Goal: Task Accomplishment & Management: Use online tool/utility

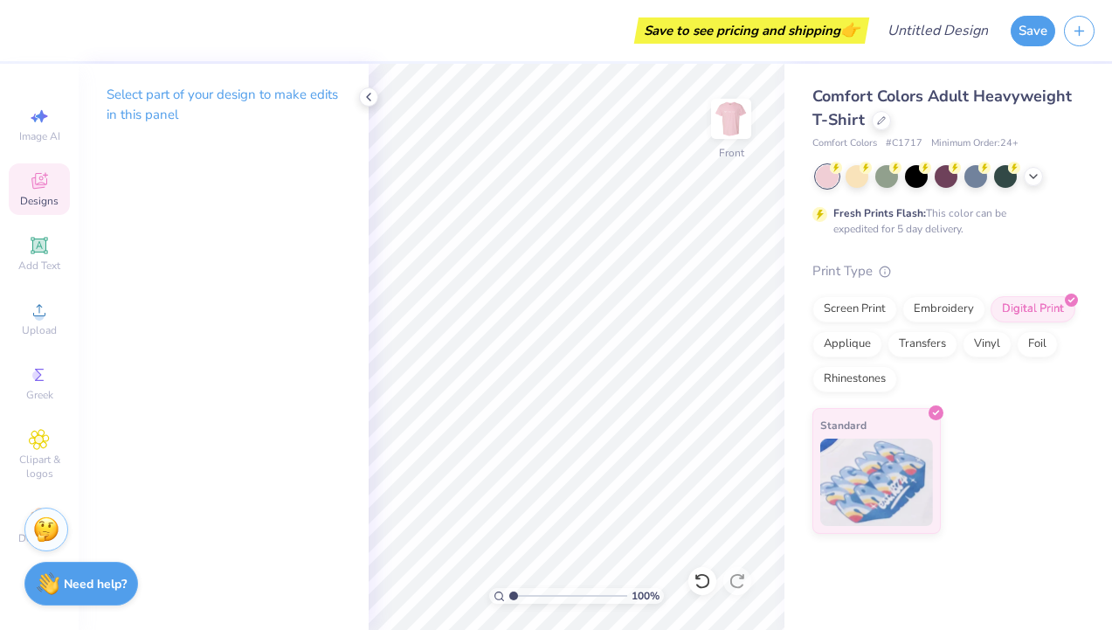
click at [41, 190] on icon at bounding box center [39, 180] width 21 height 21
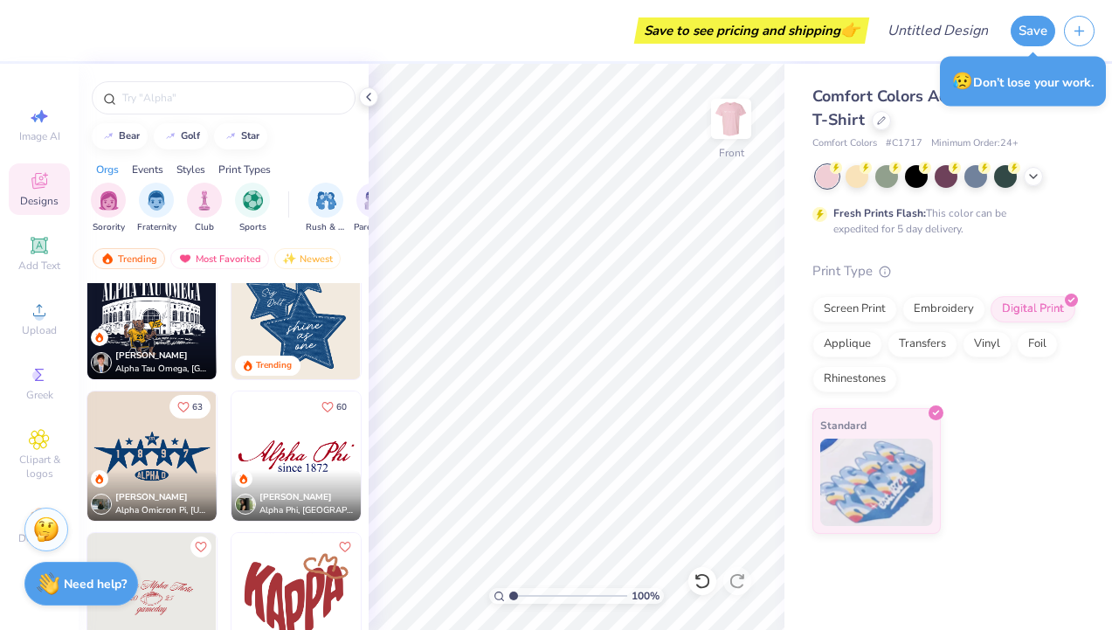
scroll to position [1039, 0]
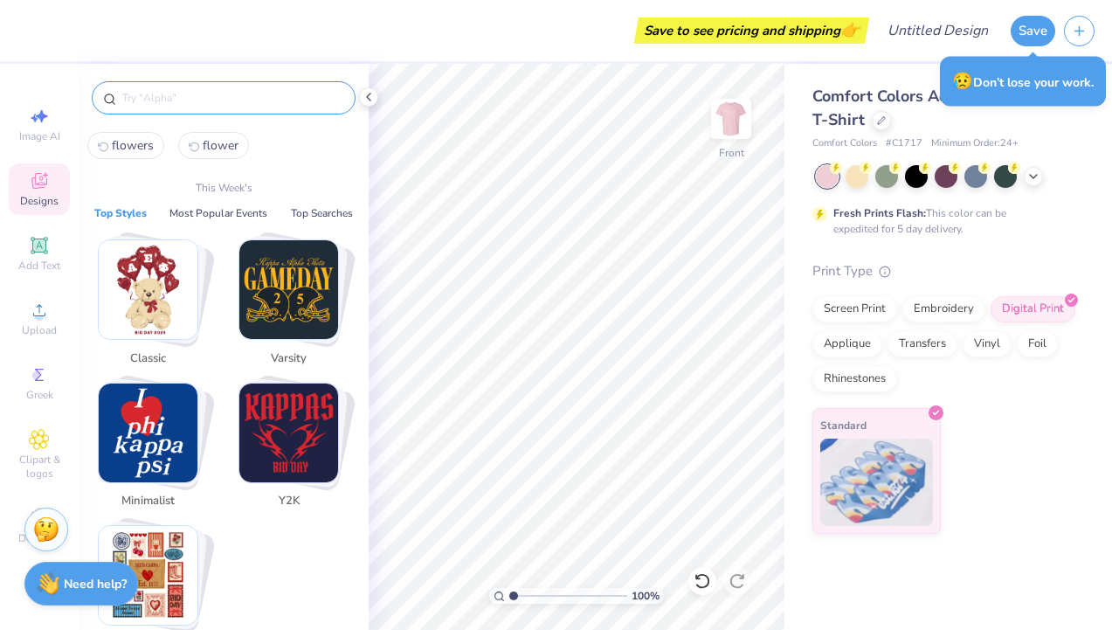
click at [224, 100] on input "text" at bounding box center [232, 97] width 224 height 17
click at [140, 143] on span "flowers" at bounding box center [133, 145] width 42 height 17
type input "flowers"
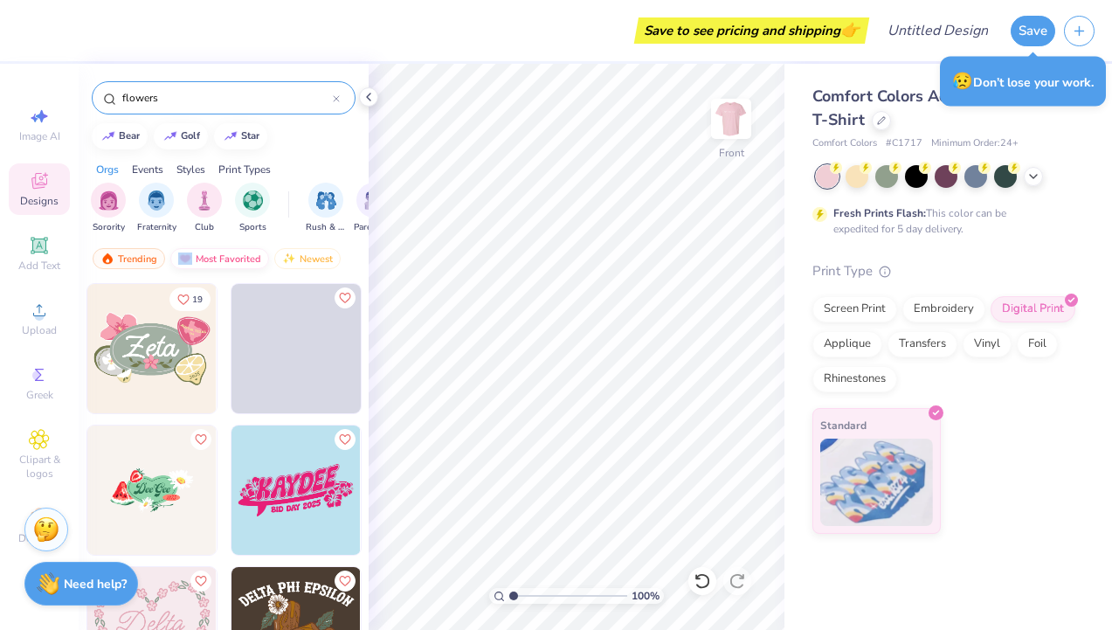
click at [222, 251] on div "Most Favorited" at bounding box center [219, 258] width 99 height 21
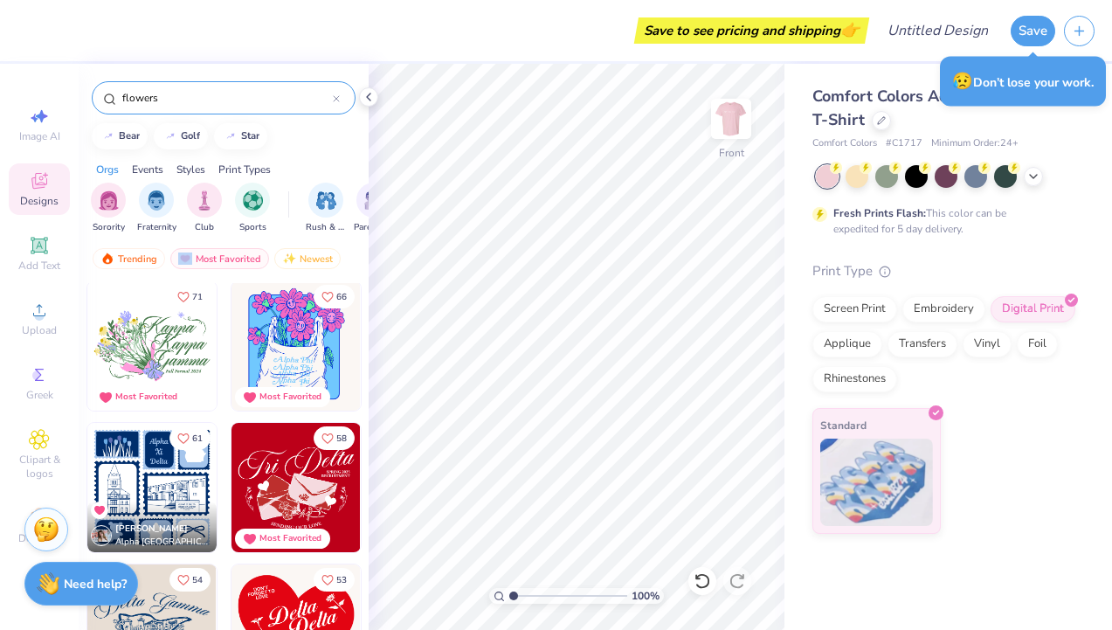
scroll to position [0, 0]
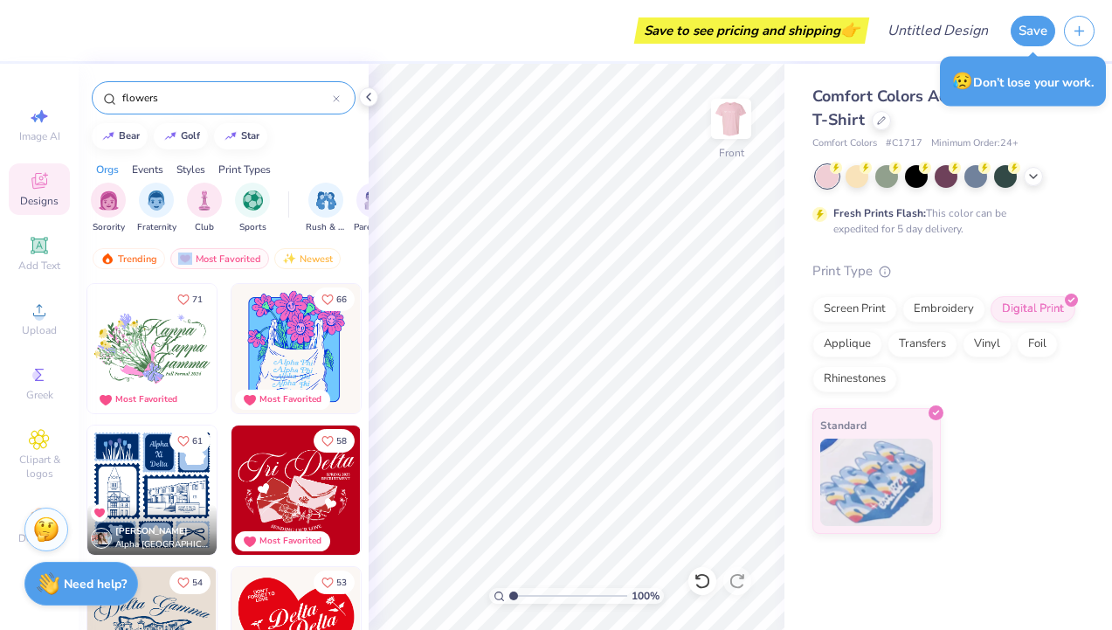
click at [303, 348] on img at bounding box center [295, 348] width 129 height 129
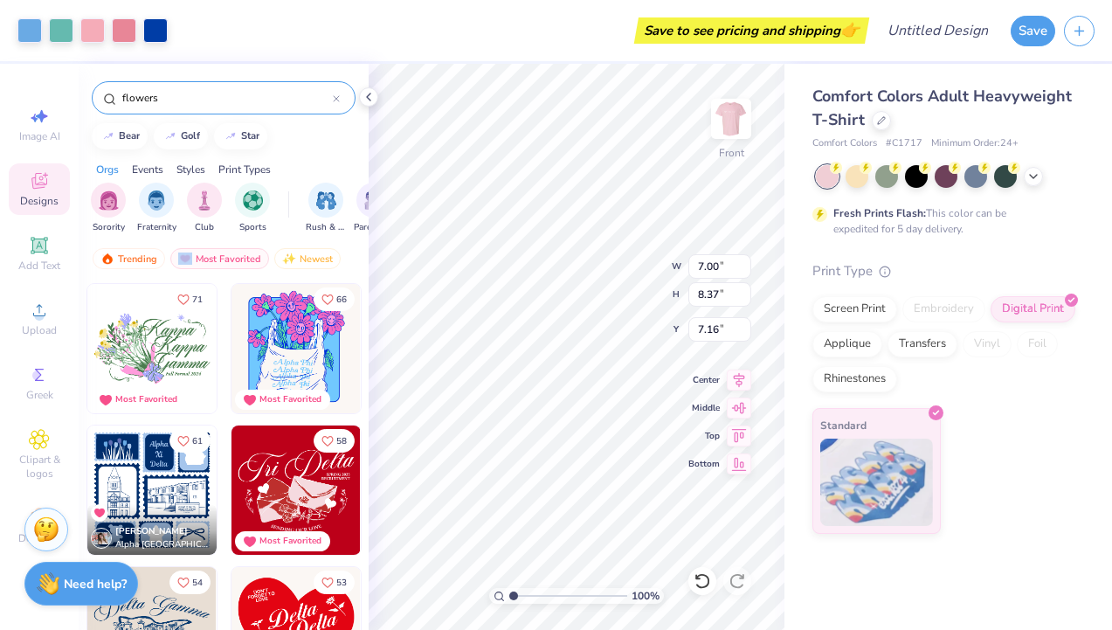
type input "7.16"
type input "10.12"
type input "12.10"
type input "5.52"
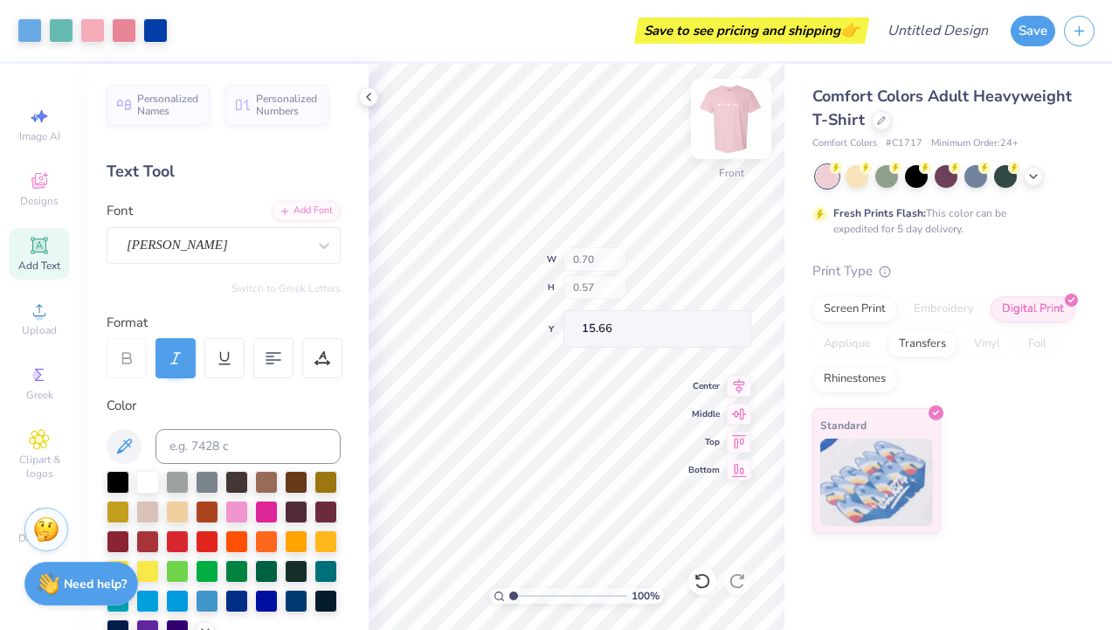
type input "15.66"
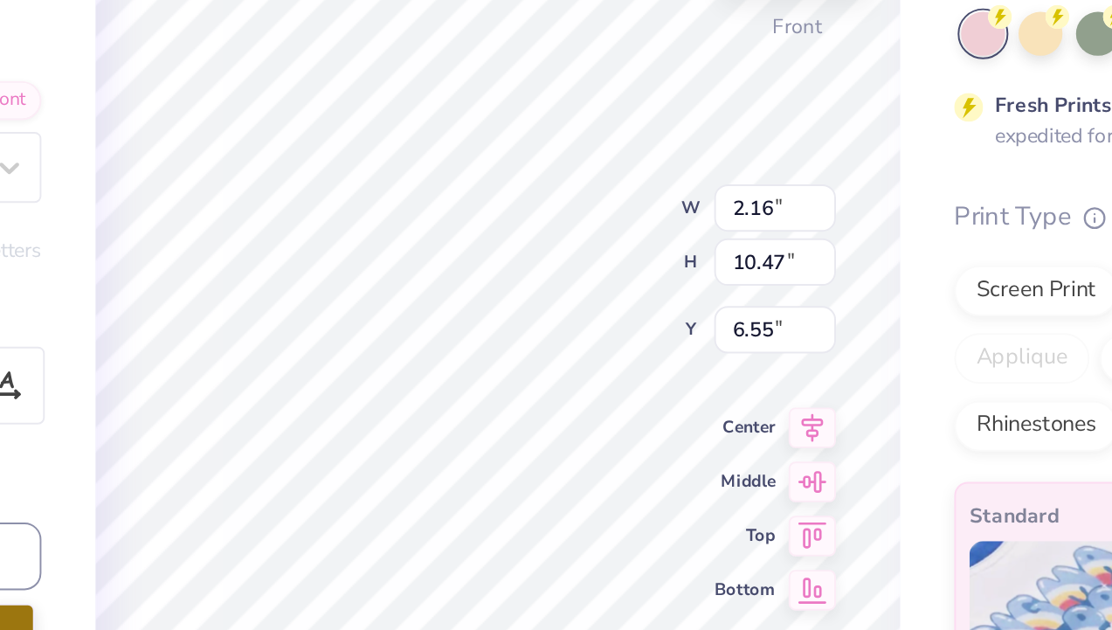
type input "1.52"
type input "0.71"
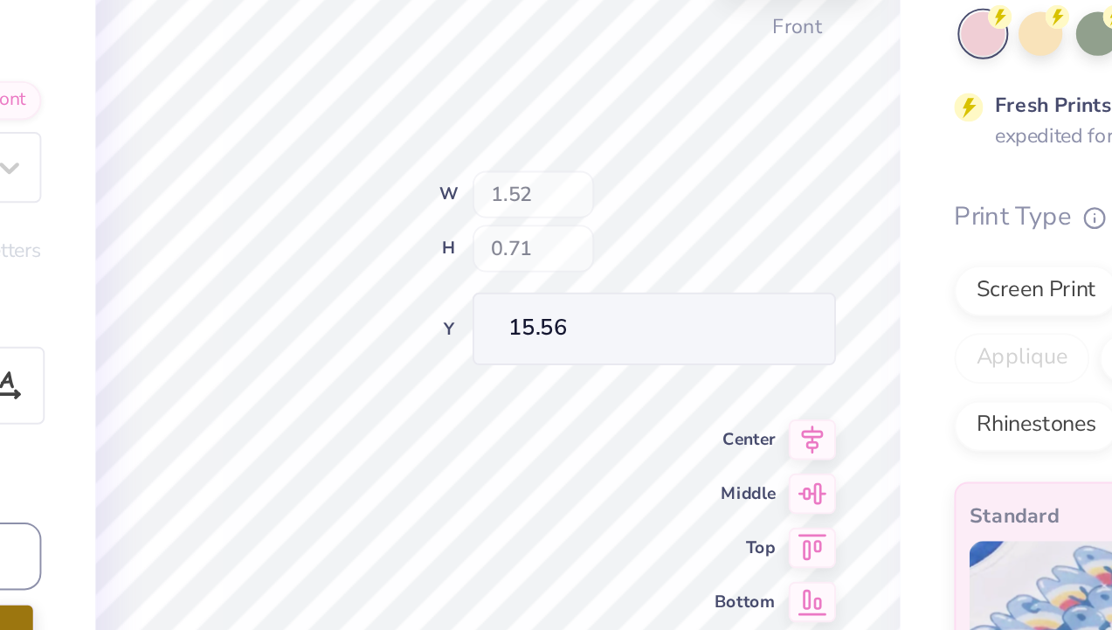
type input "15.52"
type input "15.29"
type input "0.70"
type input "0.57"
type input "15.66"
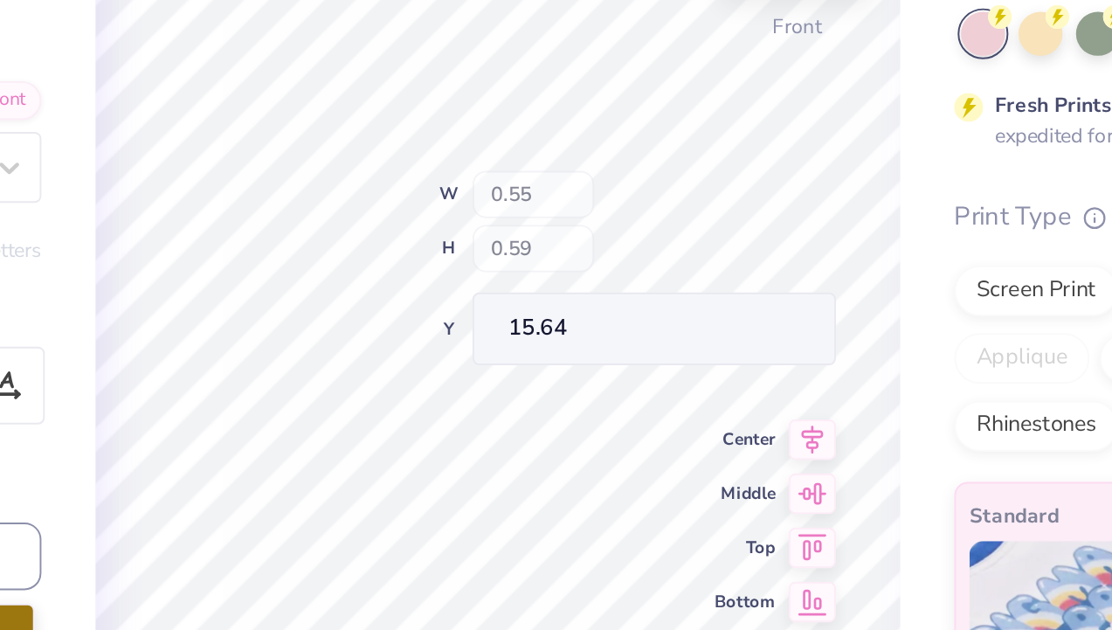
type input "15.64"
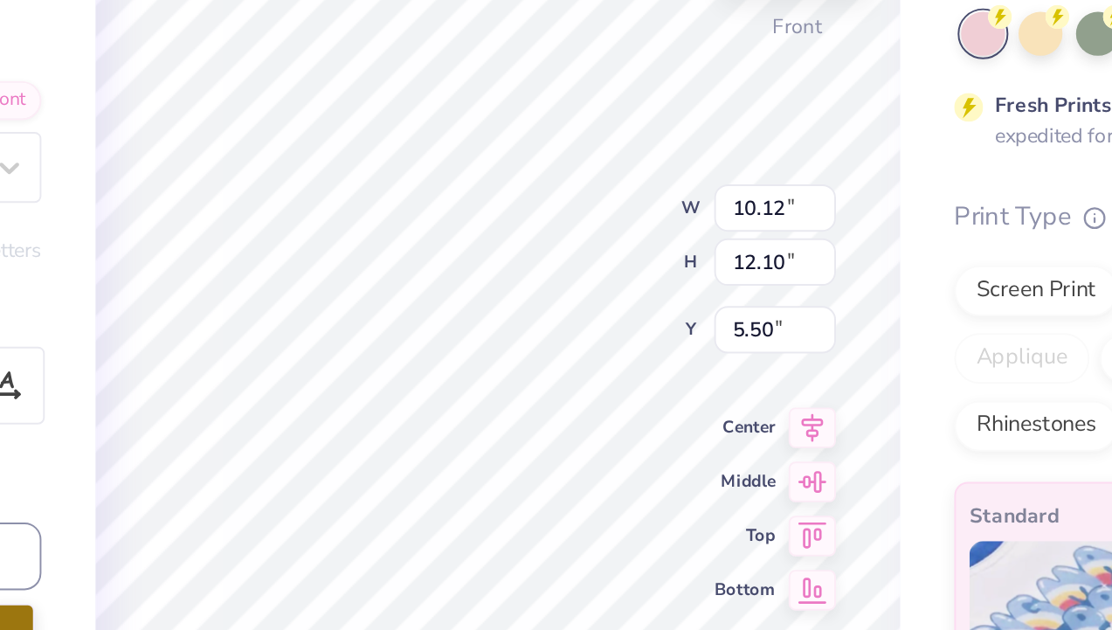
type input "10.12"
type input "12.10"
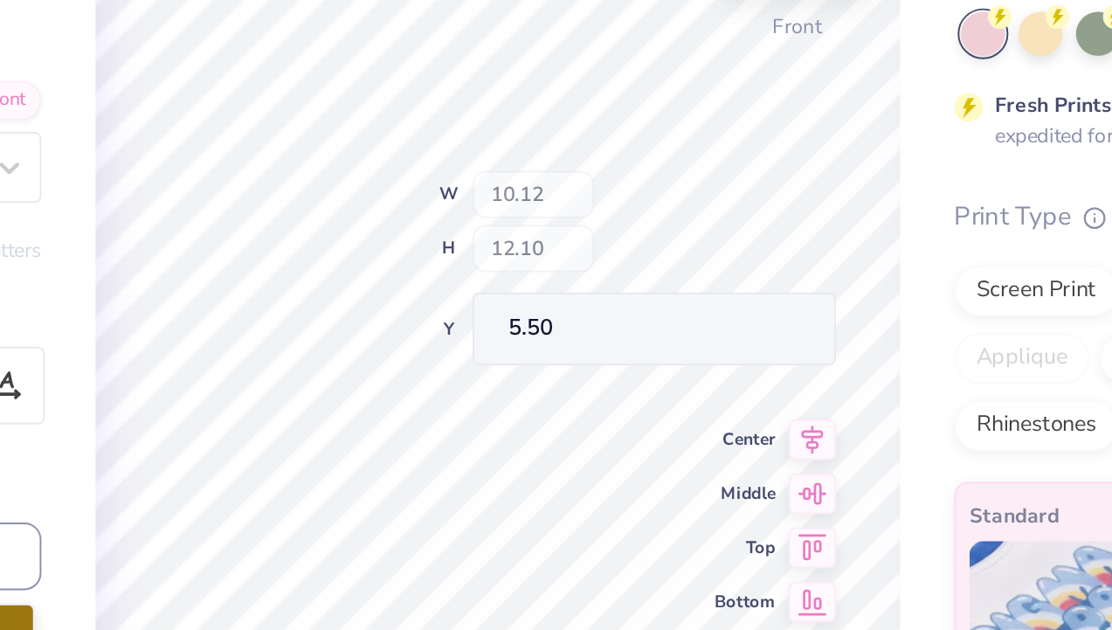
type input "5.36"
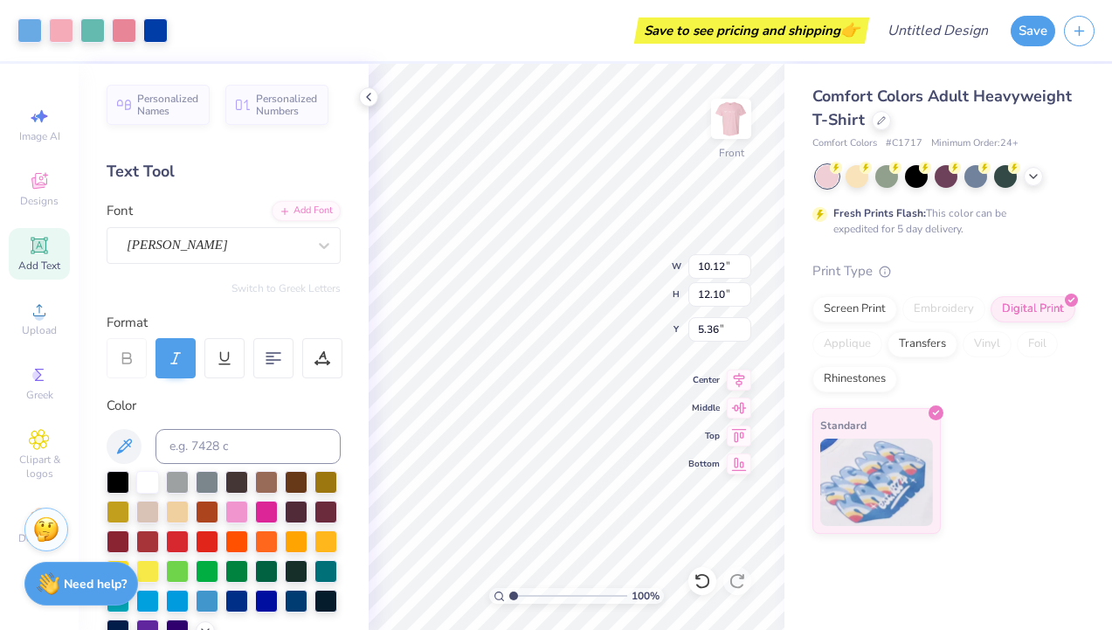
type input "10.12"
type input "12.10"
type input "5.36"
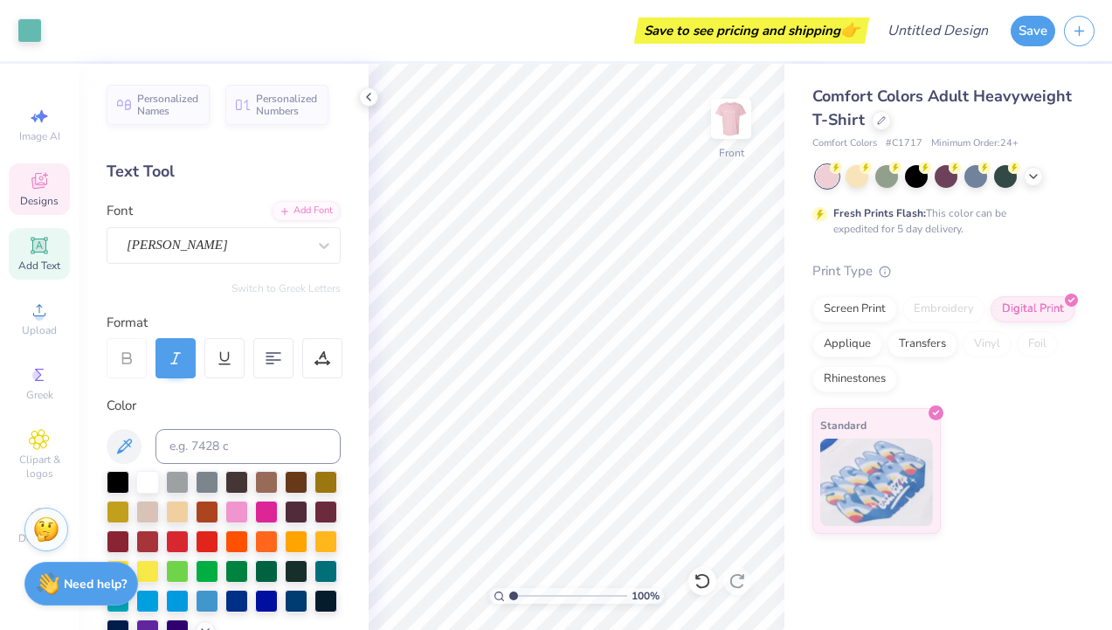
click at [42, 192] on div "Designs" at bounding box center [39, 189] width 61 height 52
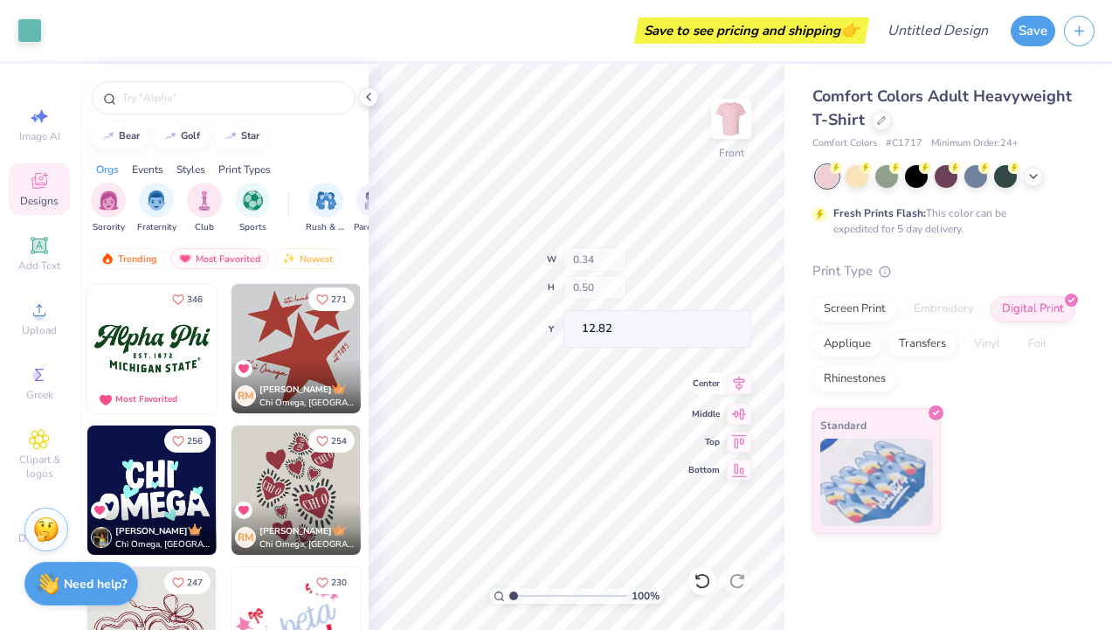
click at [719, 390] on div "100 % Front W 0.34 H 0.50 Y 12.82 Center Middle Top Bottom" at bounding box center [576, 347] width 416 height 566
type input "0.14"
type input "0.43"
type input "13.31"
click at [146, 98] on input "text" at bounding box center [232, 97] width 224 height 17
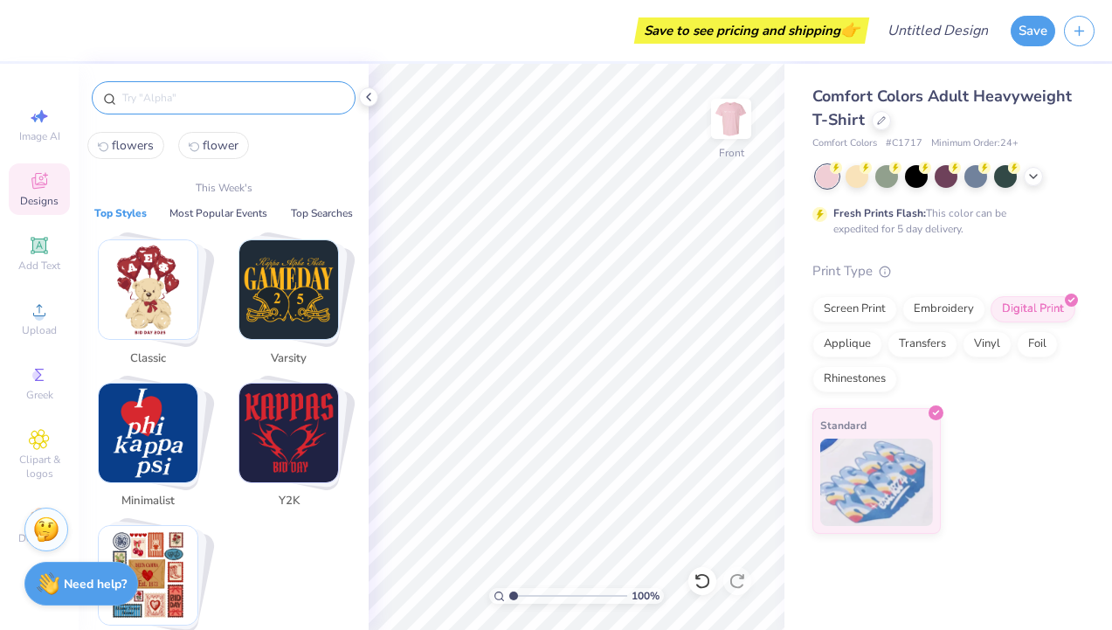
click at [147, 138] on span "flowers" at bounding box center [133, 145] width 42 height 17
type input "flowers"
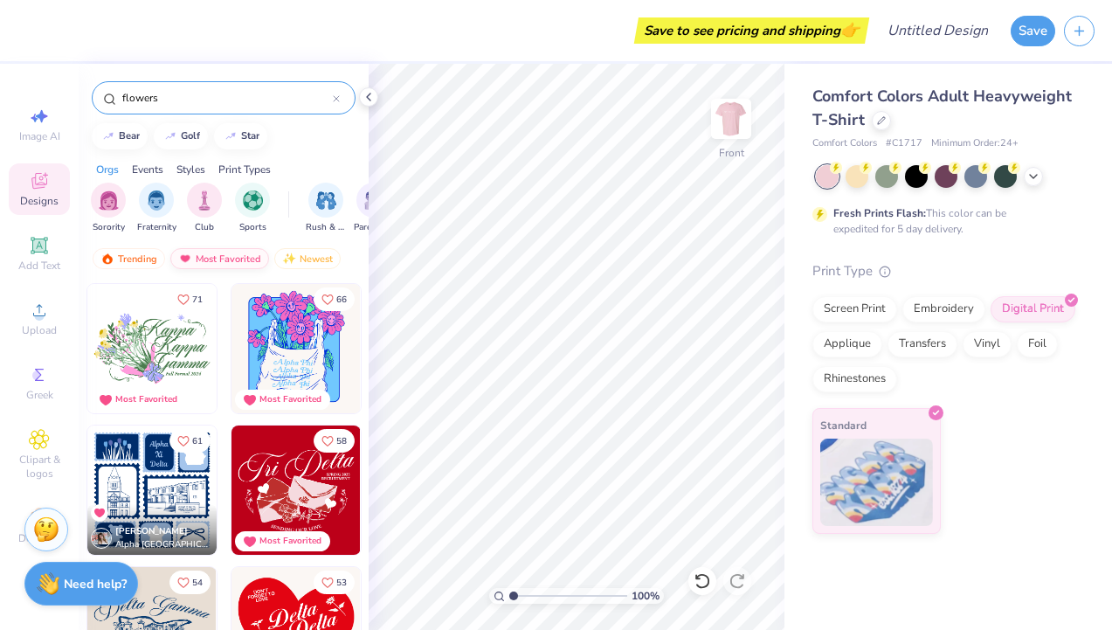
click at [213, 257] on div "Most Favorited" at bounding box center [219, 258] width 99 height 21
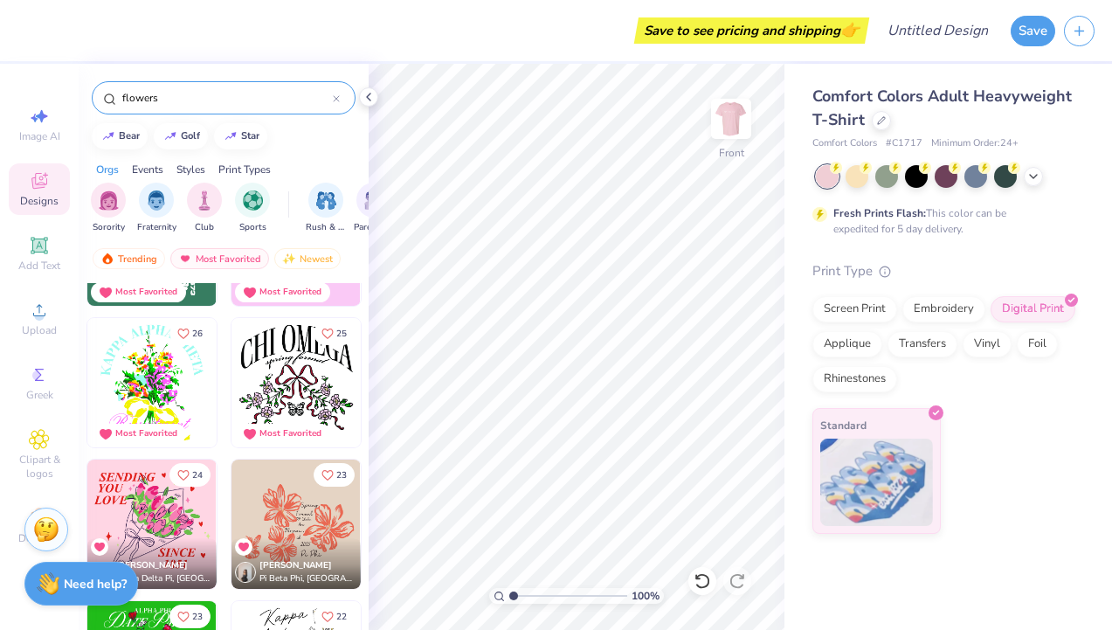
scroll to position [1385, 0]
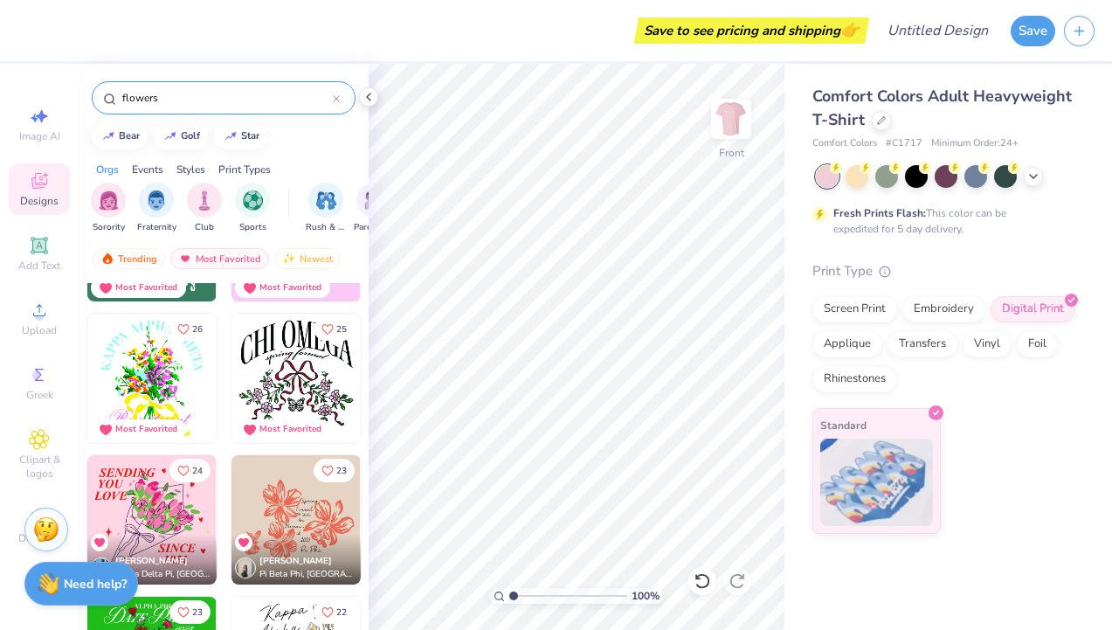
click at [170, 371] on img at bounding box center [151, 377] width 129 height 129
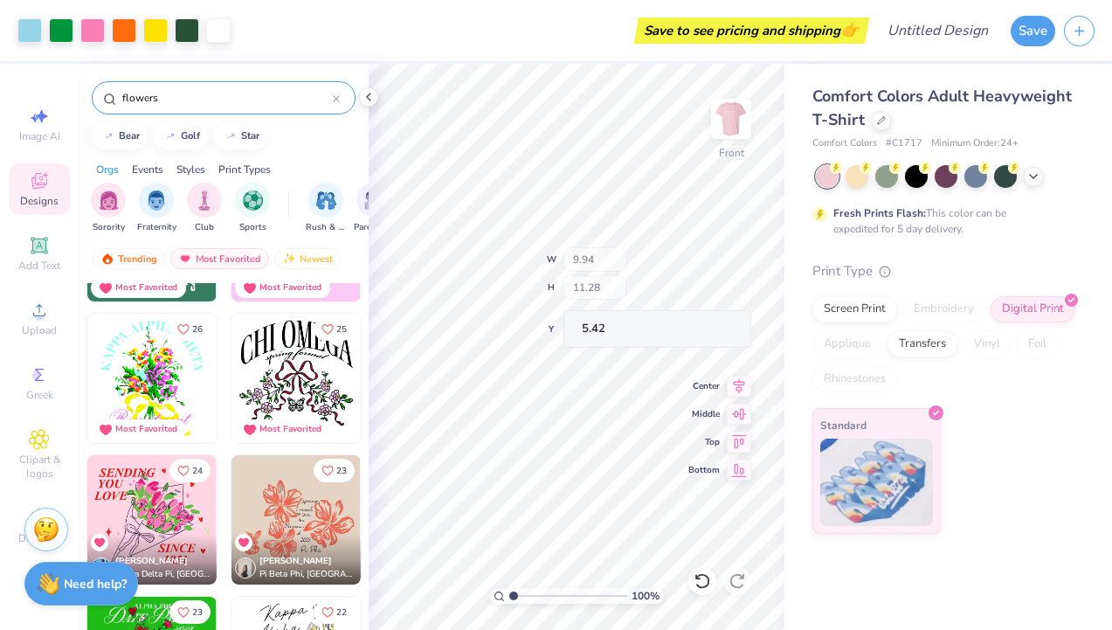
type input "5.42"
click at [159, 25] on div at bounding box center [155, 29] width 24 height 24
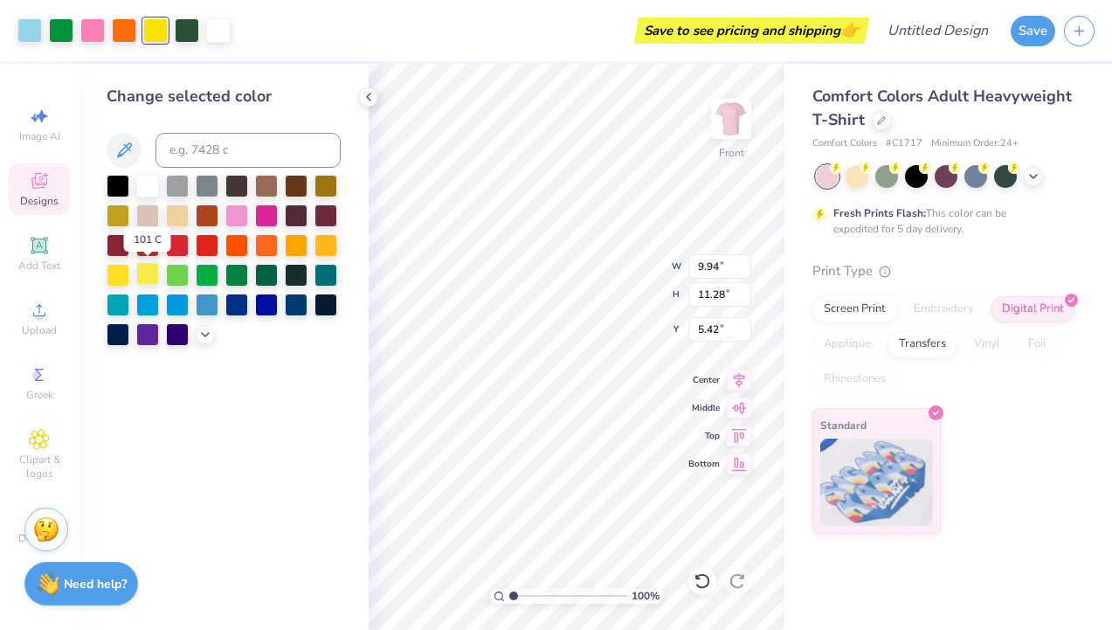
click at [145, 271] on div at bounding box center [147, 273] width 23 height 23
click at [148, 278] on div at bounding box center [147, 273] width 23 height 23
click at [176, 216] on div at bounding box center [177, 214] width 23 height 23
click at [148, 272] on div at bounding box center [147, 275] width 23 height 23
click at [125, 148] on icon at bounding box center [124, 149] width 15 height 15
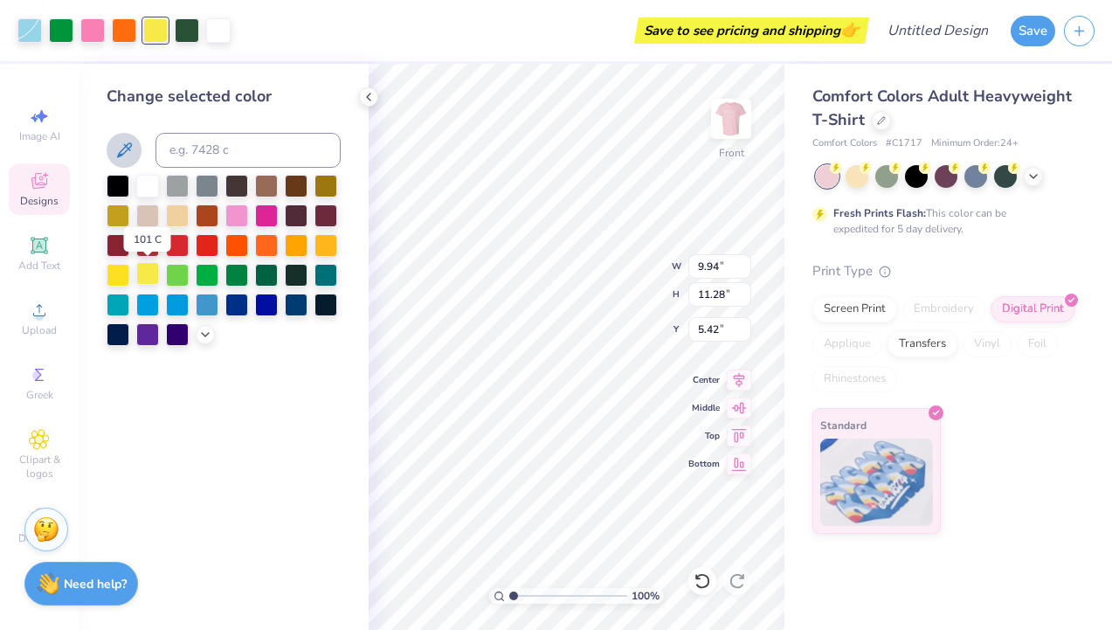
click at [148, 273] on div at bounding box center [147, 273] width 23 height 23
click at [102, 425] on div "Change selected color" at bounding box center [224, 347] width 290 height 566
click at [120, 134] on button at bounding box center [124, 150] width 35 height 35
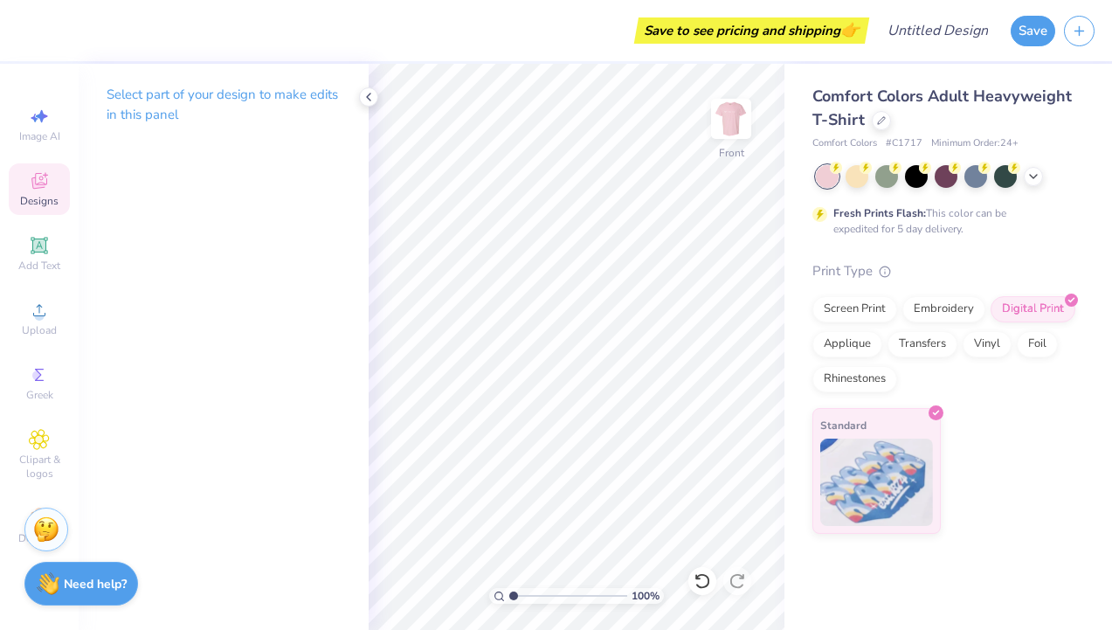
click at [25, 172] on div "Designs" at bounding box center [39, 189] width 61 height 52
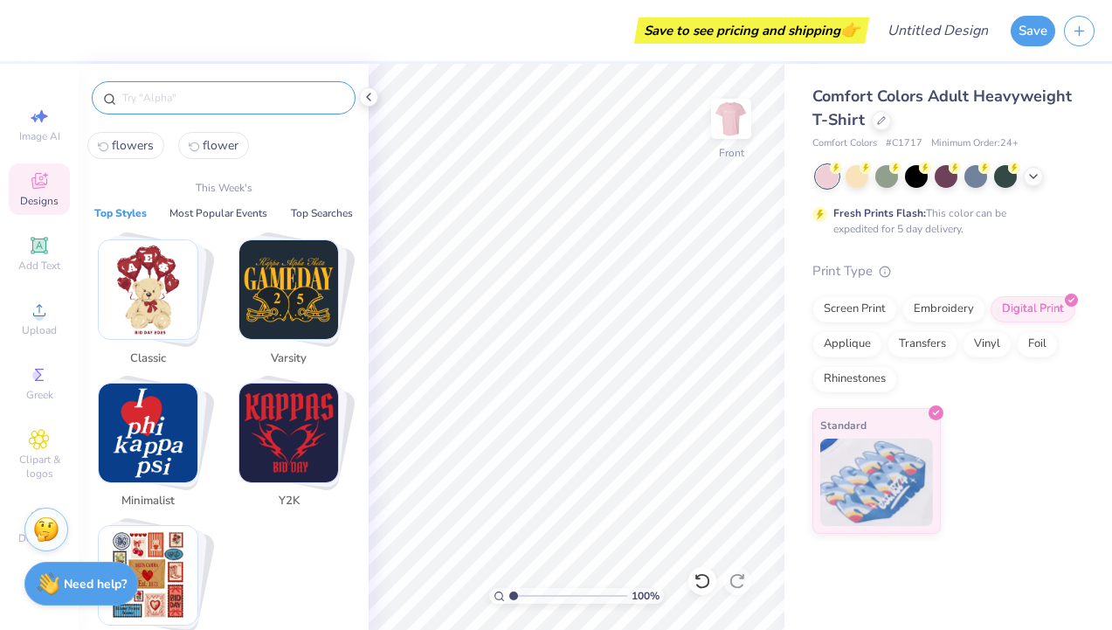
click at [144, 100] on input "text" at bounding box center [232, 97] width 224 height 17
click at [141, 142] on span "flowers" at bounding box center [133, 145] width 42 height 17
type input "flowers"
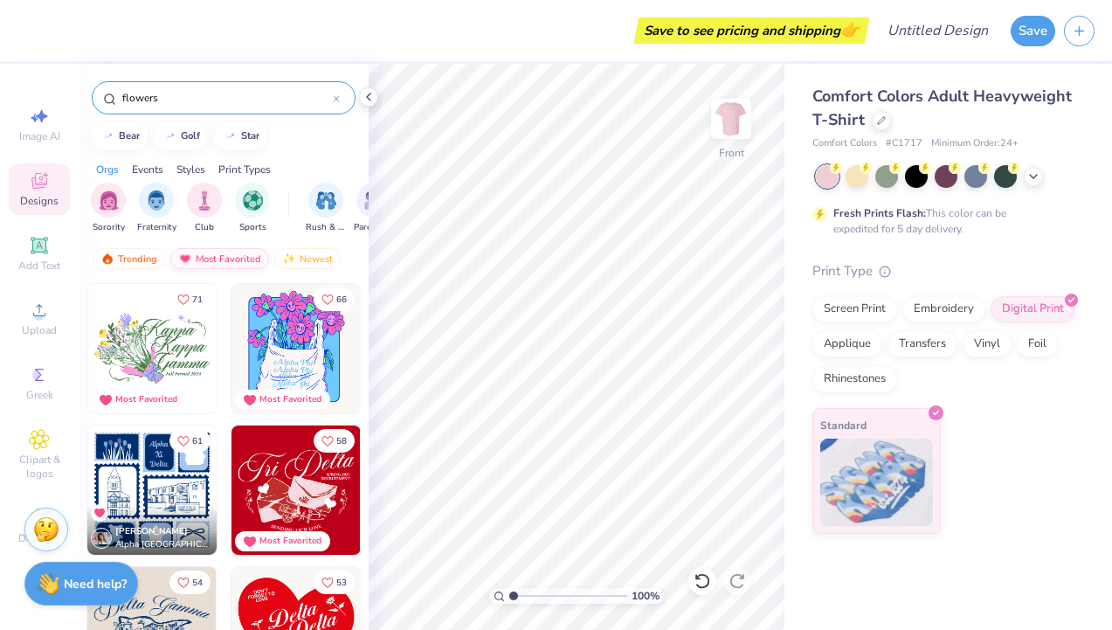
click at [201, 256] on div "Most Favorited" at bounding box center [219, 258] width 99 height 21
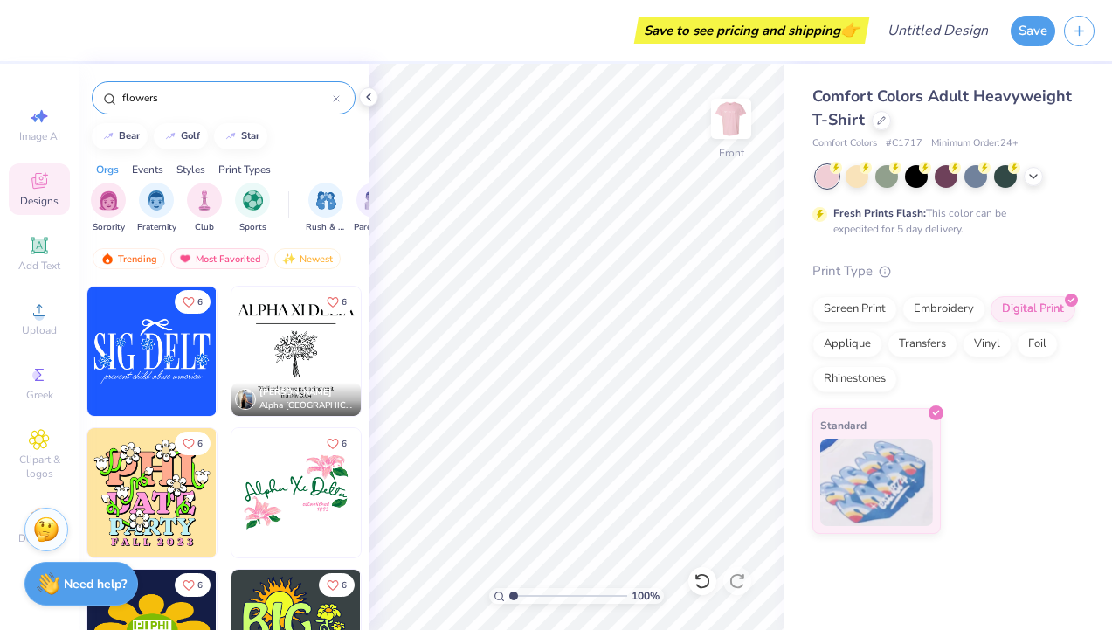
scroll to position [7211, 0]
click at [293, 515] on img at bounding box center [295, 493] width 129 height 129
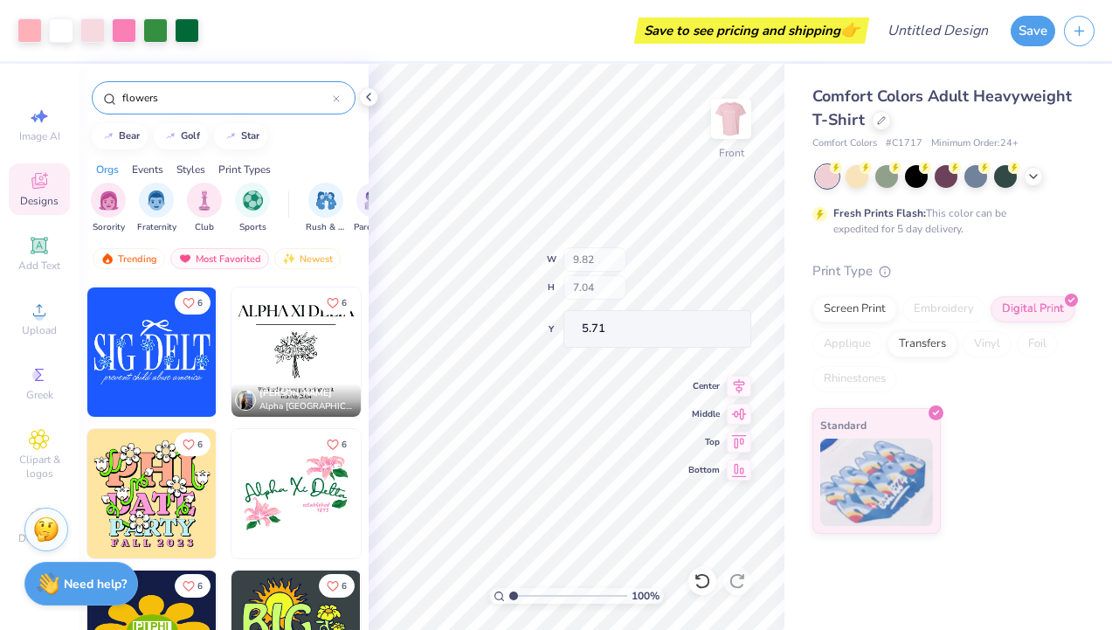
type input "5.71"
type input "5.72"
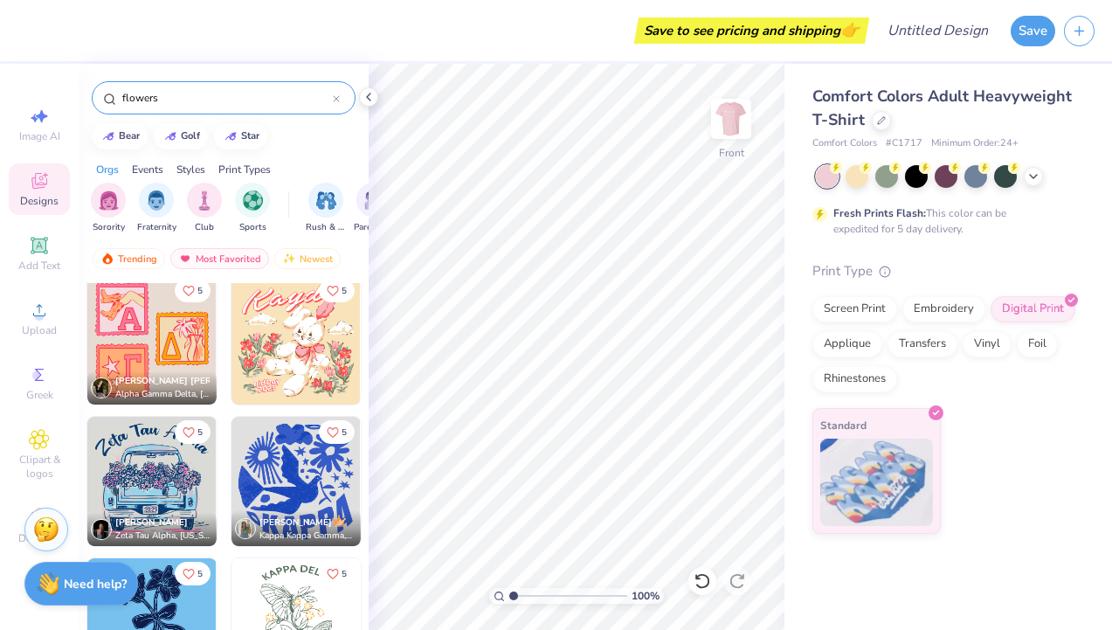
scroll to position [8076, 0]
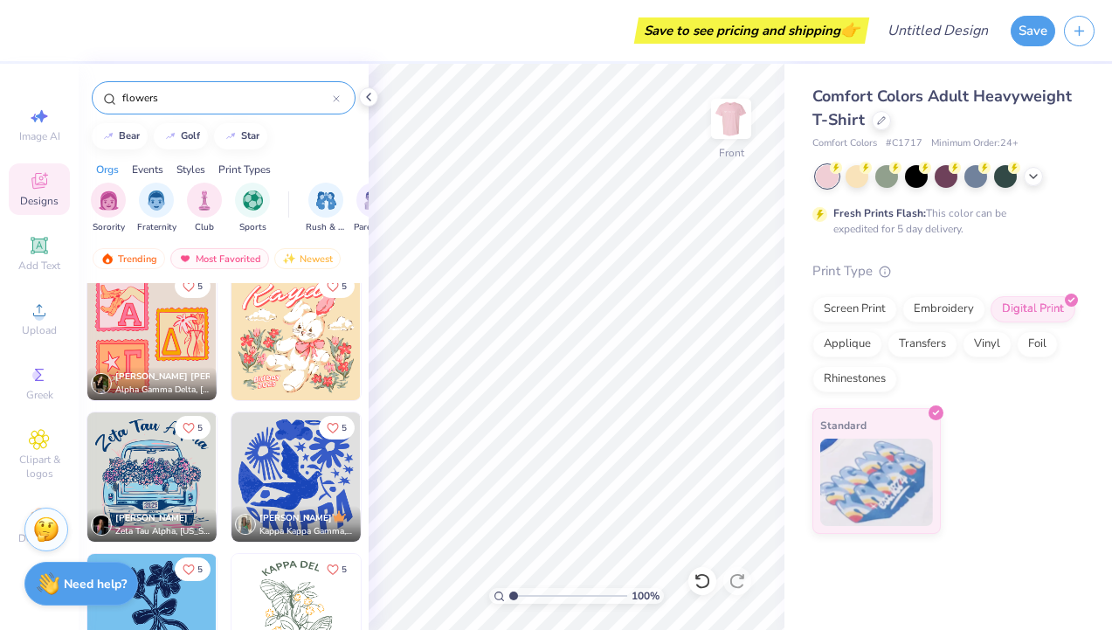
click at [204, 474] on img at bounding box center [151, 476] width 129 height 129
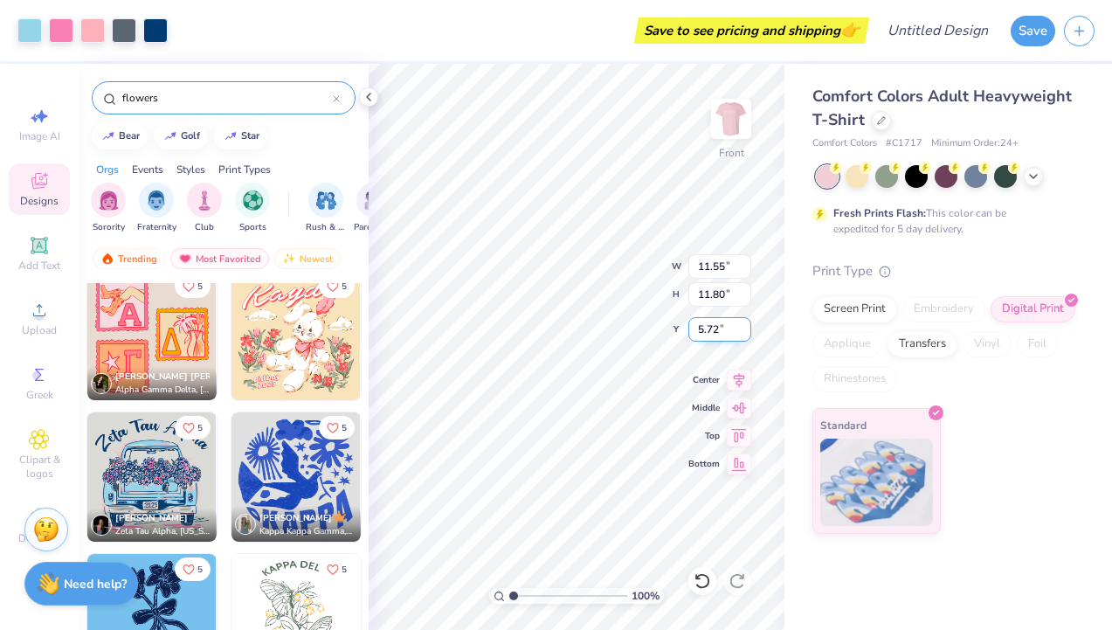
type input "5.72"
type input "7.54"
type input "7.70"
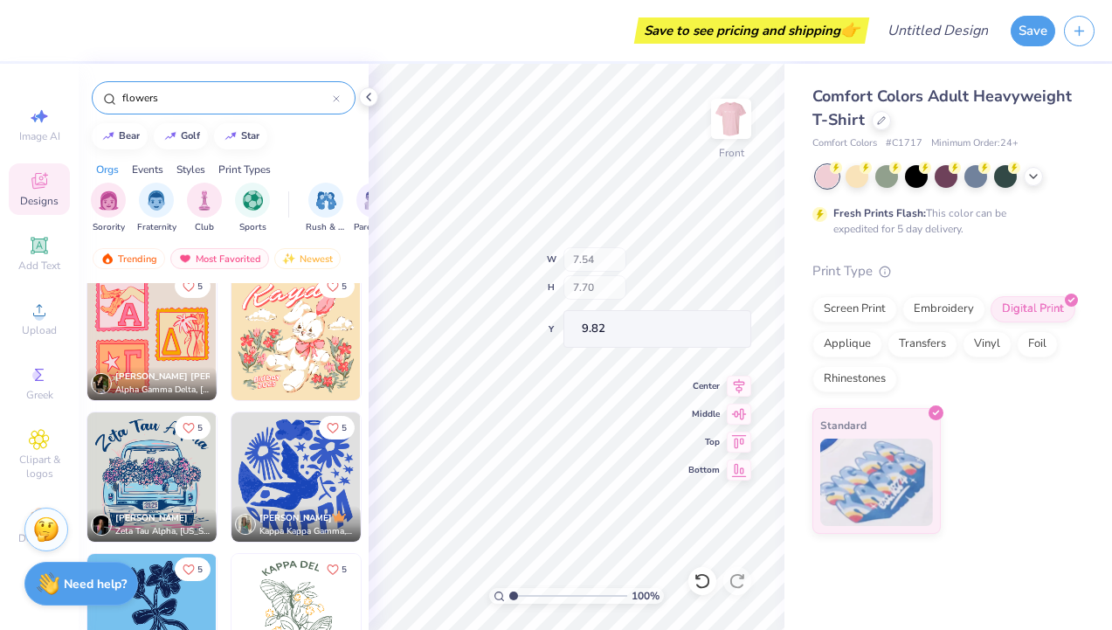
type input "5.13"
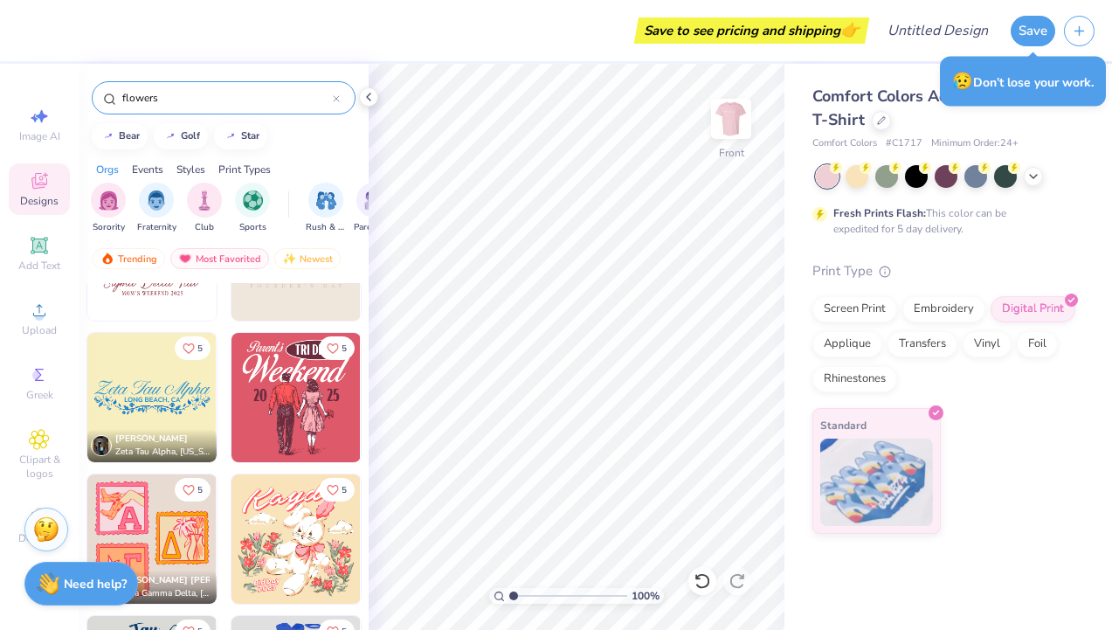
scroll to position [7874, 0]
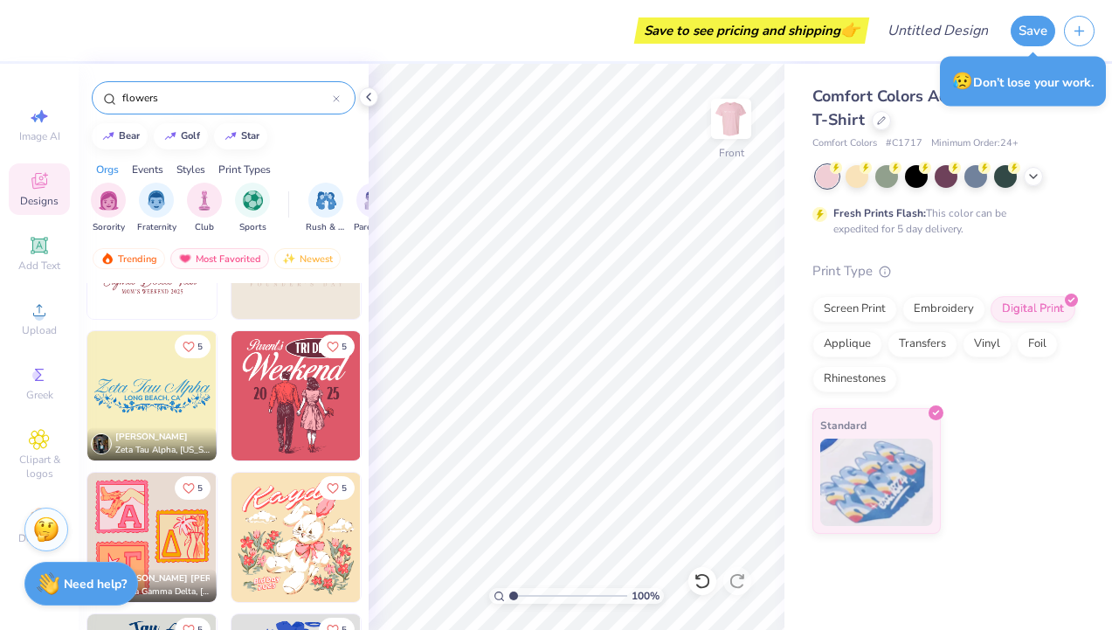
click at [163, 383] on img at bounding box center [151, 395] width 129 height 129
type input "7.50"
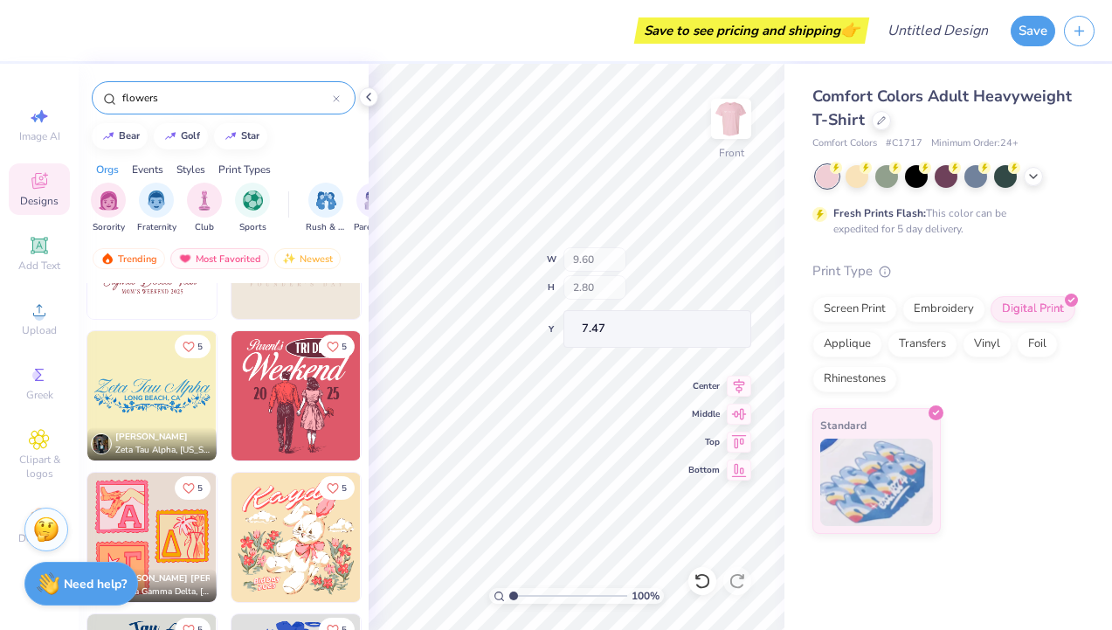
type input "7.47"
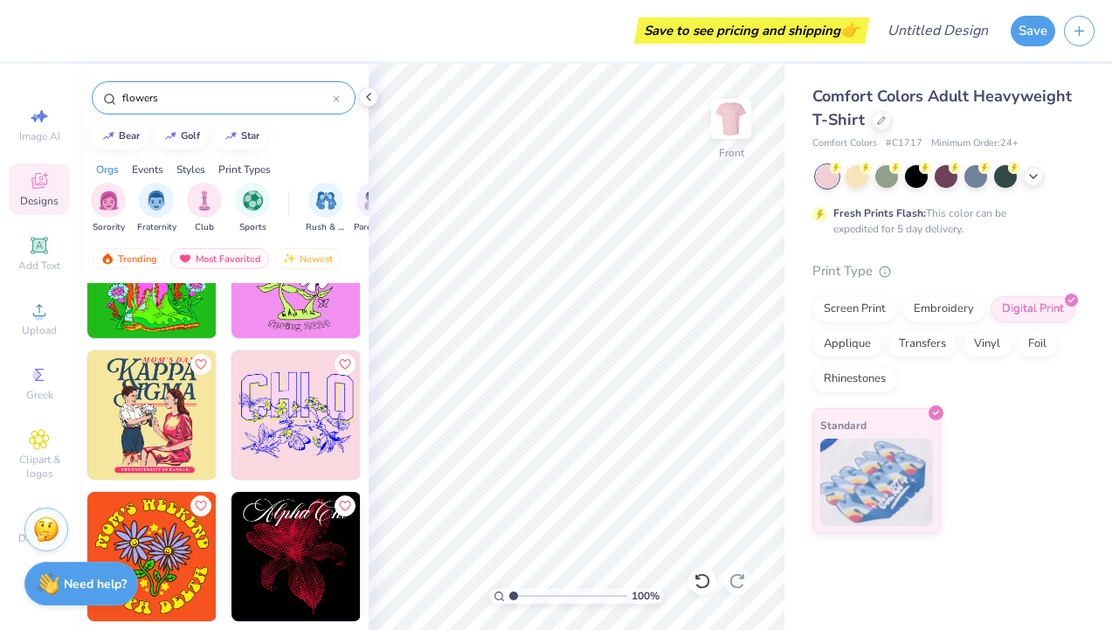
scroll to position [10273, 0]
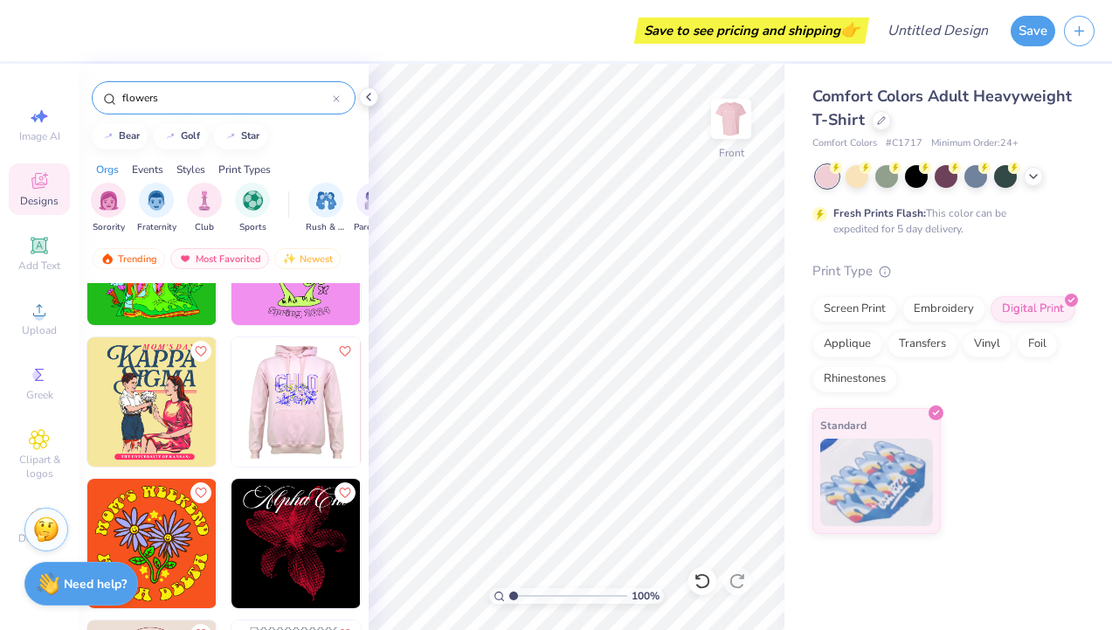
click at [231, 453] on img at bounding box center [166, 401] width 129 height 129
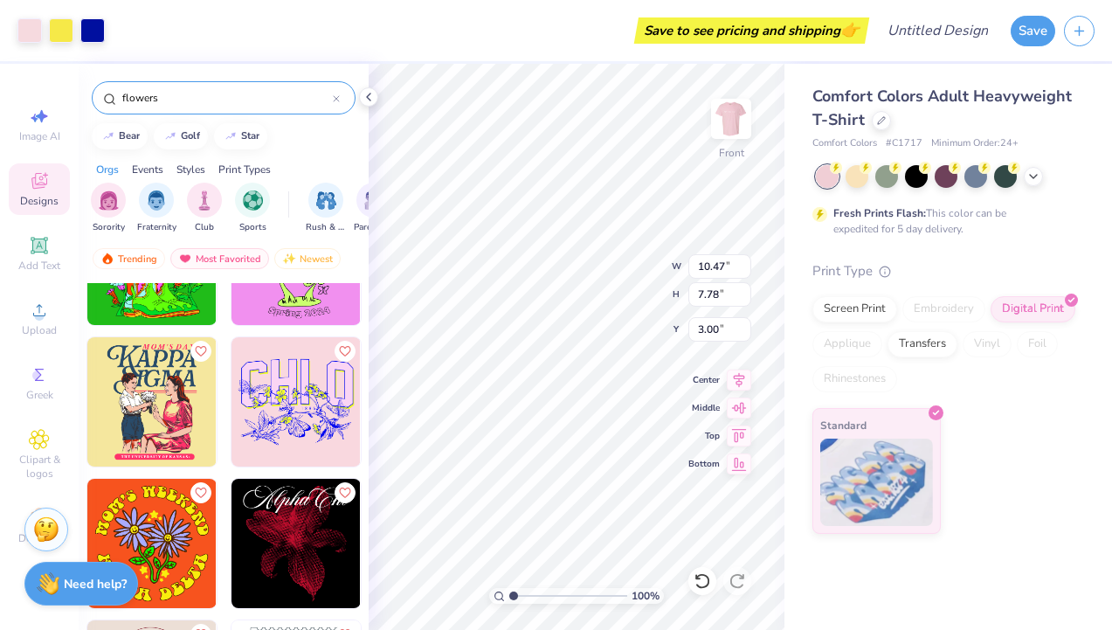
click at [629, 295] on div "100 % Front W 10.47 10.47 " H 7.78 7.78 " Y 3.00 3.00 " Center Middle Top Bottom" at bounding box center [576, 347] width 416 height 566
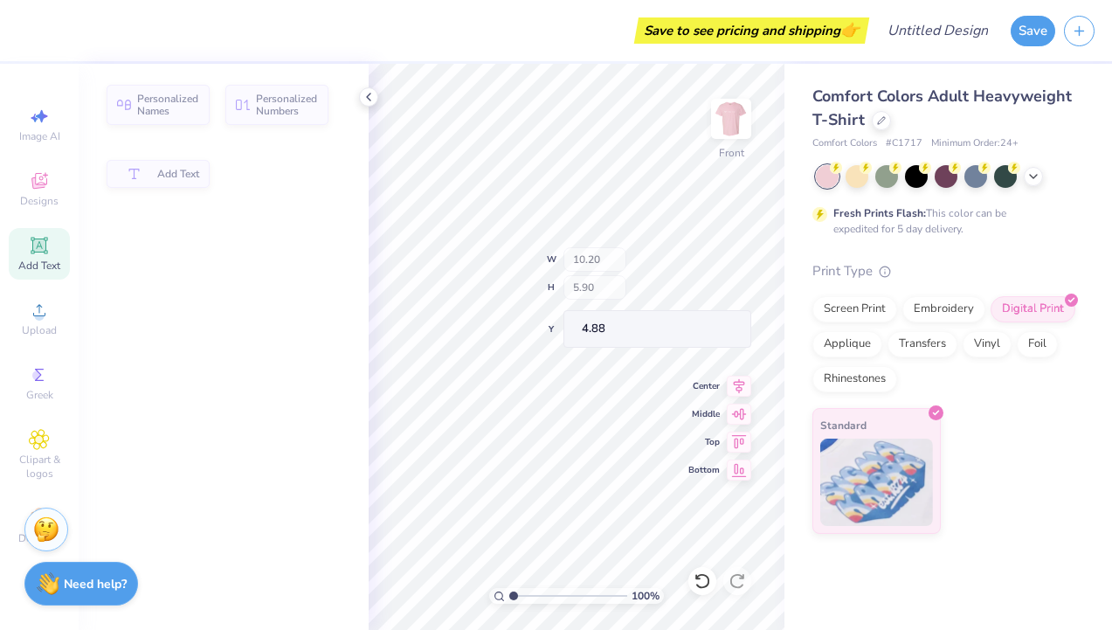
type input "10.20"
type input "5.90"
type input "4.88"
click at [58, 183] on div "Designs" at bounding box center [39, 189] width 61 height 52
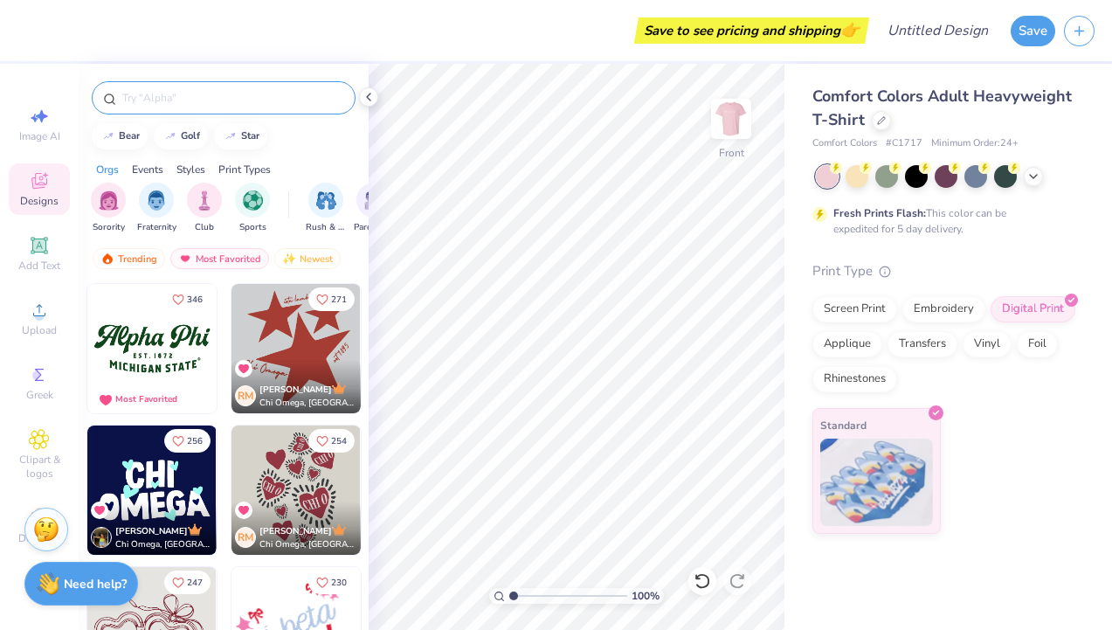
click at [162, 93] on input "text" at bounding box center [232, 97] width 224 height 17
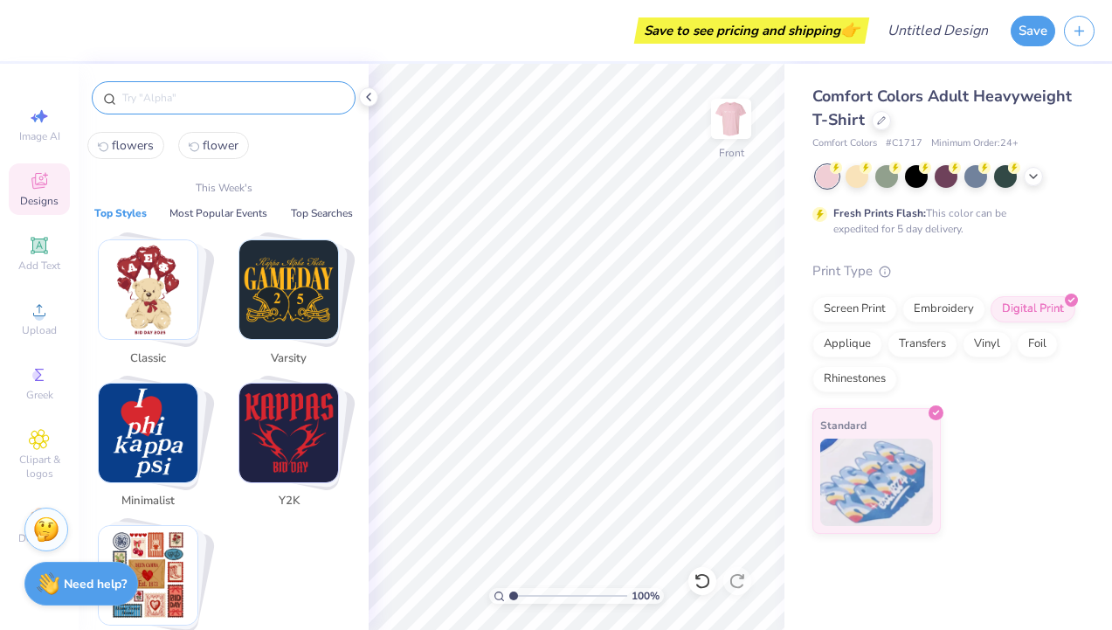
click at [141, 133] on button "flowers" at bounding box center [125, 145] width 77 height 27
type input "flowers"
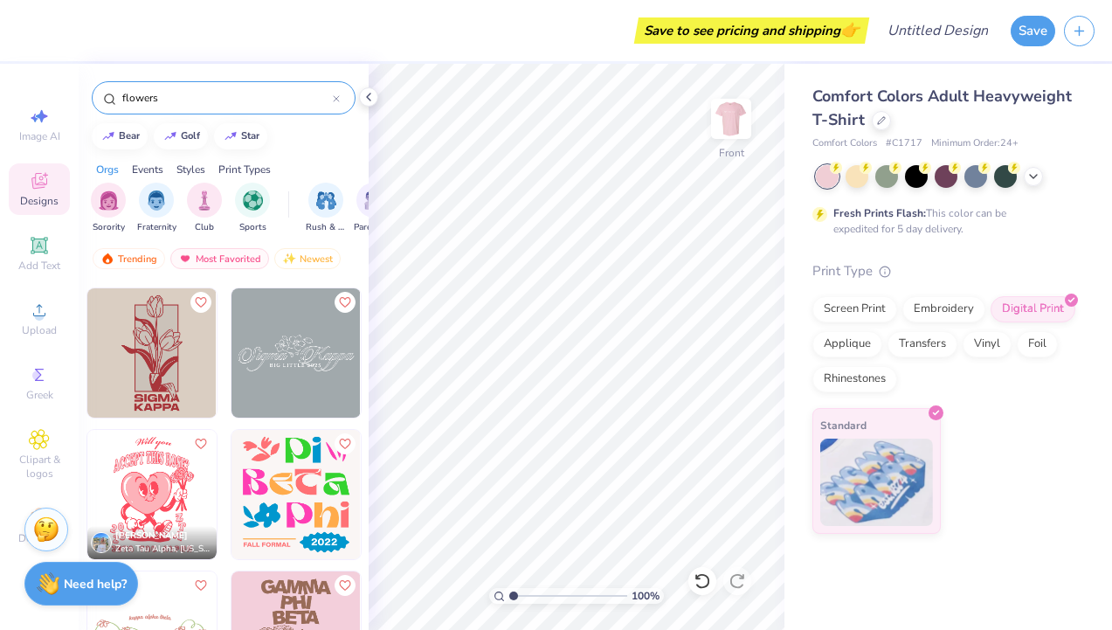
scroll to position [11169, 0]
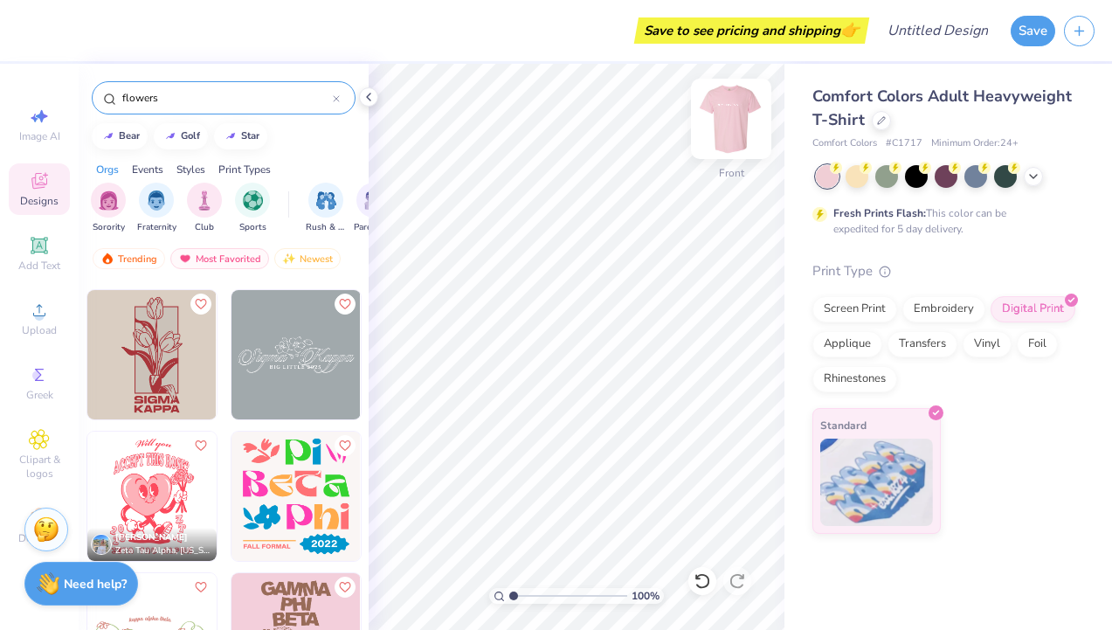
click at [720, 112] on img at bounding box center [731, 119] width 70 height 70
click at [300, 332] on img at bounding box center [295, 354] width 129 height 129
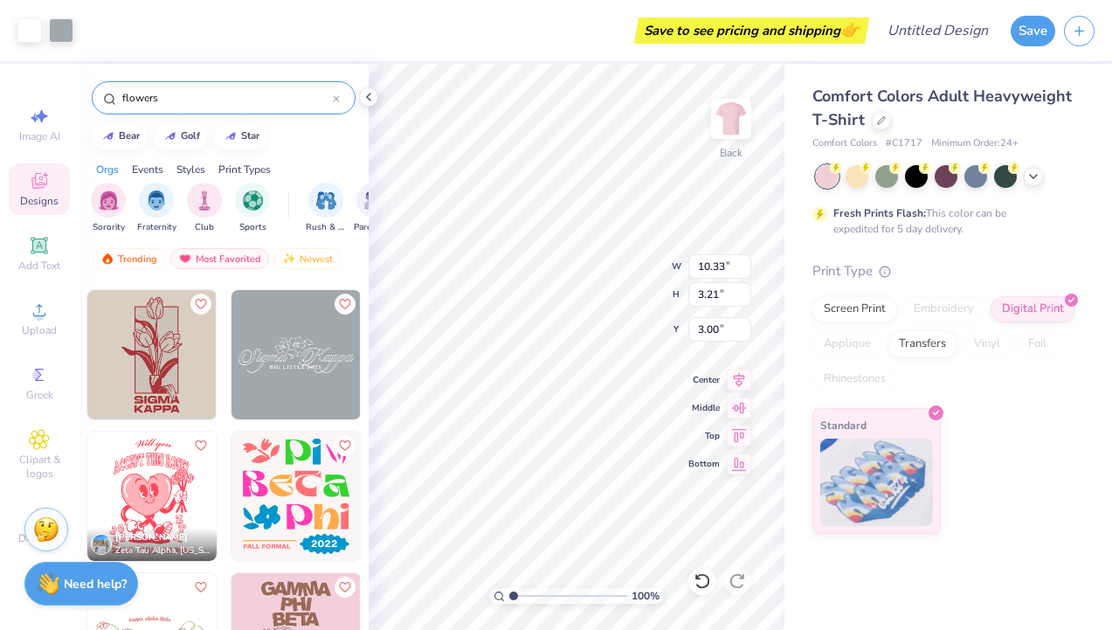
type input "6.74"
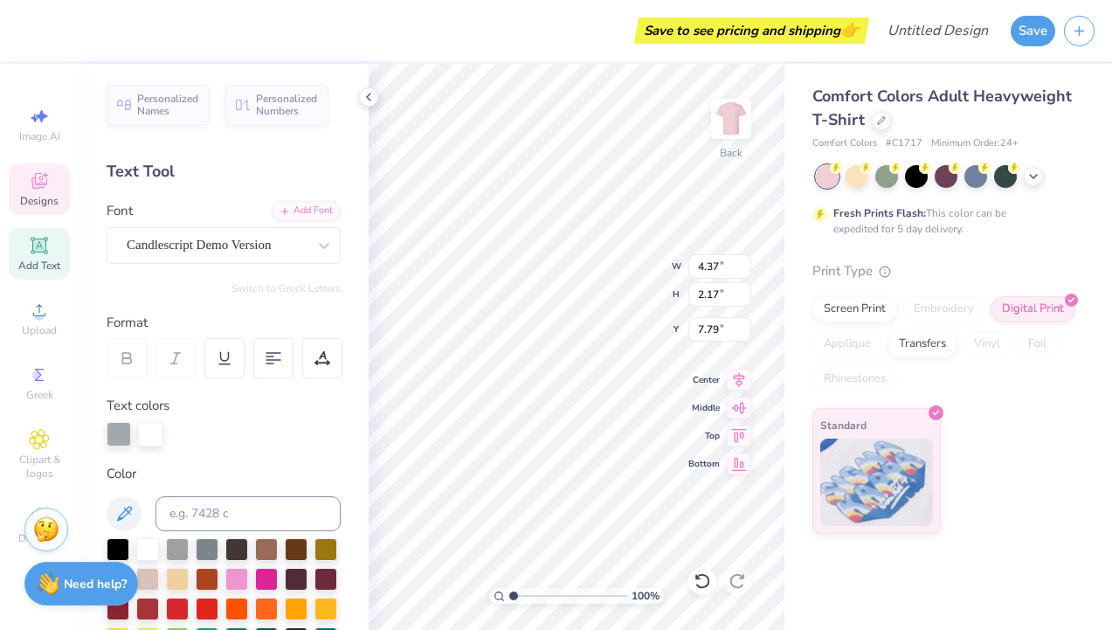
scroll to position [0, 0]
type textarea "S"
type textarea "[PERSON_NAME]"
type input "7.77"
type textarea "K"
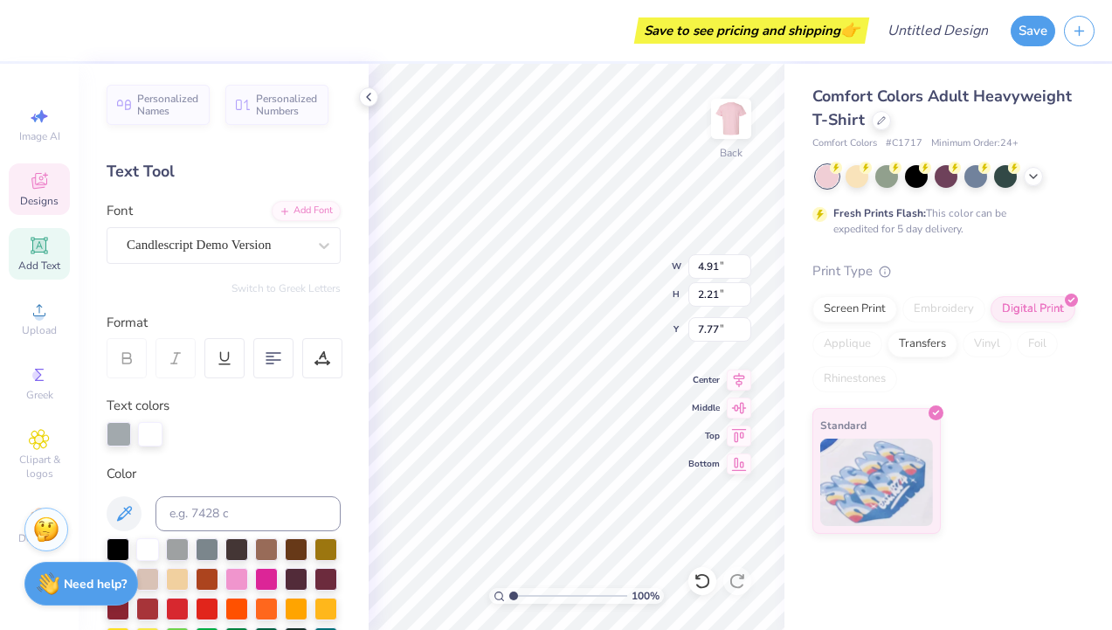
type textarea "Design"
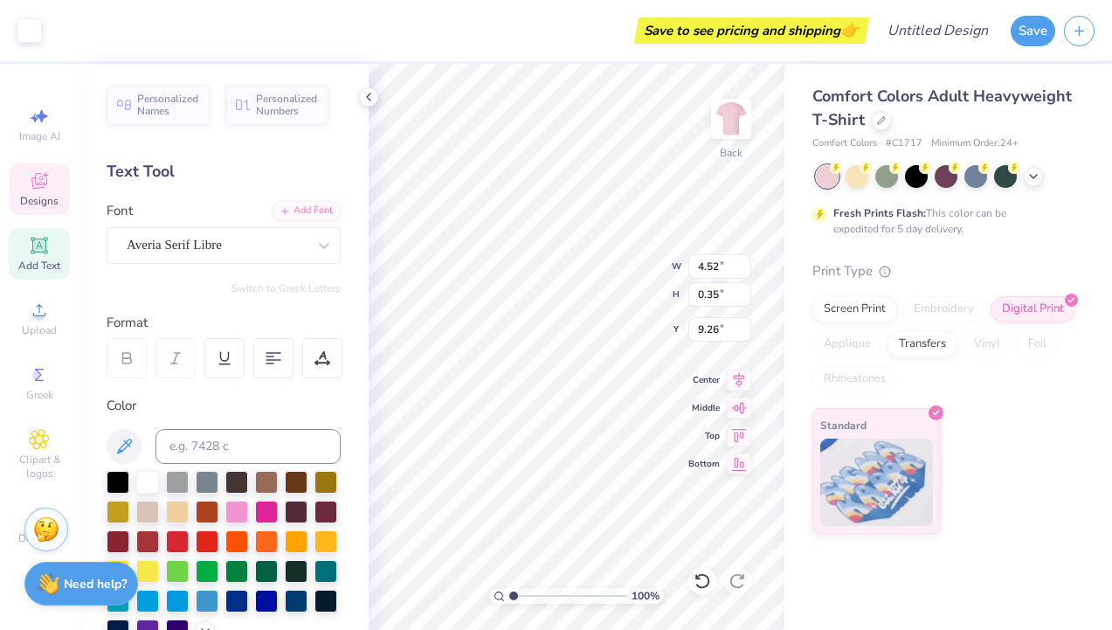
type input "9.41"
type input "4.12"
type input "0.32"
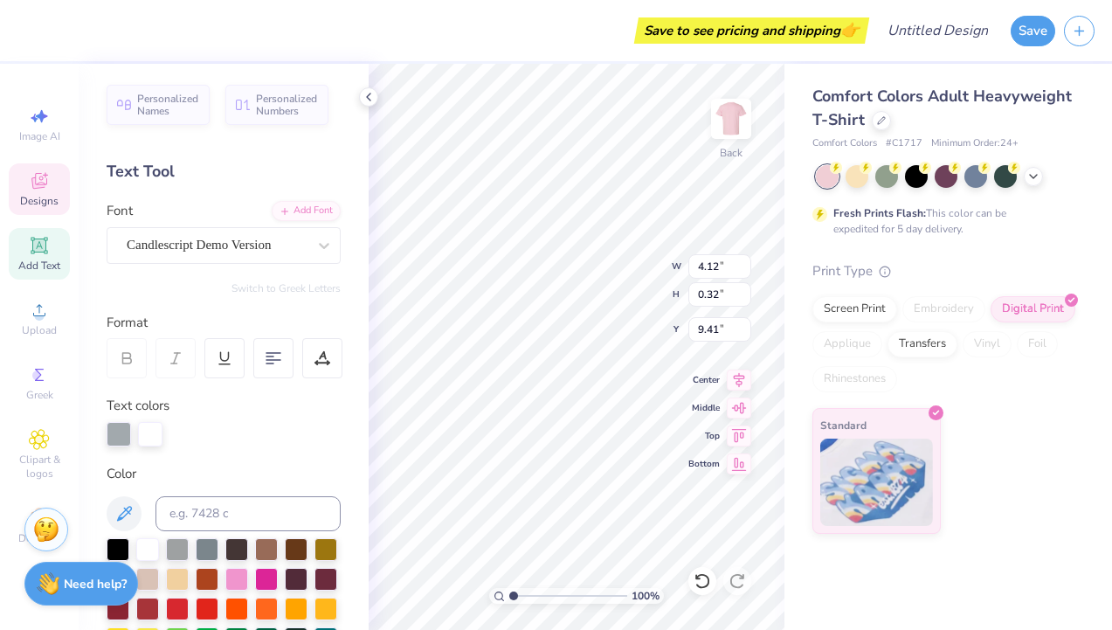
type input "4.99"
type input "2.22"
type input "7.76"
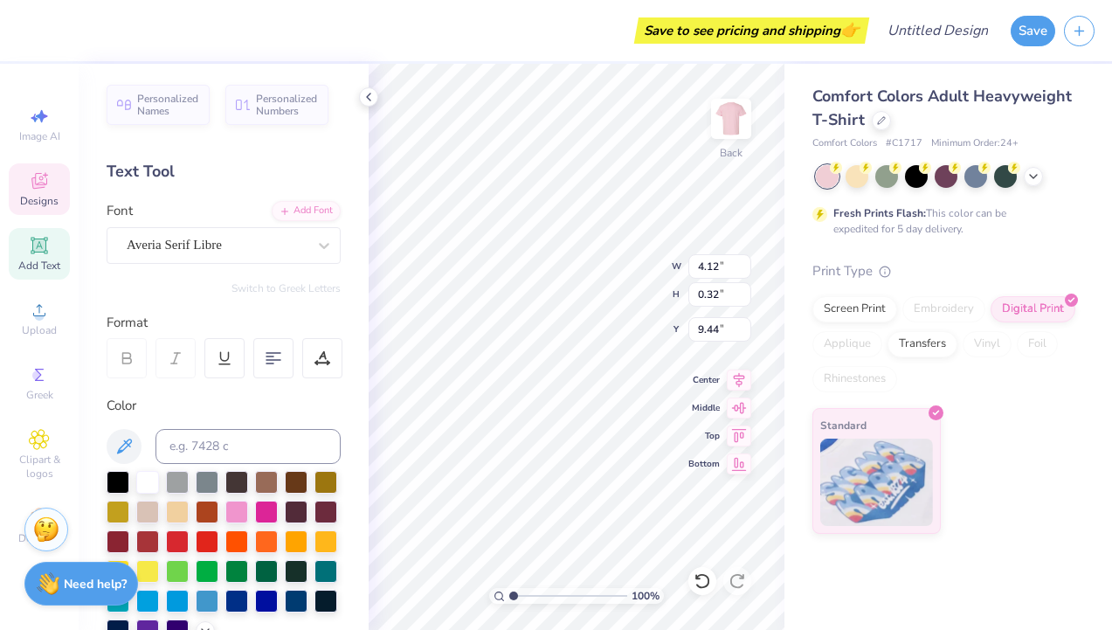
type input "9.44"
type input "4.99"
type input "2.22"
type input "7.76"
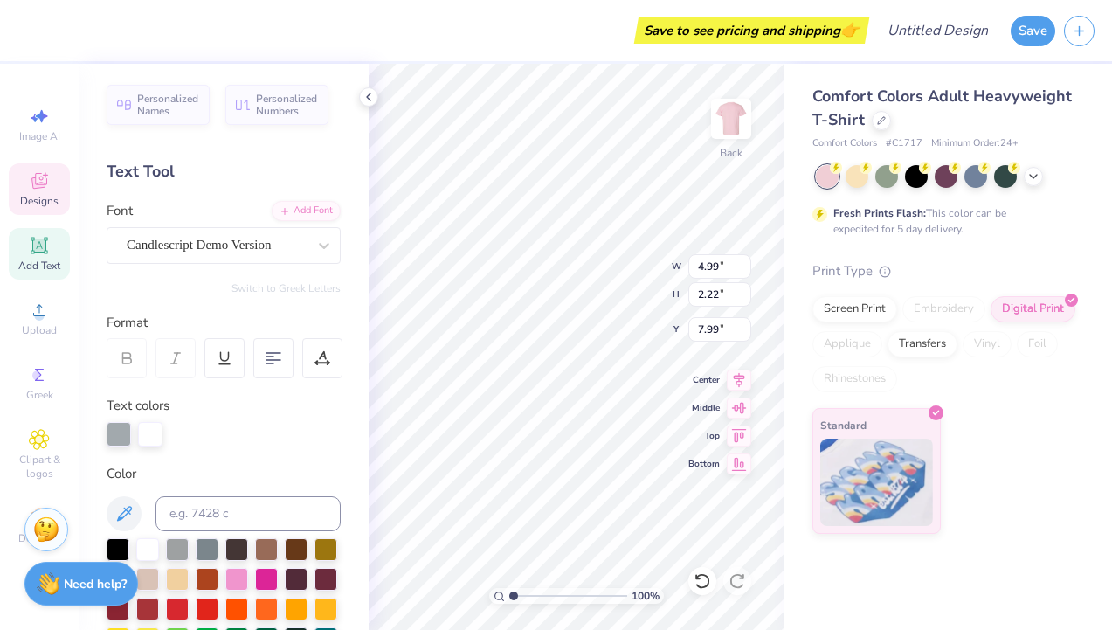
type input "7.99"
type input "4.75"
type input "1.77"
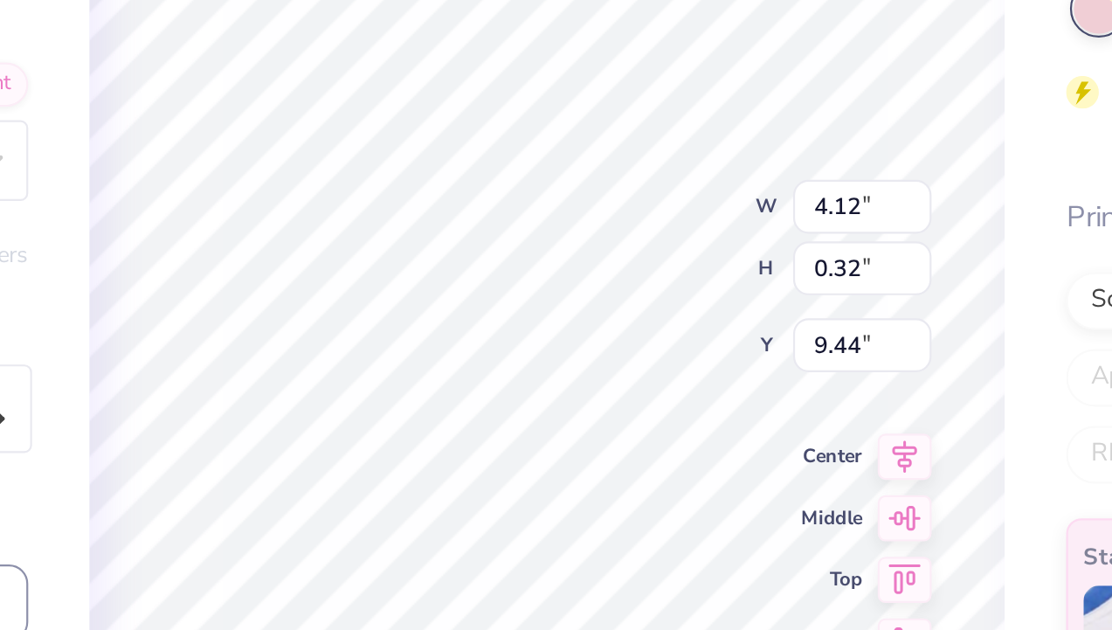
type input "4.99"
type input "2.22"
type input "7.99"
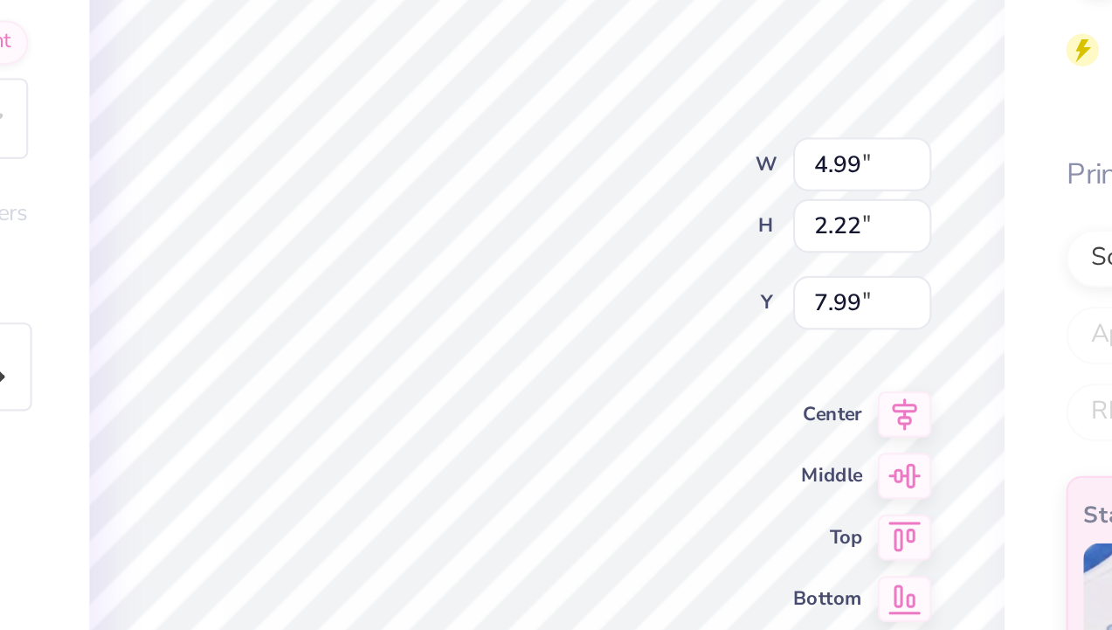
type input "4.75"
type input "1.77"
type input "4.99"
type input "2.22"
type input "4.99"
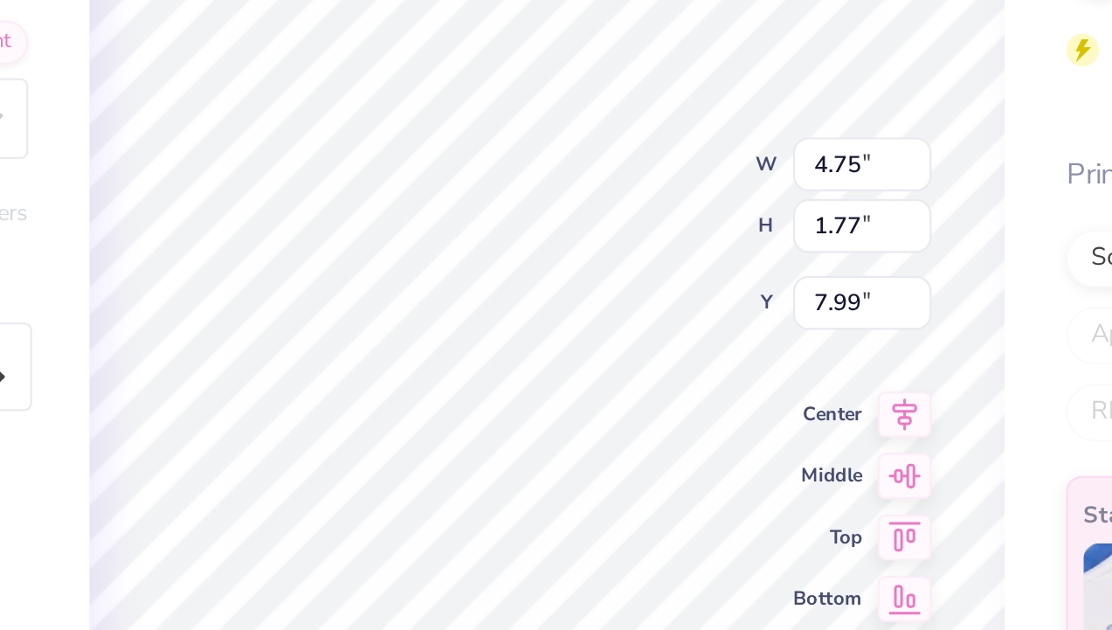
type input "2.22"
type input "7.10"
type input "11.00"
type textarea "B"
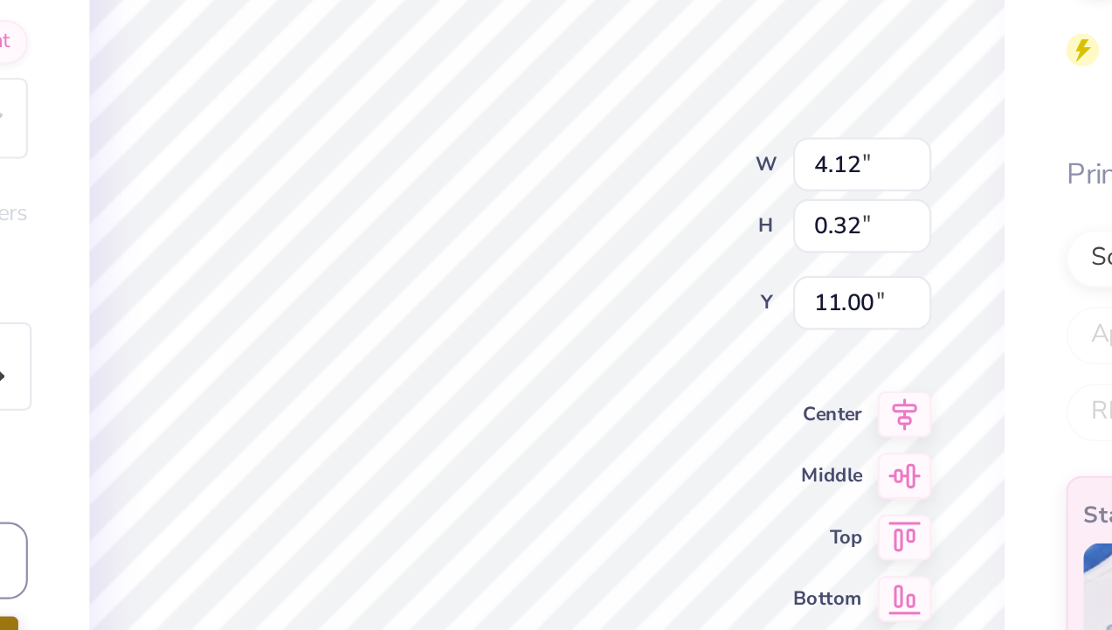
type textarea "est. 2022"
type input "4.99"
type input "2.22"
type input "7.99"
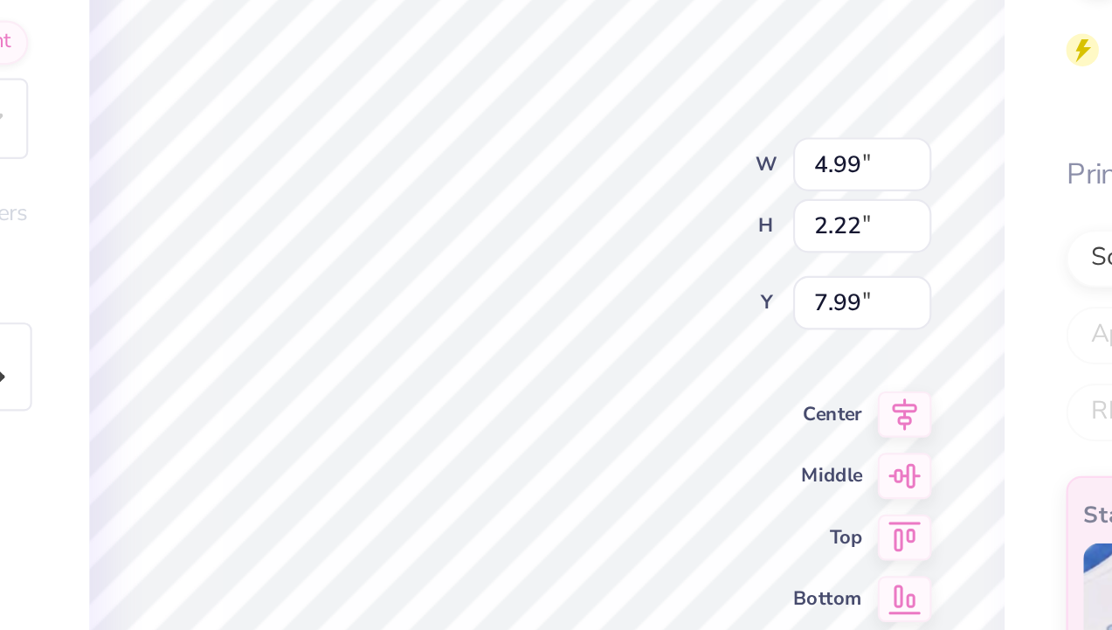
type input "4.75"
type input "1.77"
type input "7.10"
type input "11.63"
type input "0.87"
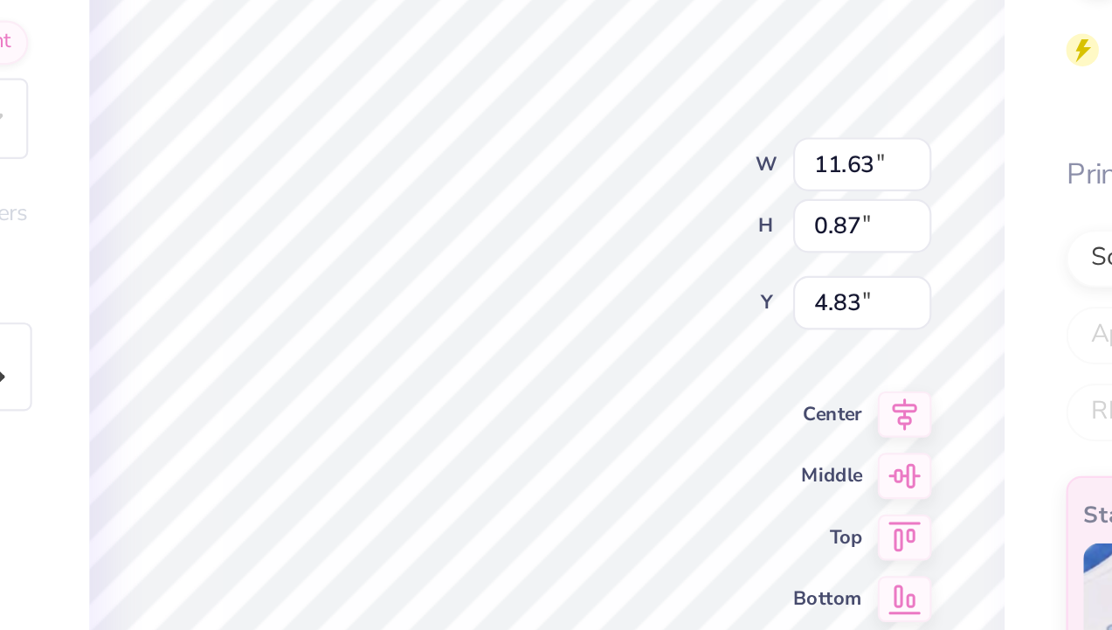
type input "4.82"
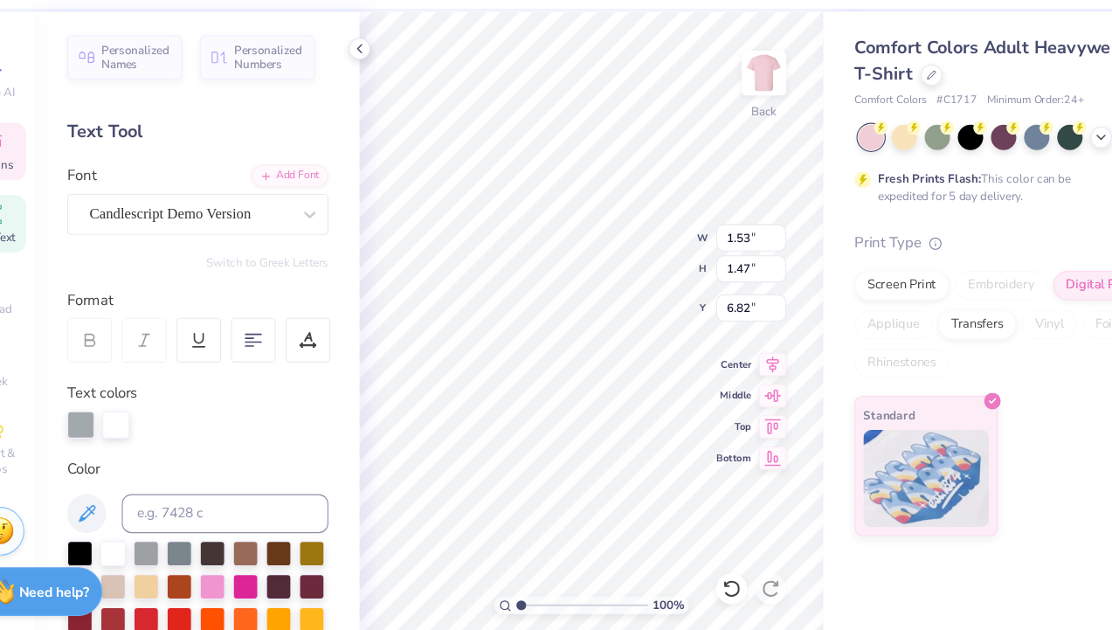
scroll to position [0, 0]
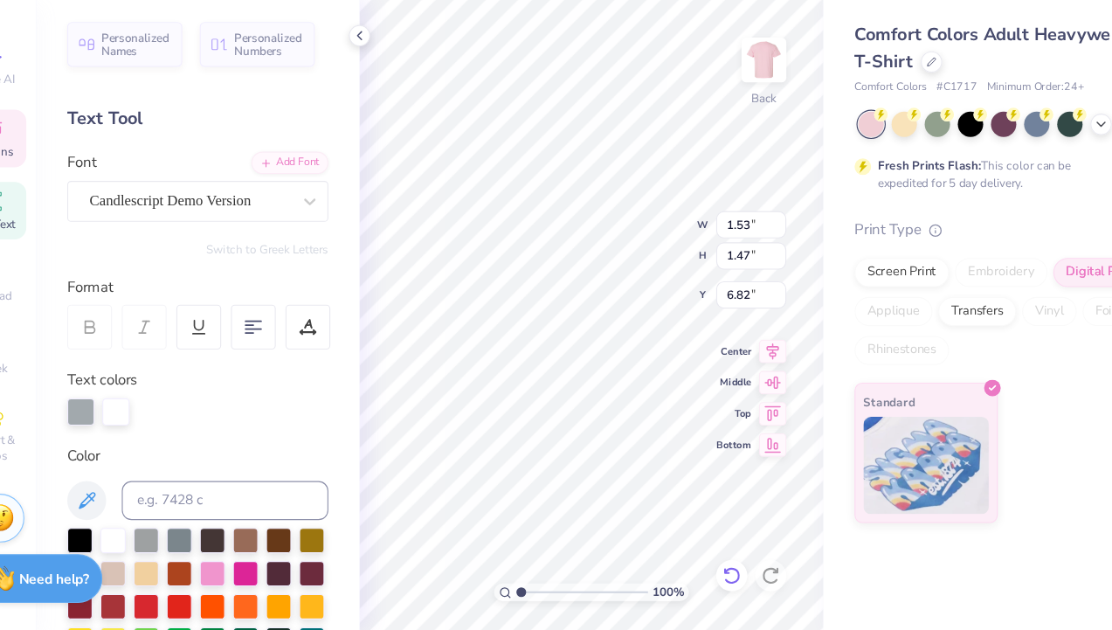
click at [701, 586] on icon at bounding box center [701, 581] width 15 height 16
type input "6.74"
type input "12.81"
type input "4.75"
type input "1.77"
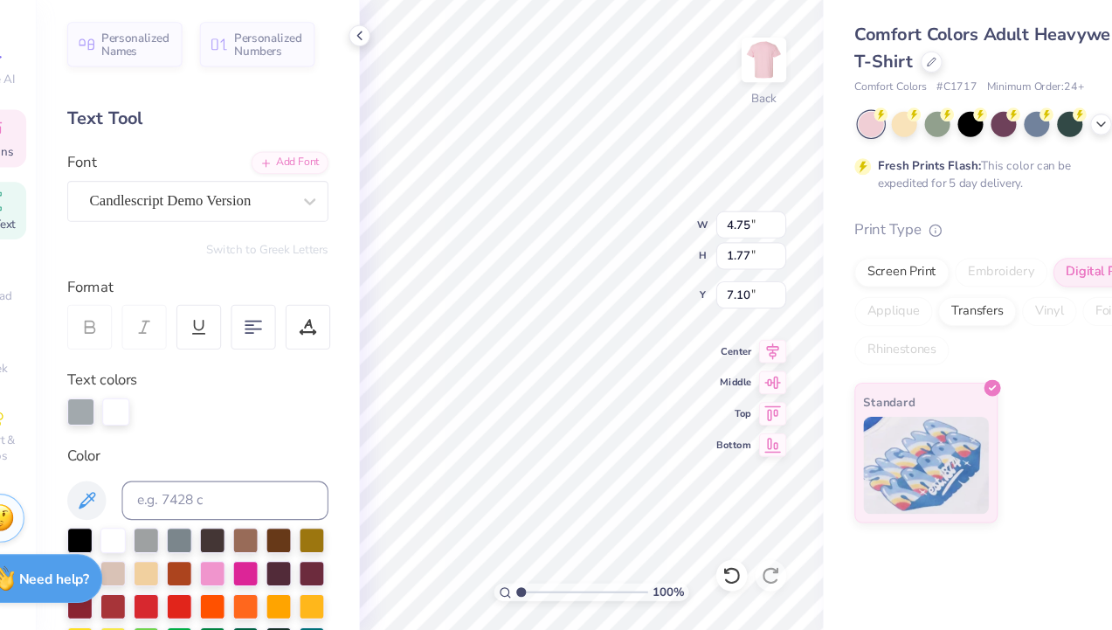
type input "11.61"
type input "4.84"
type input "4.75"
type input "1.77"
type input "4.84"
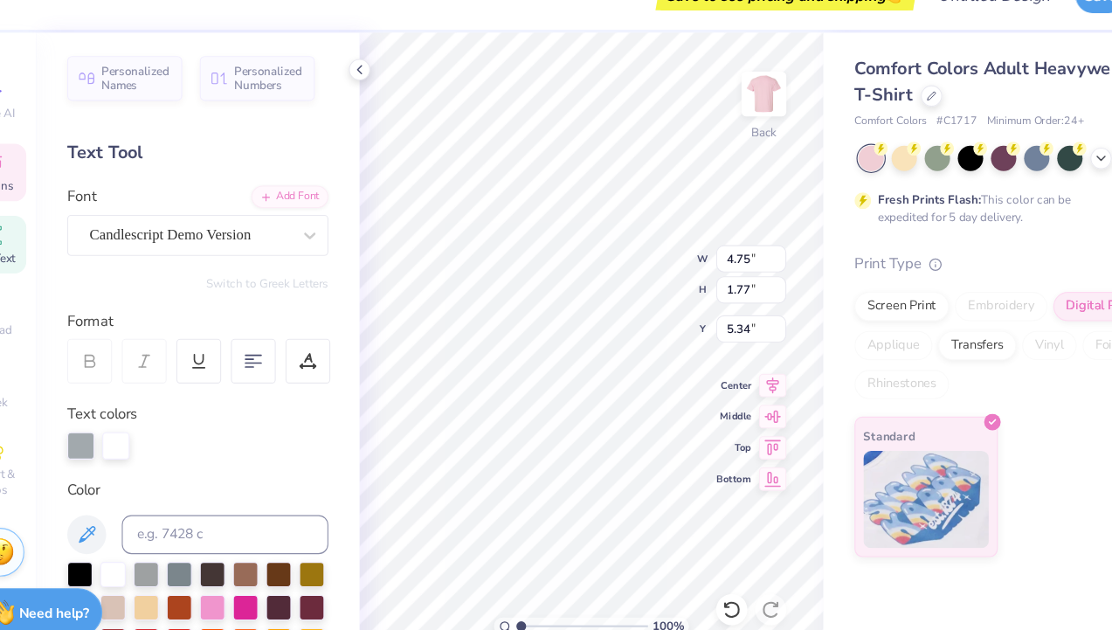
type input "5.34"
type input "4.99"
type input "2.22"
type input "6.23"
type input "7.56"
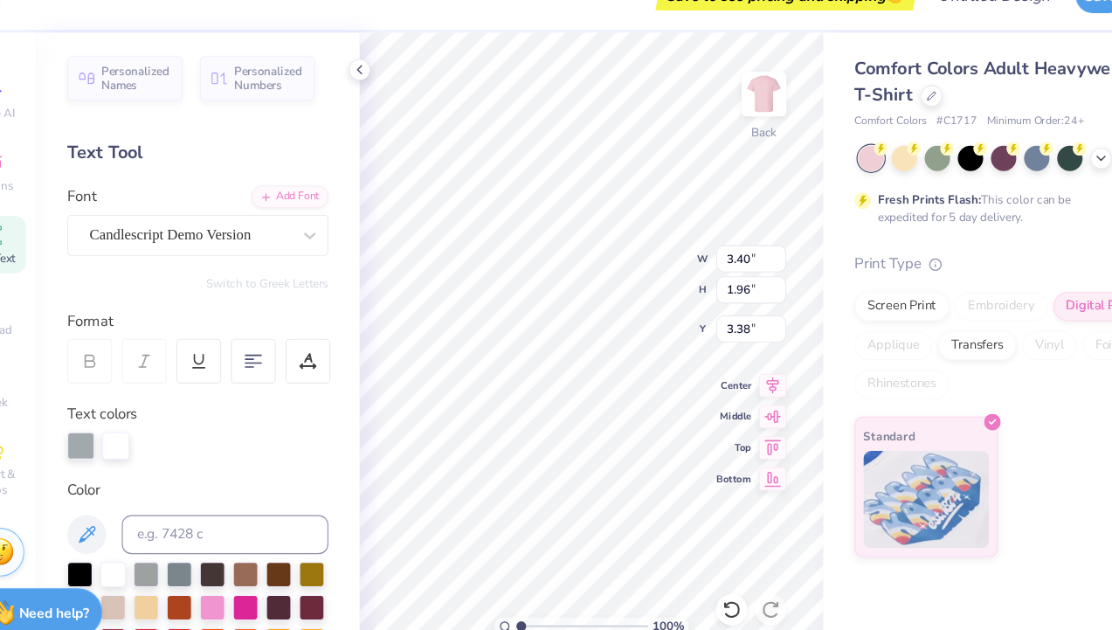
type input "3.70"
type input "5.34"
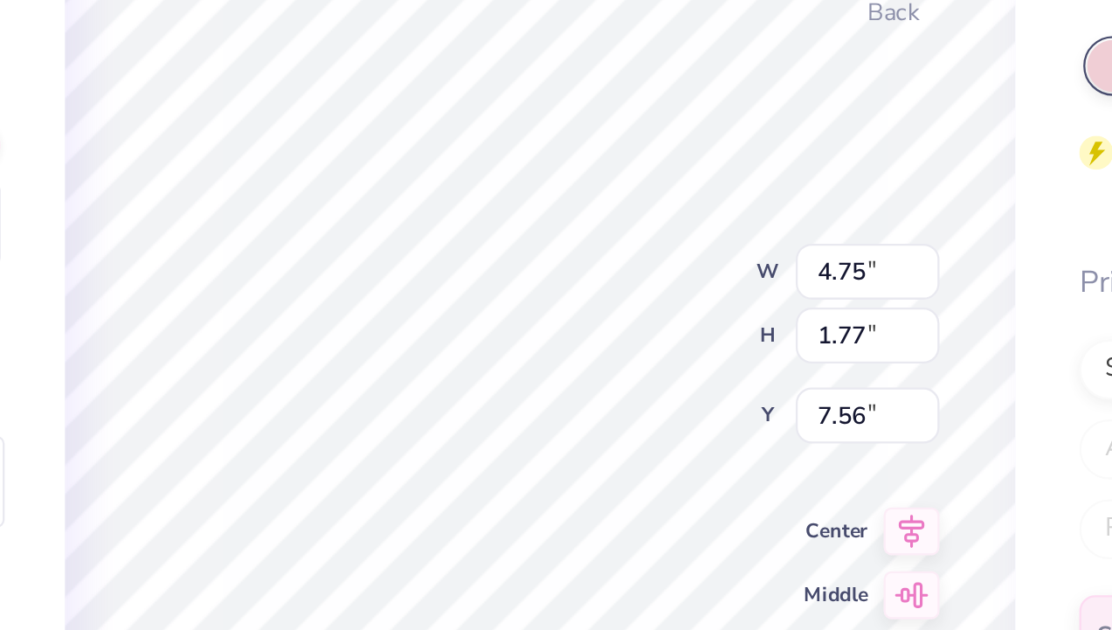
type input "5.34"
type input "7.28"
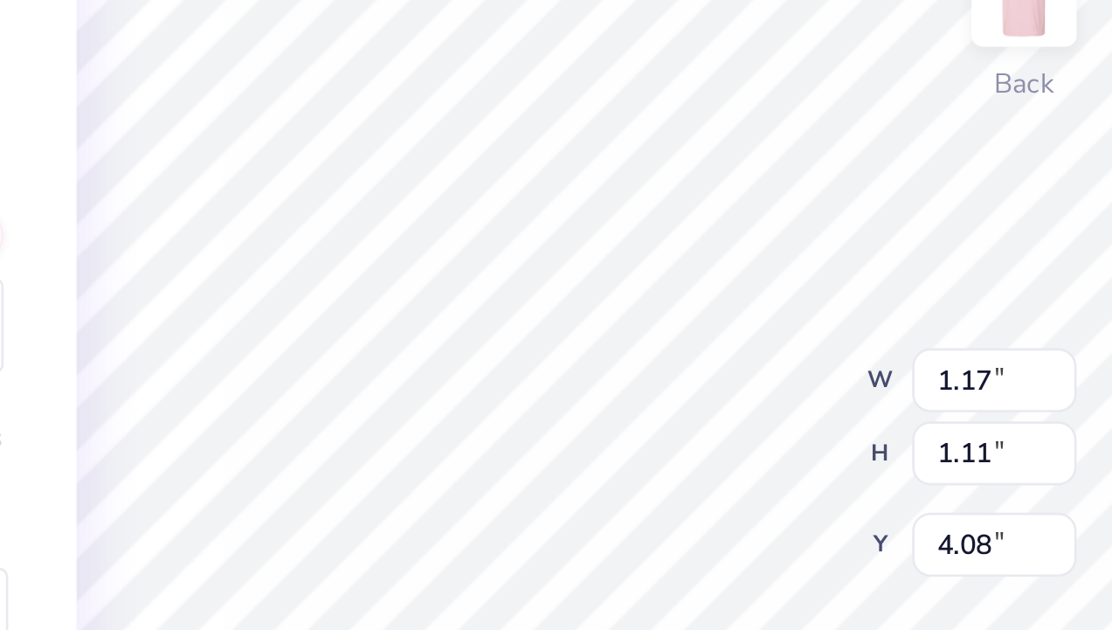
type input "4.22"
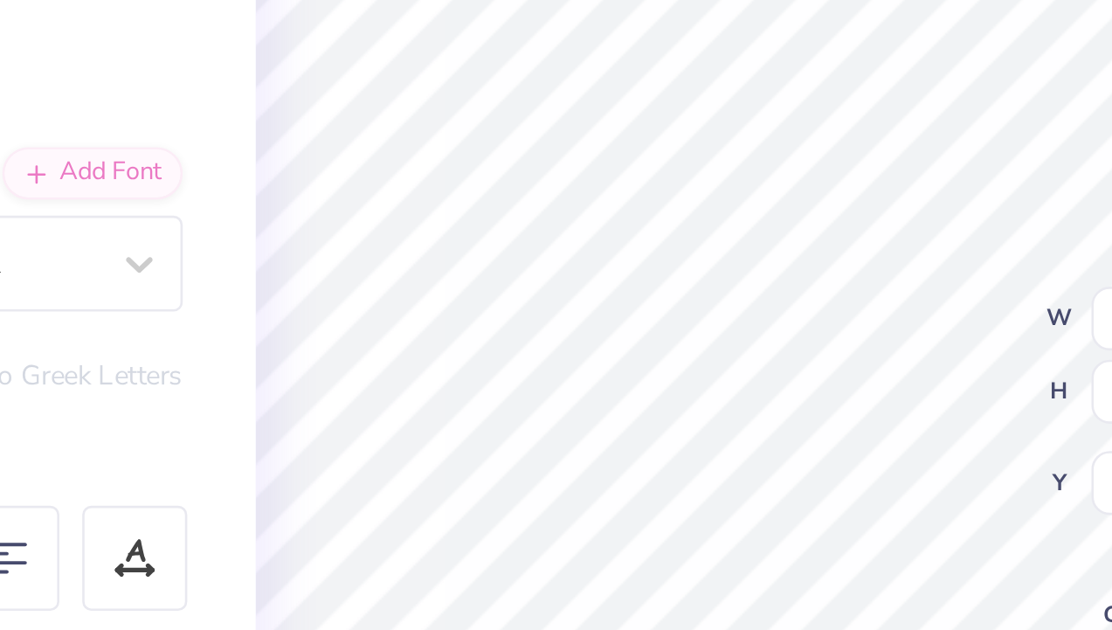
type input "4.78"
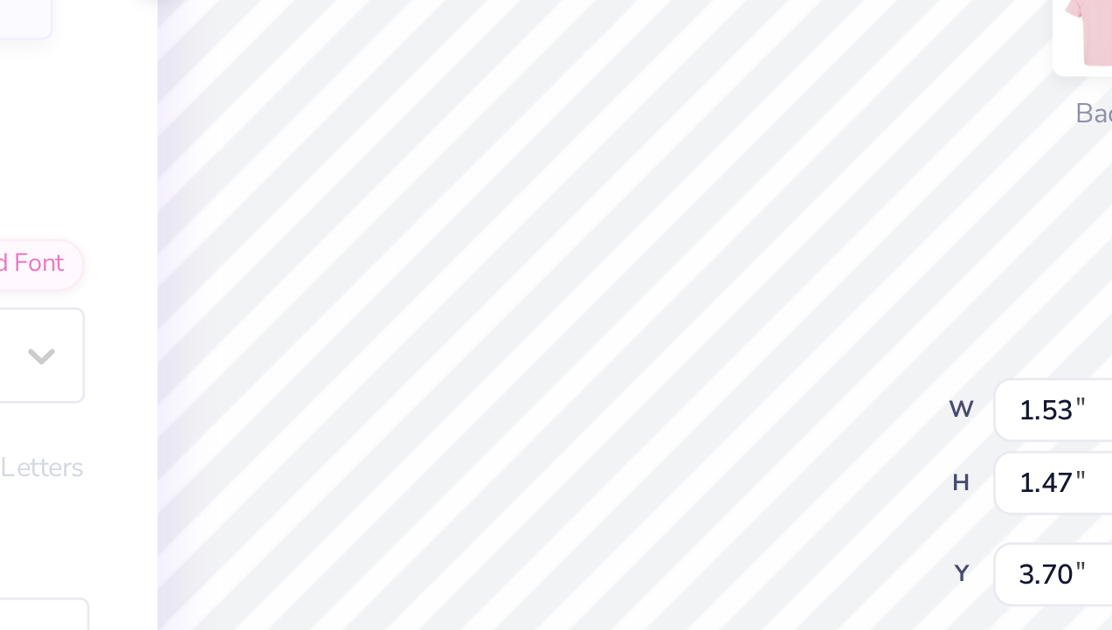
type input "3.87"
type input "0.53"
type input "0.45"
type input "3.73"
type input "4.20"
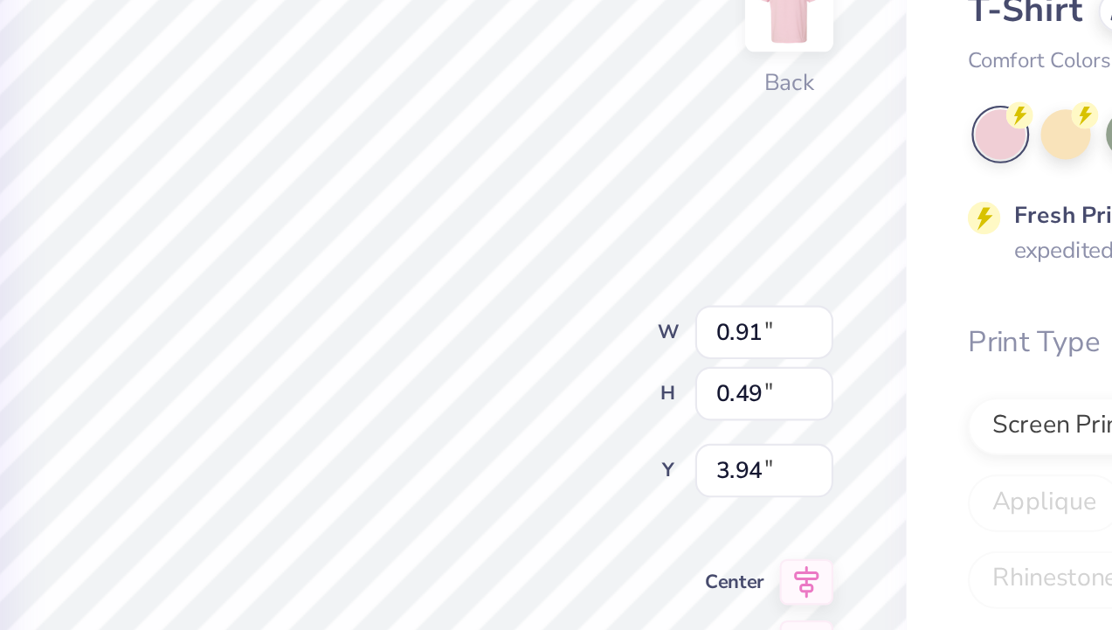
type input "4.17"
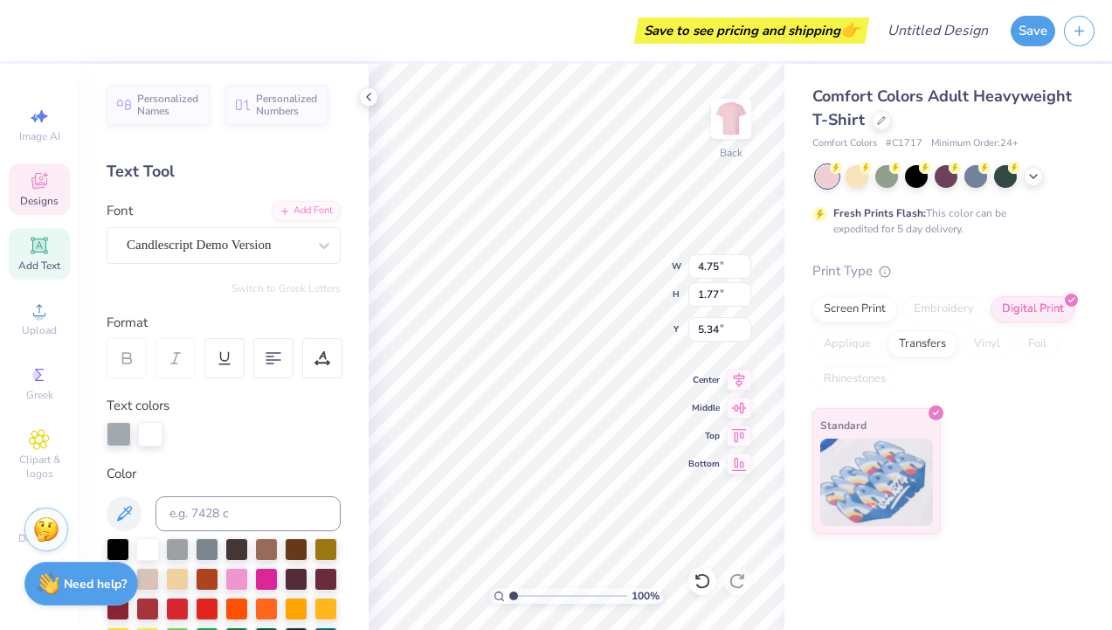
type input "4.99"
type input "2.22"
type input "4.99"
type input "2.22"
click at [73, 19] on div at bounding box center [61, 29] width 24 height 24
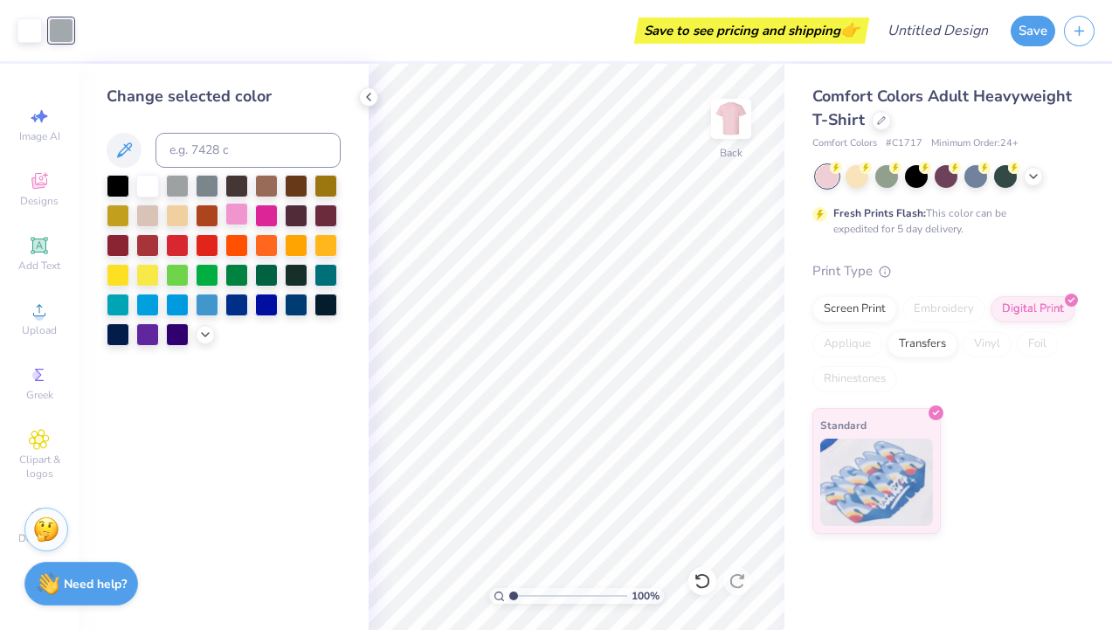
click at [238, 209] on div at bounding box center [236, 214] width 23 height 23
click at [182, 276] on div at bounding box center [177, 273] width 23 height 23
click at [238, 213] on div at bounding box center [236, 214] width 23 height 23
click at [211, 301] on div at bounding box center [207, 303] width 23 height 23
click at [329, 265] on div at bounding box center [325, 273] width 23 height 23
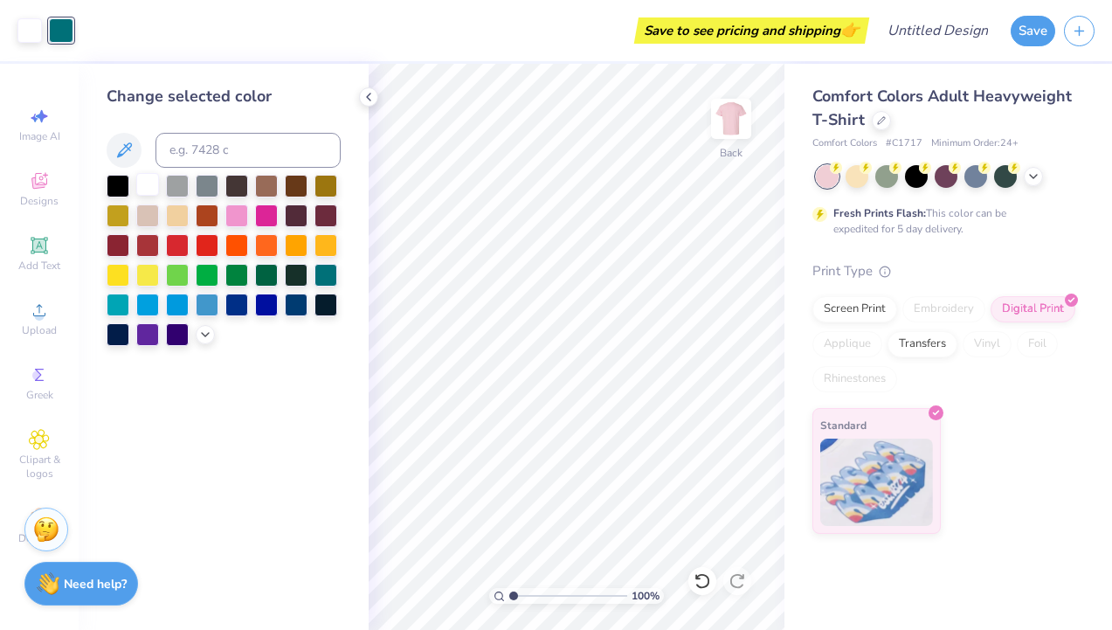
click at [155, 181] on div at bounding box center [147, 184] width 23 height 23
click at [238, 221] on div at bounding box center [236, 214] width 23 height 23
click at [146, 218] on div at bounding box center [147, 214] width 23 height 23
click at [174, 219] on div at bounding box center [177, 214] width 23 height 23
click at [706, 575] on icon at bounding box center [701, 580] width 17 height 17
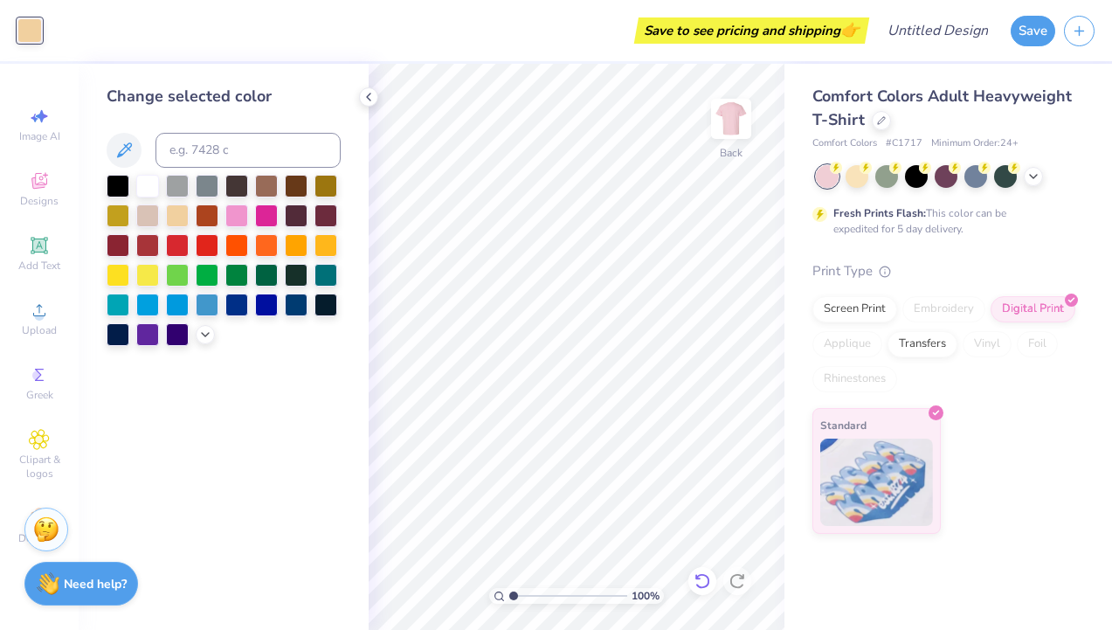
click at [706, 575] on icon at bounding box center [701, 580] width 17 height 17
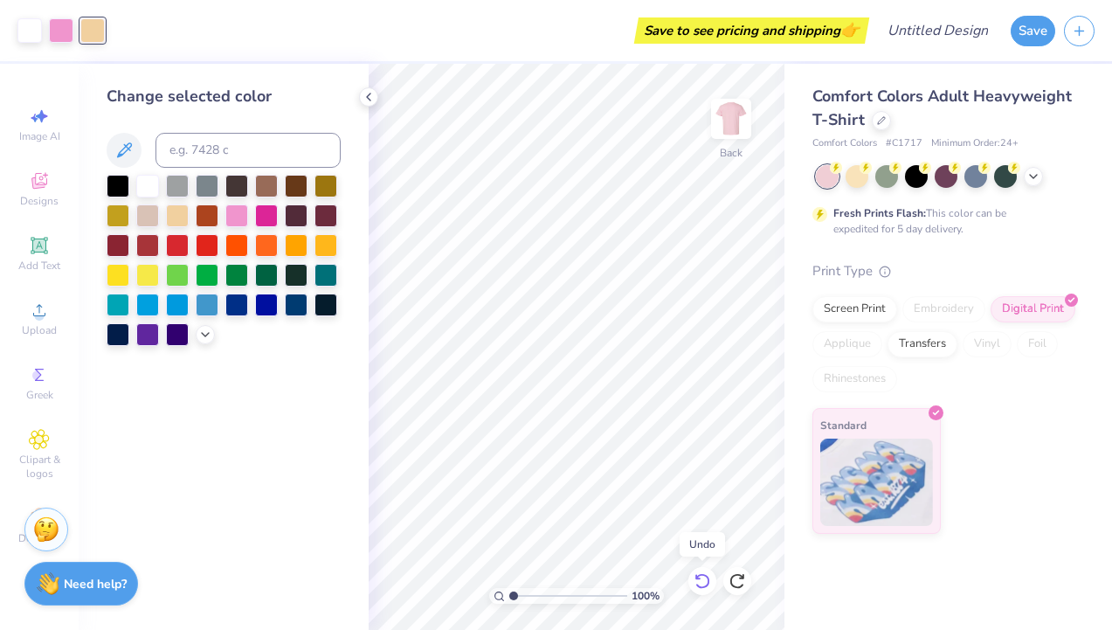
click at [706, 575] on icon at bounding box center [701, 580] width 17 height 17
click at [706, 574] on icon at bounding box center [701, 580] width 17 height 17
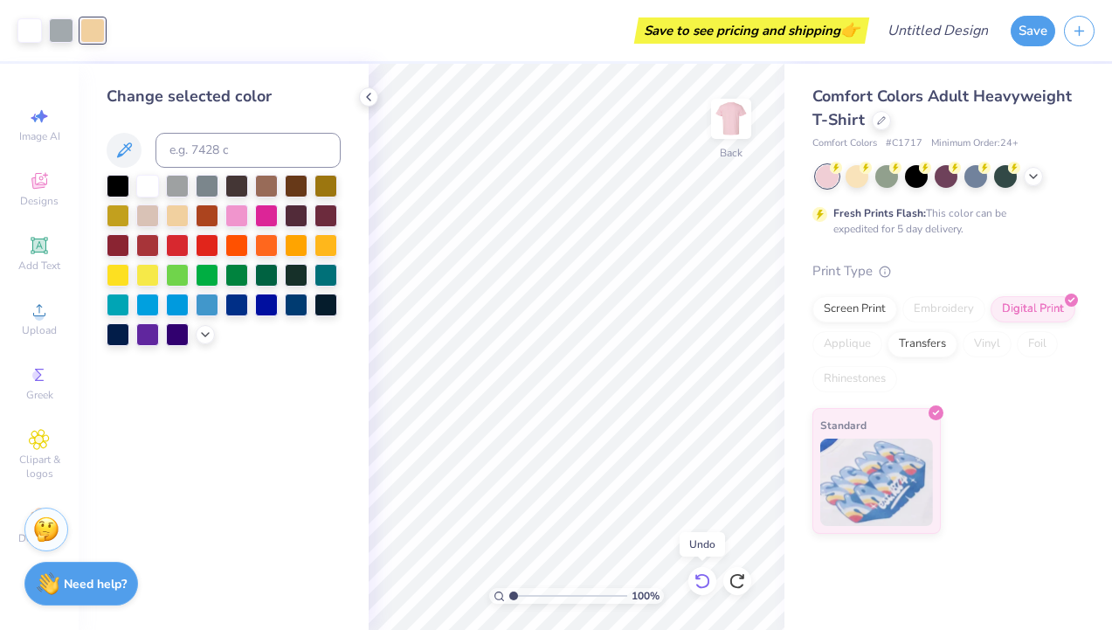
click at [706, 574] on icon at bounding box center [701, 580] width 17 height 17
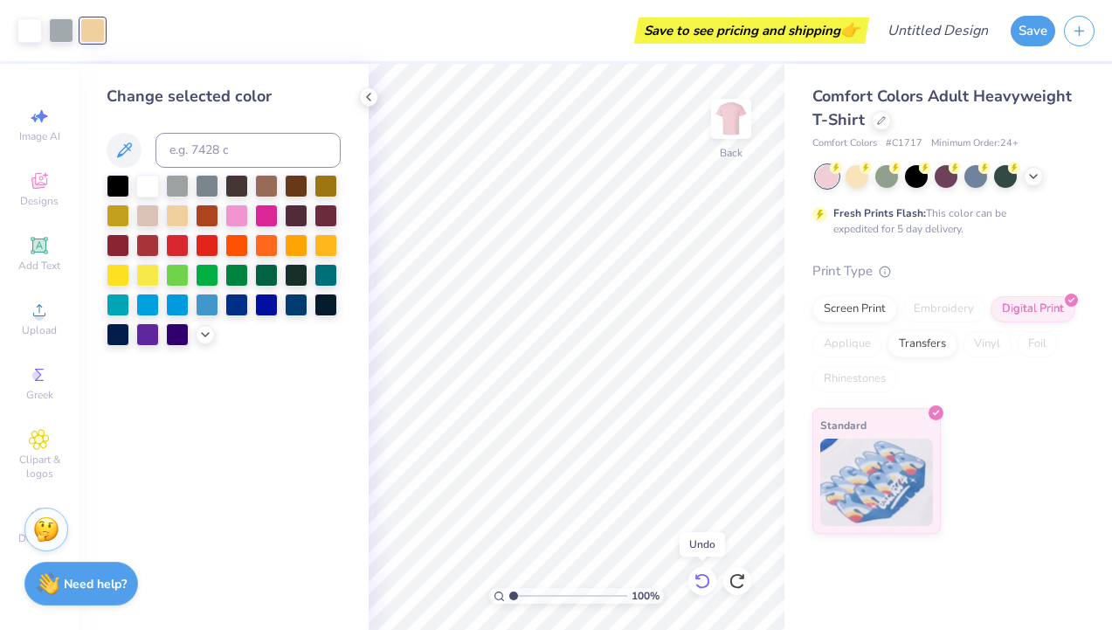
click at [706, 574] on icon at bounding box center [701, 580] width 17 height 17
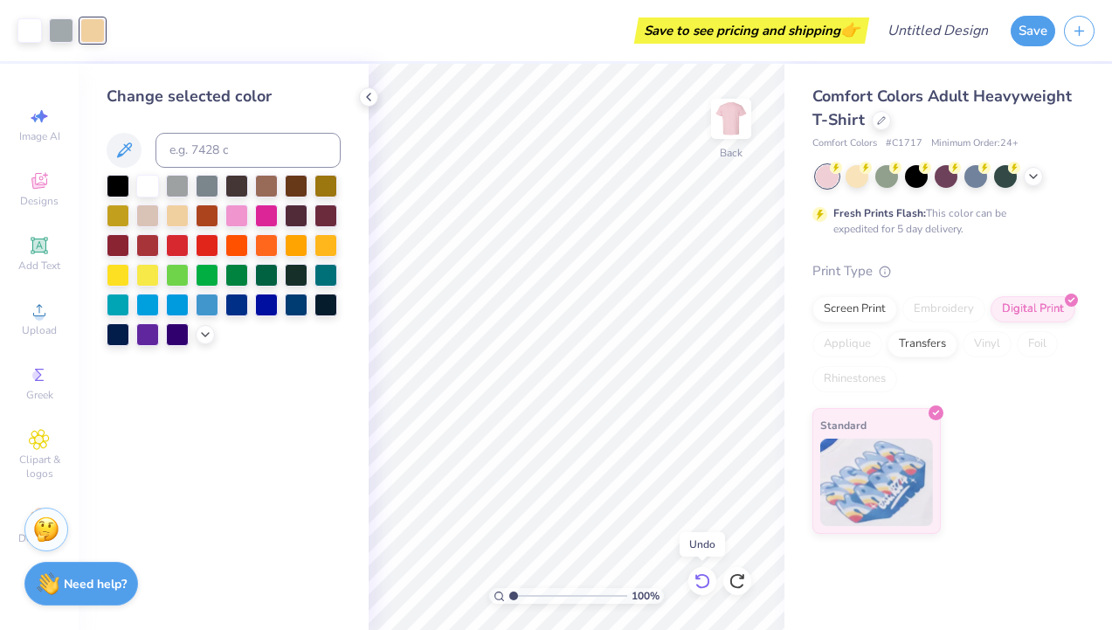
click at [706, 574] on icon at bounding box center [701, 580] width 17 height 17
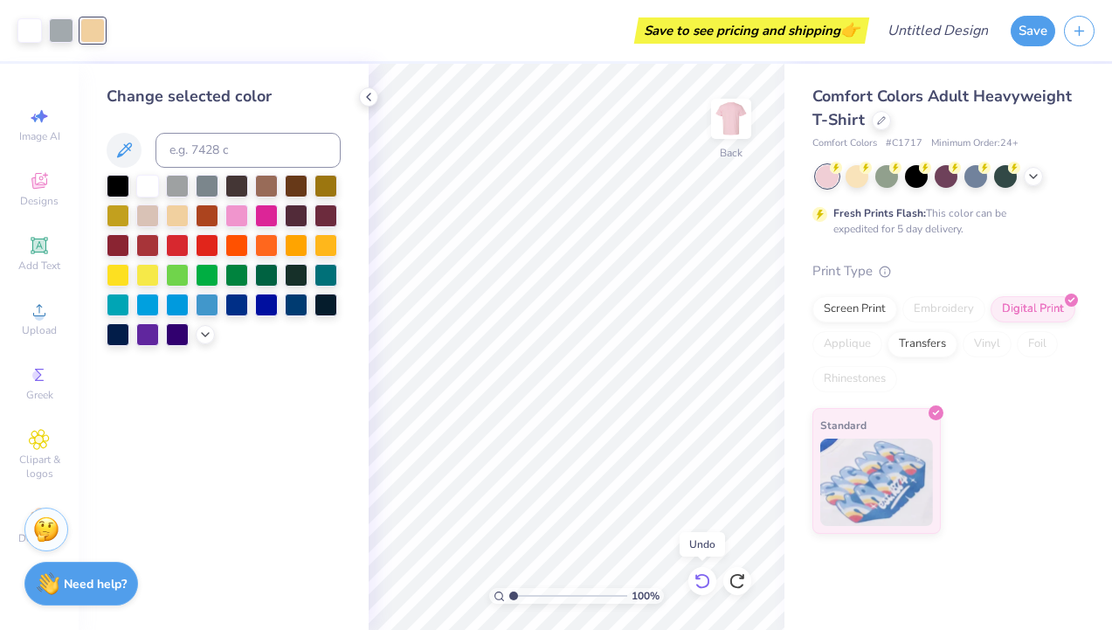
click at [706, 574] on icon at bounding box center [701, 580] width 17 height 17
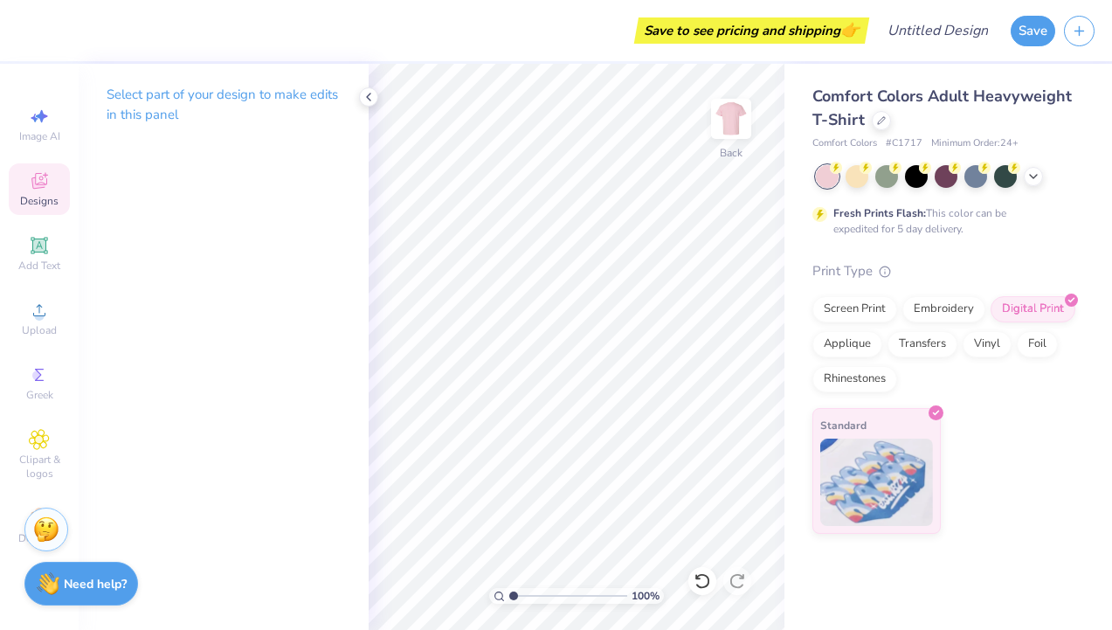
click at [32, 185] on icon at bounding box center [39, 181] width 16 height 16
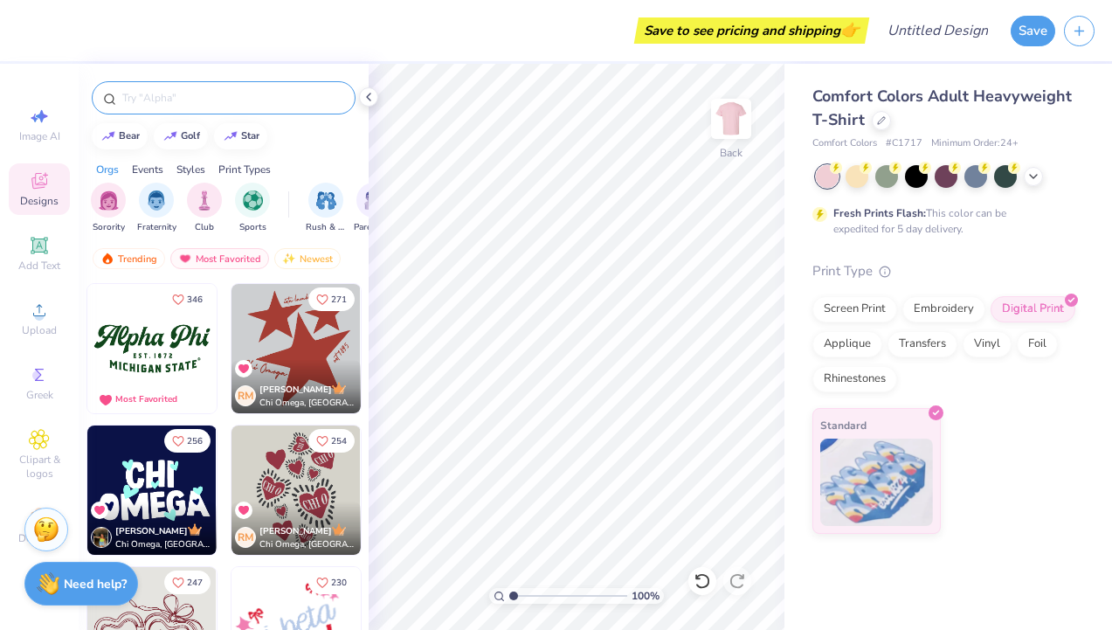
click at [161, 91] on input "text" at bounding box center [232, 97] width 224 height 17
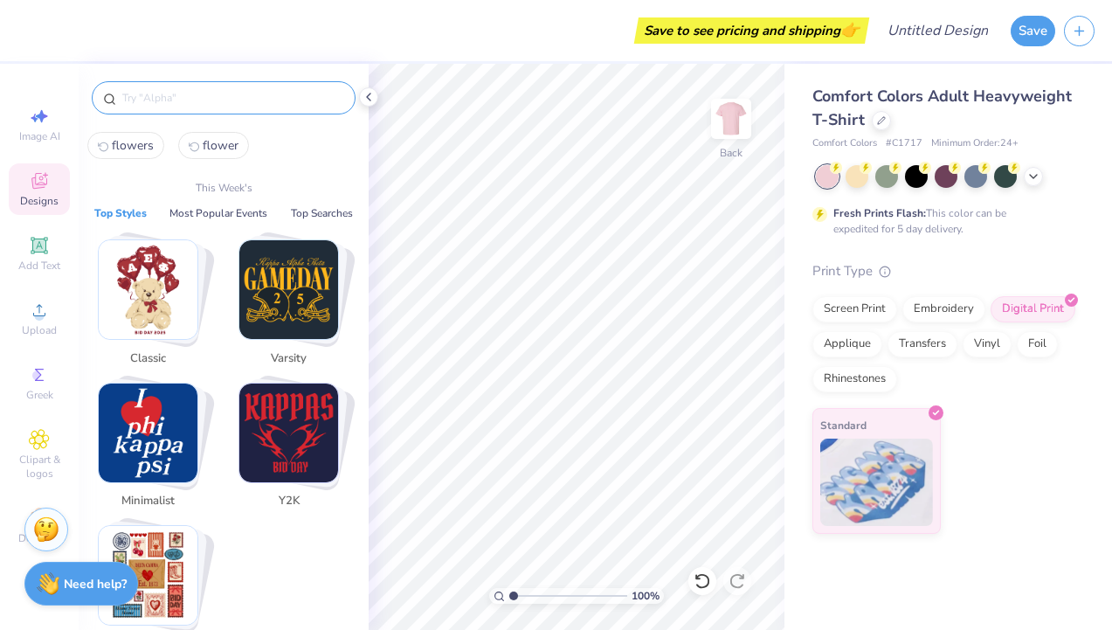
click at [141, 143] on span "flowers" at bounding box center [133, 145] width 42 height 17
type input "flowers"
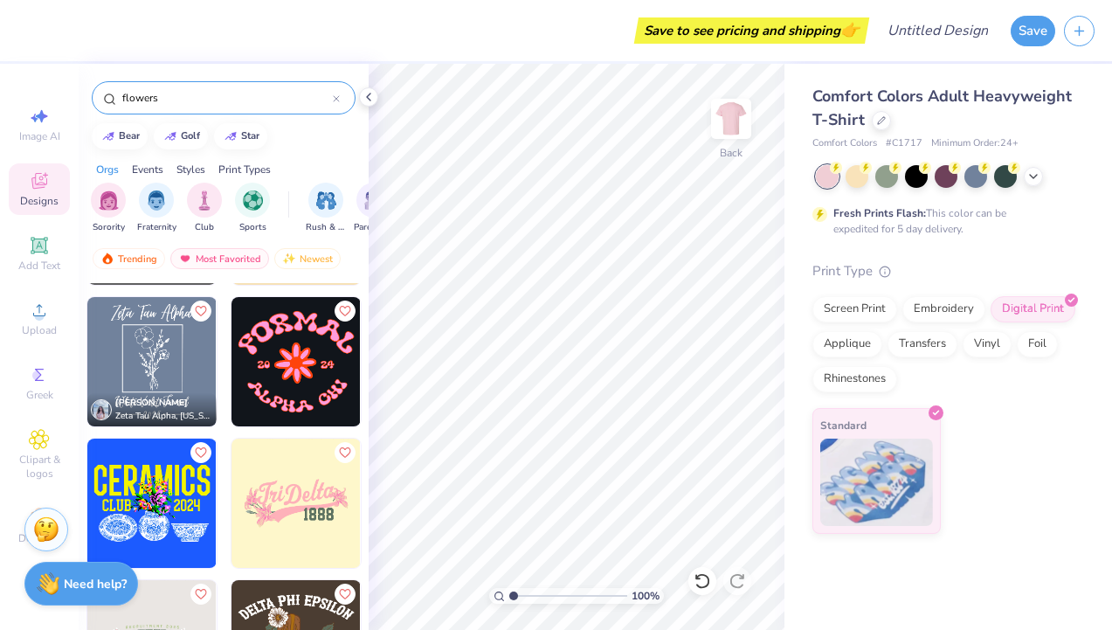
scroll to position [13424, 0]
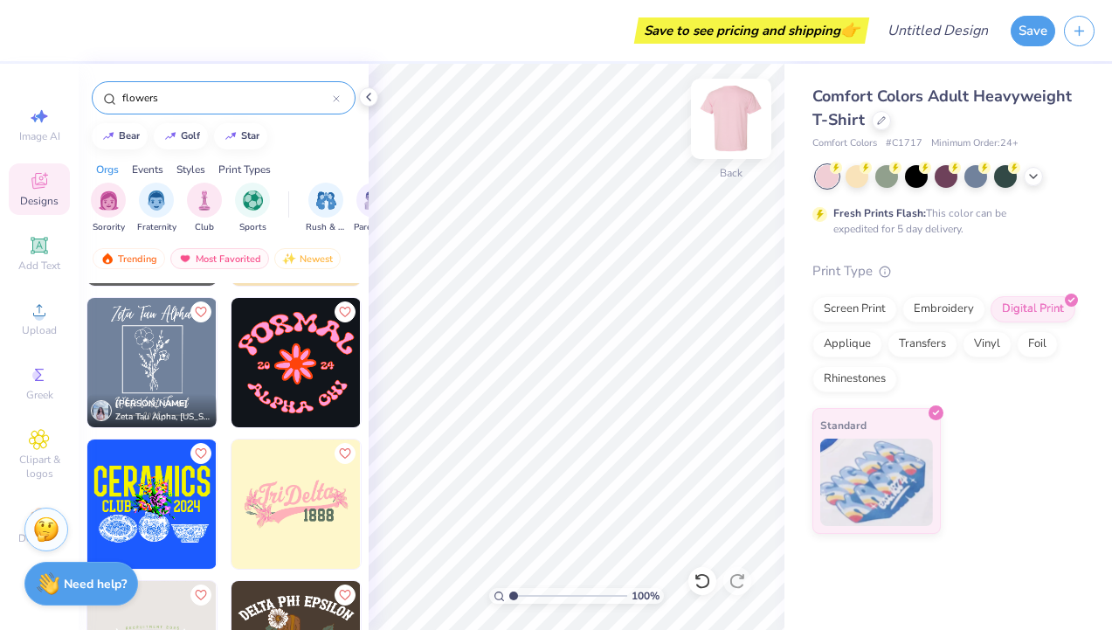
click at [738, 131] on img at bounding box center [731, 119] width 70 height 70
click at [155, 528] on img at bounding box center [151, 503] width 129 height 129
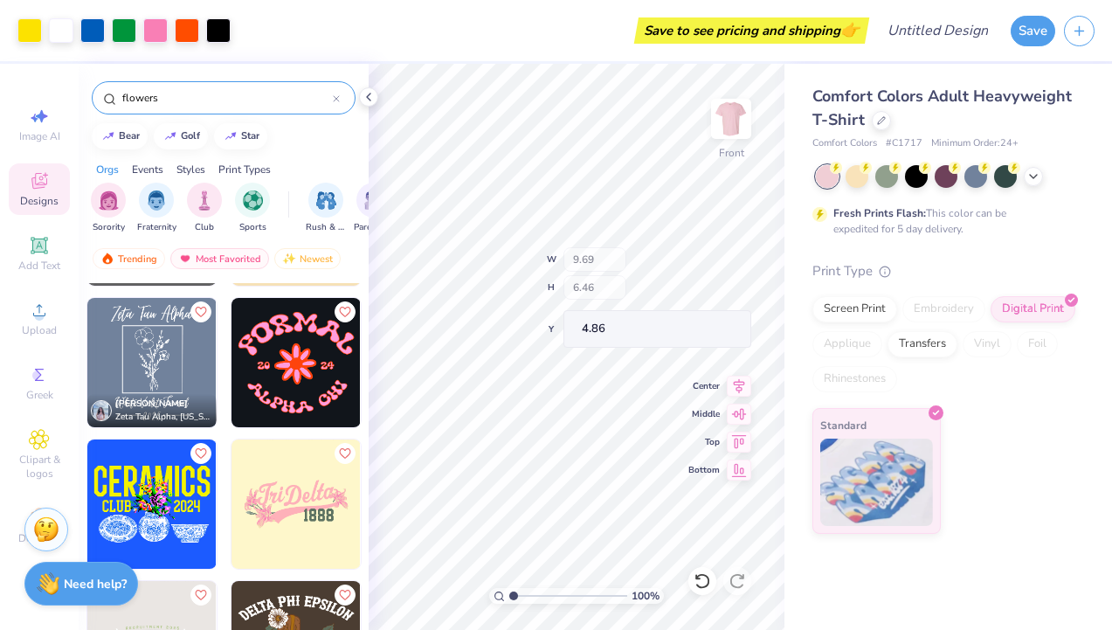
type input "4.86"
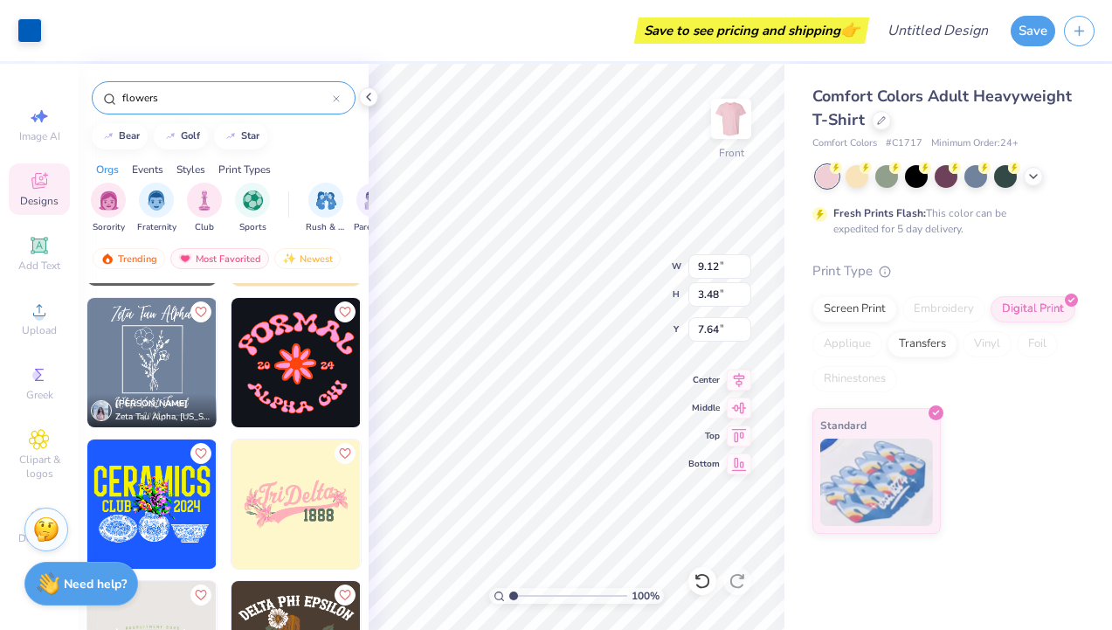
type input "10.27"
type input "9.90"
type input "12.37"
type input "4.86"
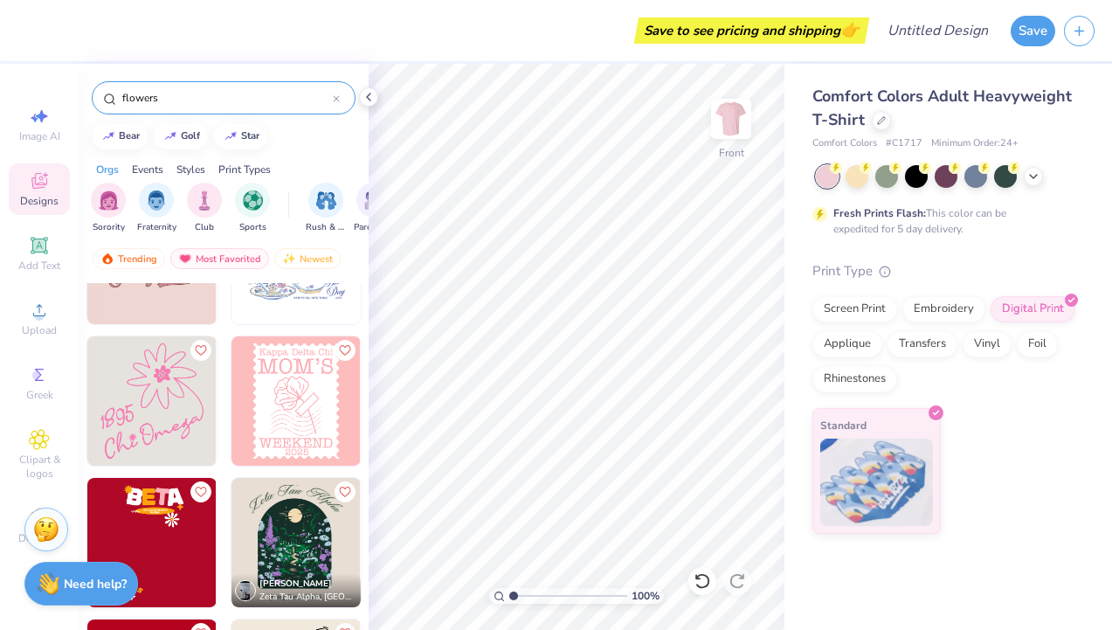
scroll to position [20035, 0]
click at [191, 389] on img at bounding box center [151, 399] width 129 height 129
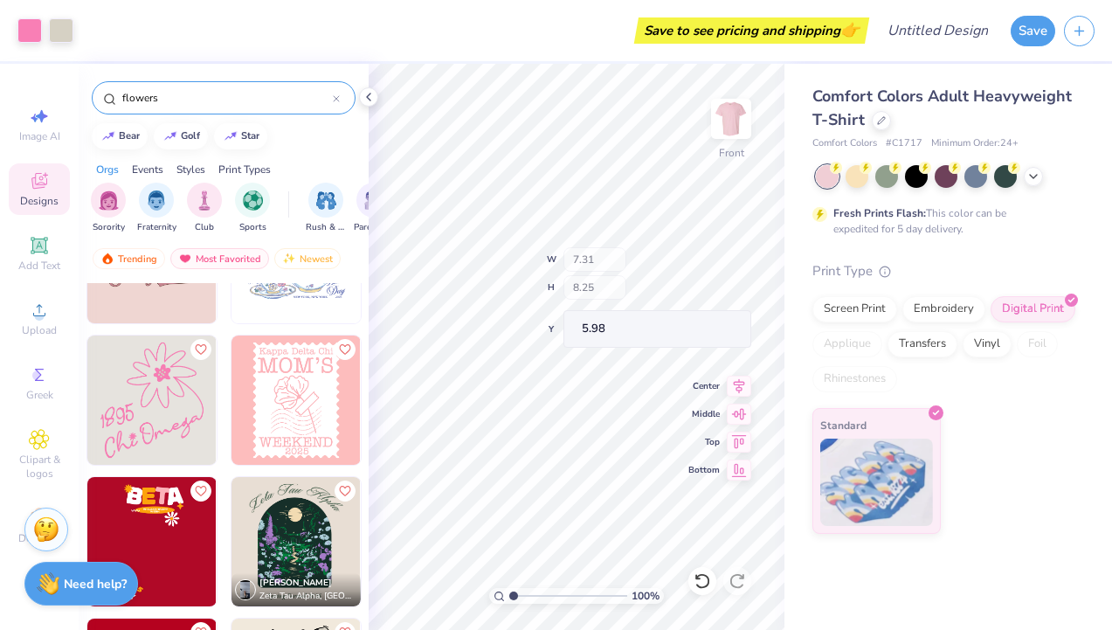
type input "5.98"
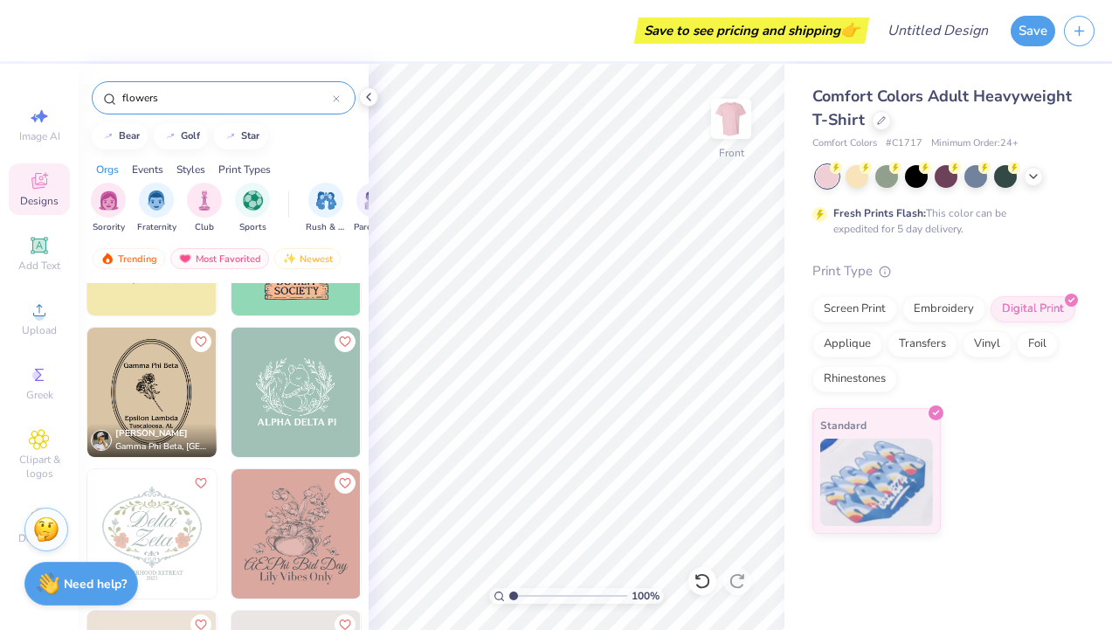
scroll to position [27678, 0]
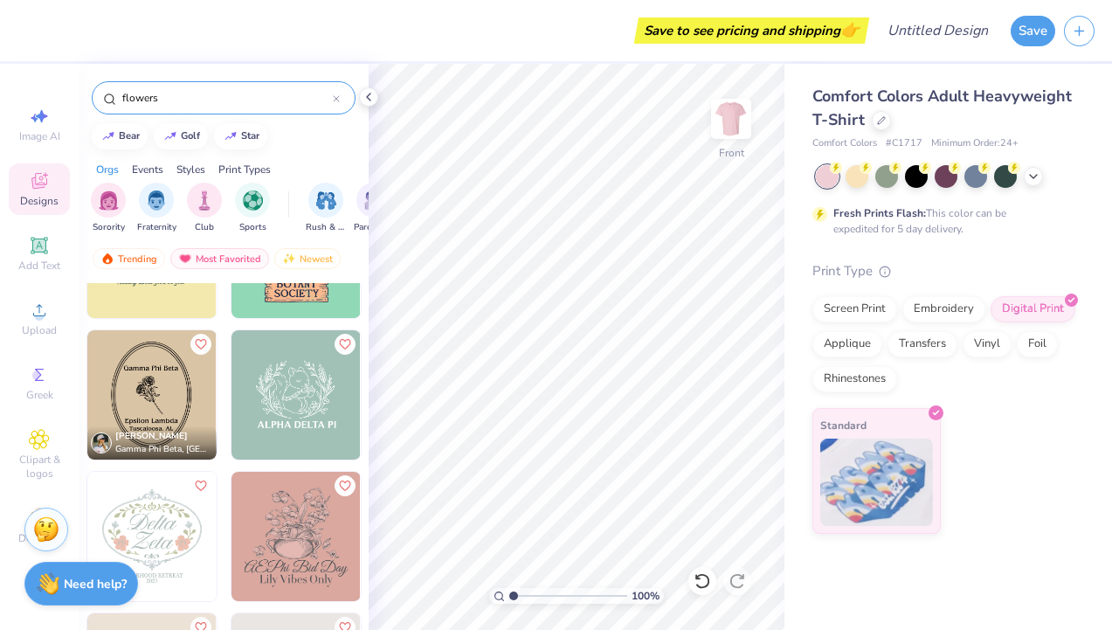
click at [302, 301] on img at bounding box center [295, 253] width 129 height 129
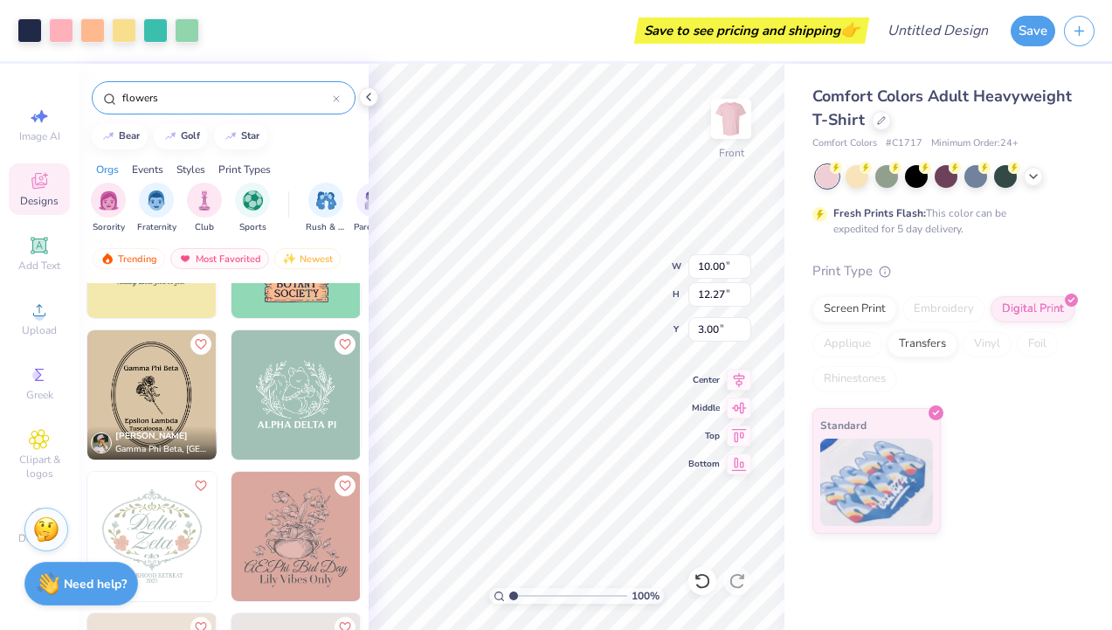
click at [824, 338] on div "Applique" at bounding box center [847, 344] width 70 height 26
click at [1055, 484] on div "Standard" at bounding box center [944, 471] width 265 height 126
type input "9.97"
type input "12.26"
type input "3.89"
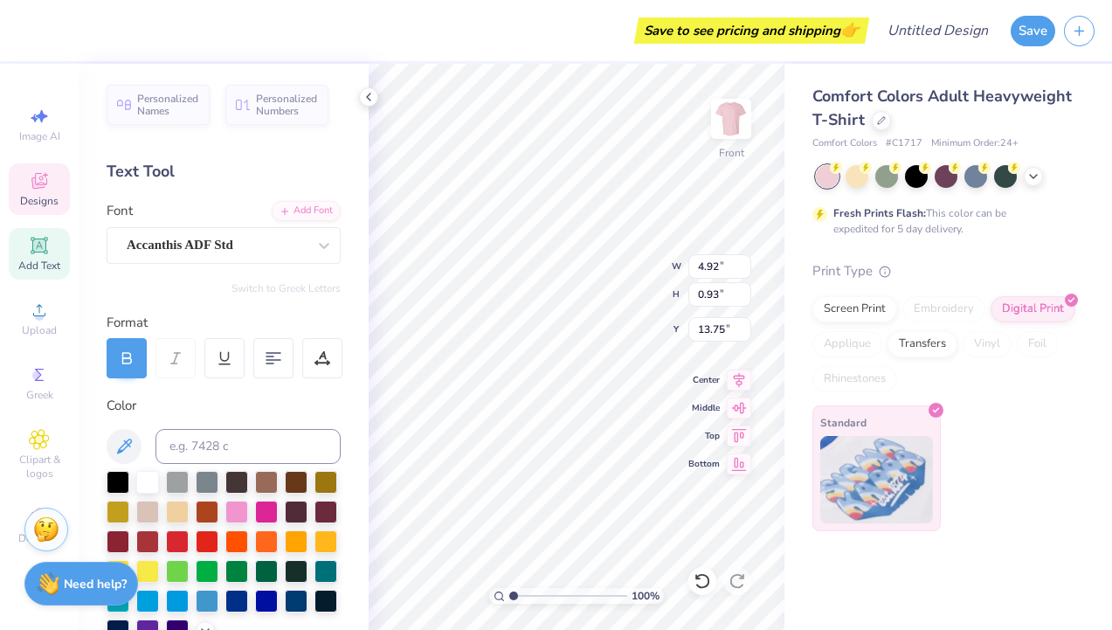
type input "13.75"
click at [1011, 525] on div "Standard" at bounding box center [944, 471] width 265 height 126
click at [711, 583] on div at bounding box center [702, 581] width 28 height 28
click at [699, 575] on icon at bounding box center [701, 581] width 15 height 16
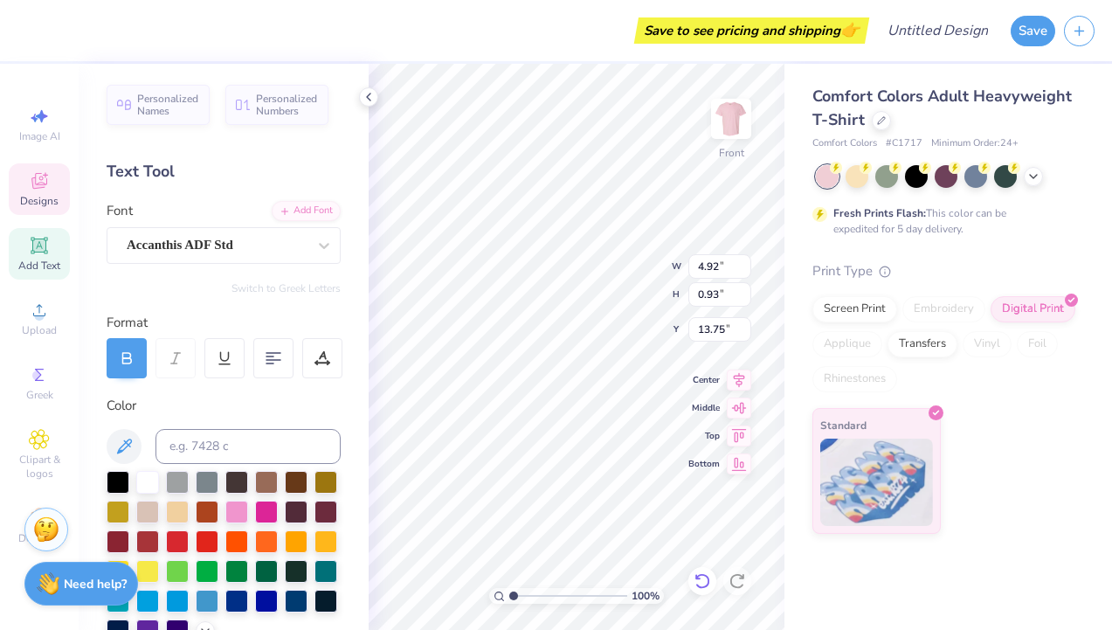
click at [699, 575] on icon at bounding box center [701, 581] width 15 height 16
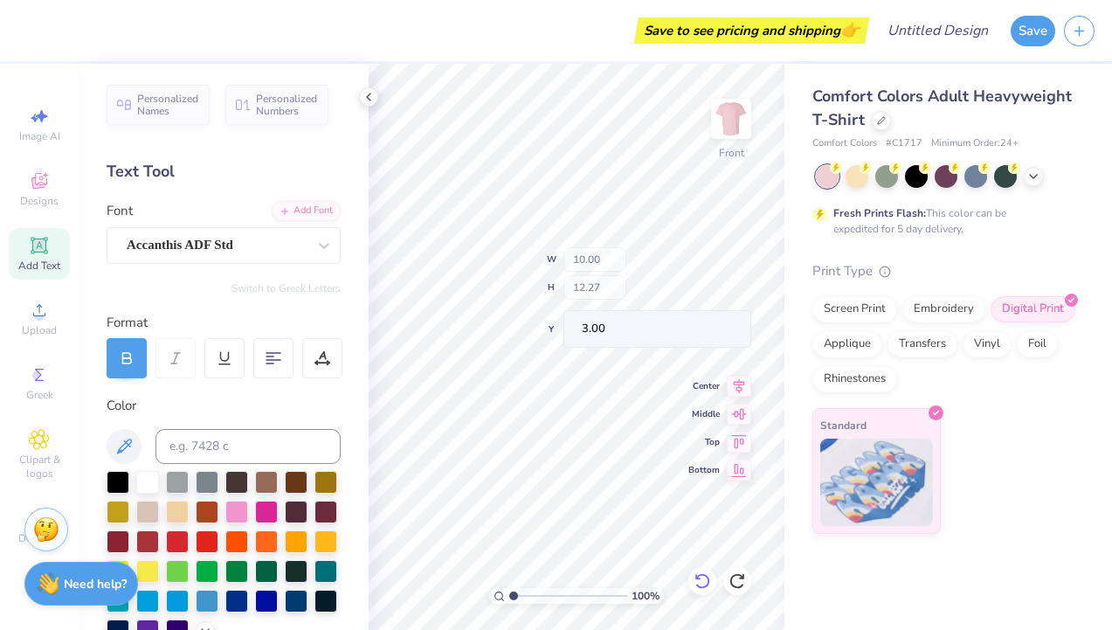
type input "10.00"
type input "12.27"
type input "3.00"
click at [47, 175] on icon at bounding box center [39, 180] width 21 height 21
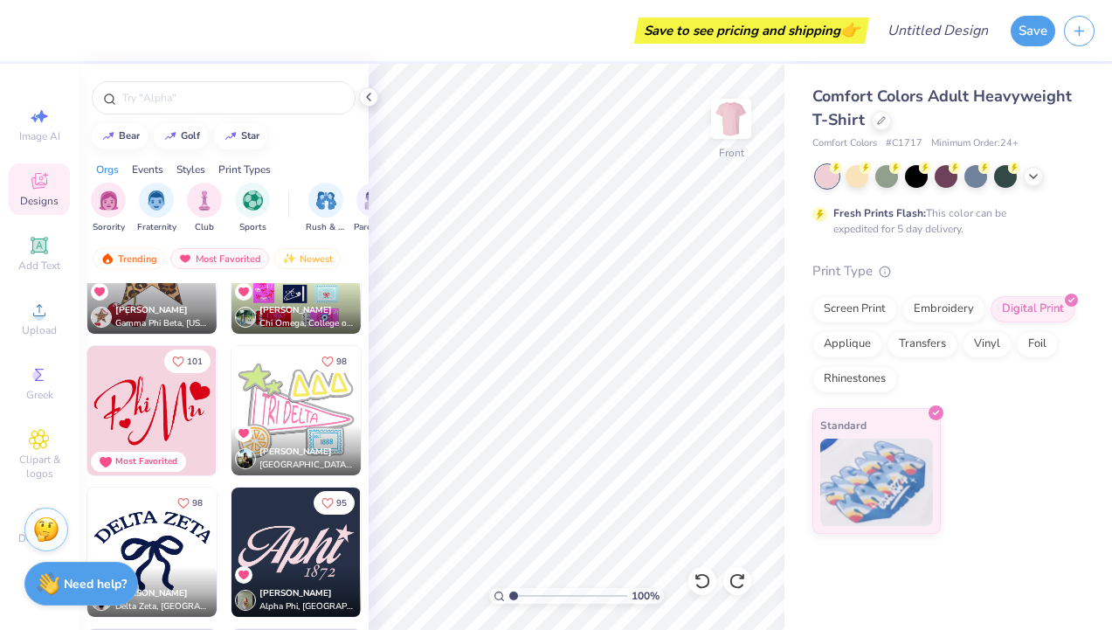
scroll to position [1786, 0]
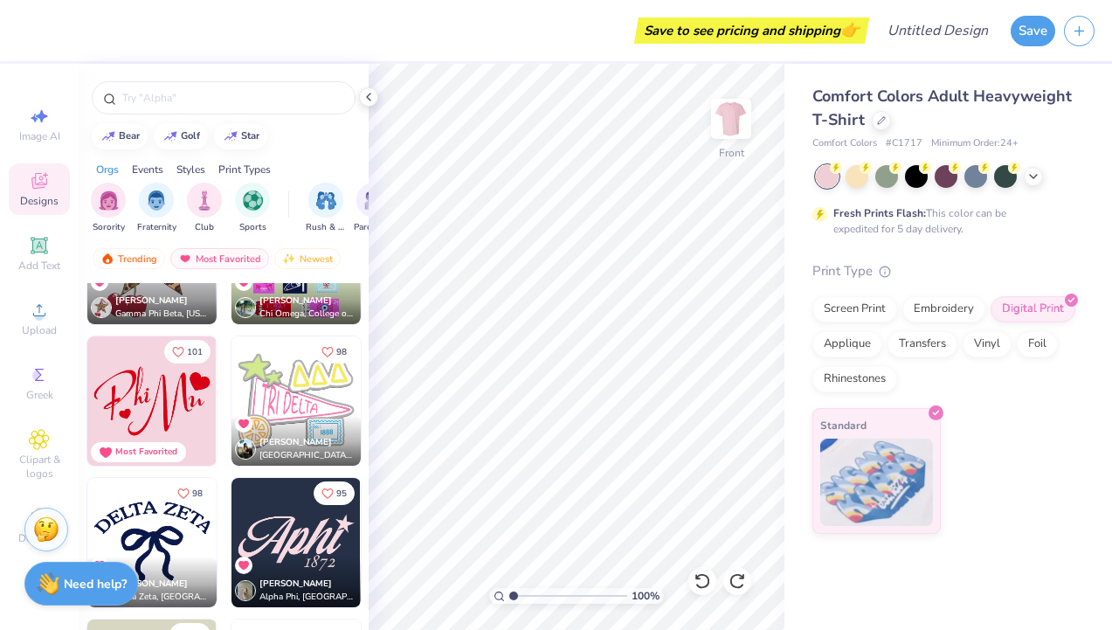
click at [151, 77] on div at bounding box center [224, 93] width 290 height 59
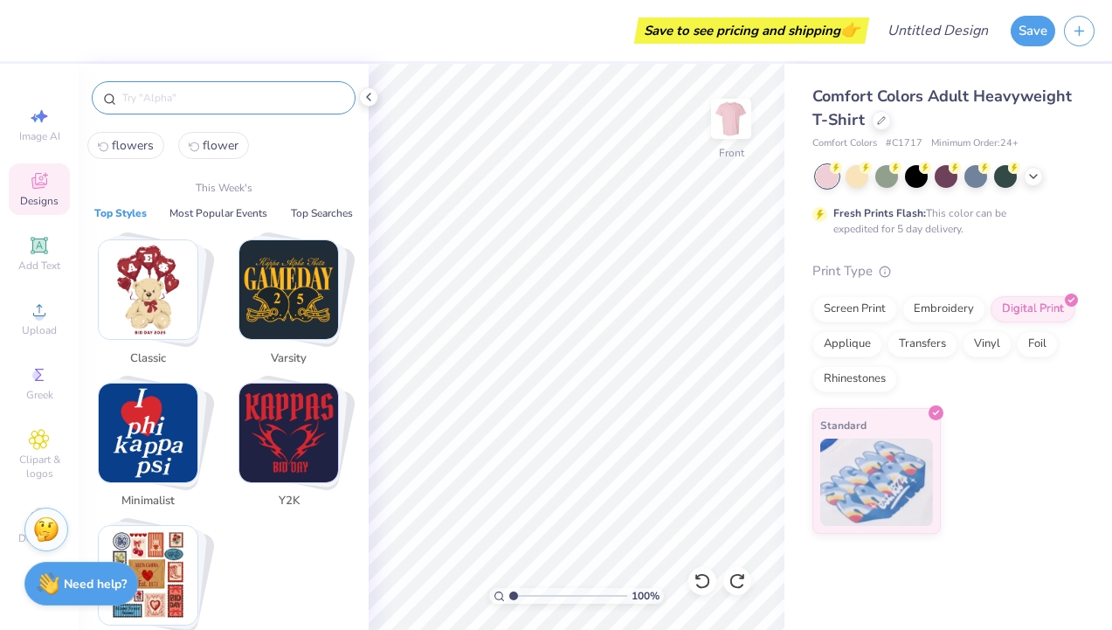
click at [152, 93] on input "text" at bounding box center [232, 97] width 224 height 17
click at [139, 148] on span "flowers" at bounding box center [133, 145] width 42 height 17
type input "flowers"
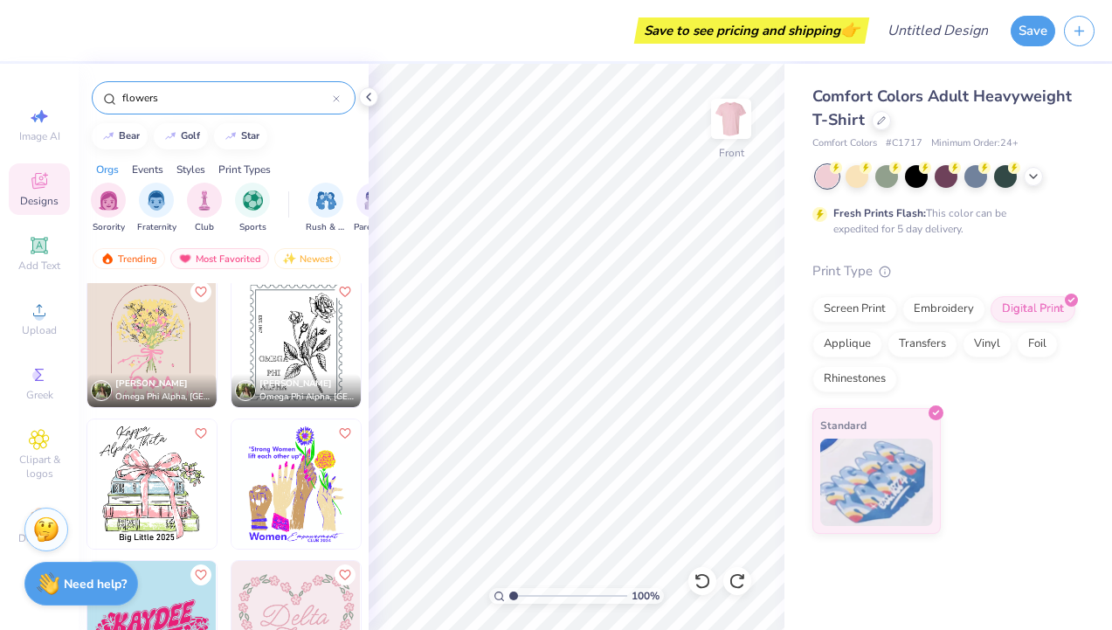
scroll to position [10618, 0]
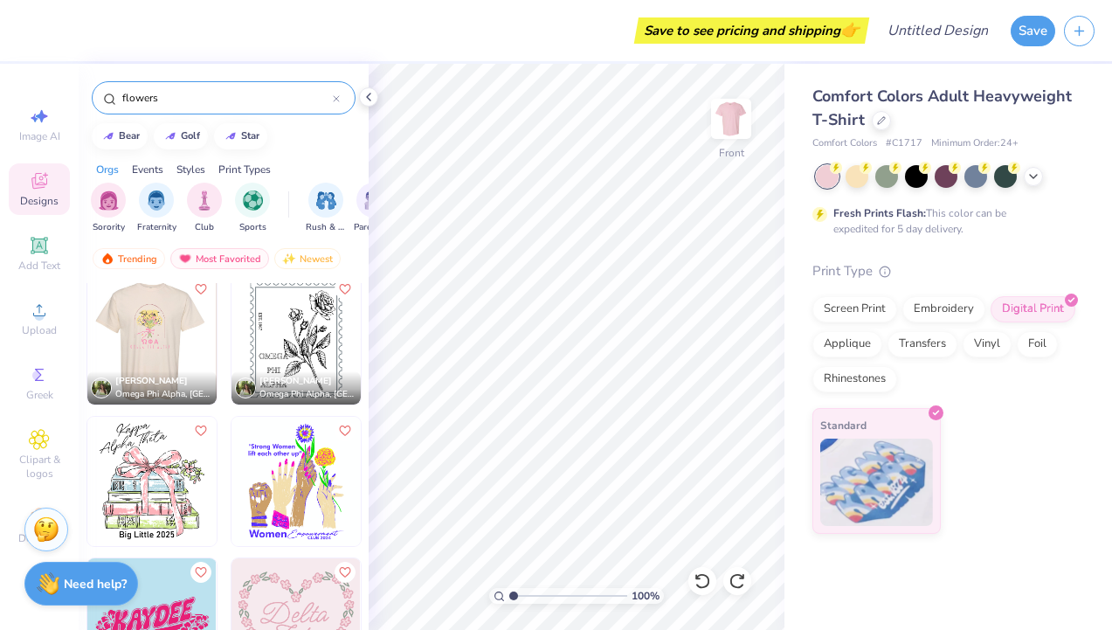
click at [178, 354] on img at bounding box center [150, 339] width 129 height 129
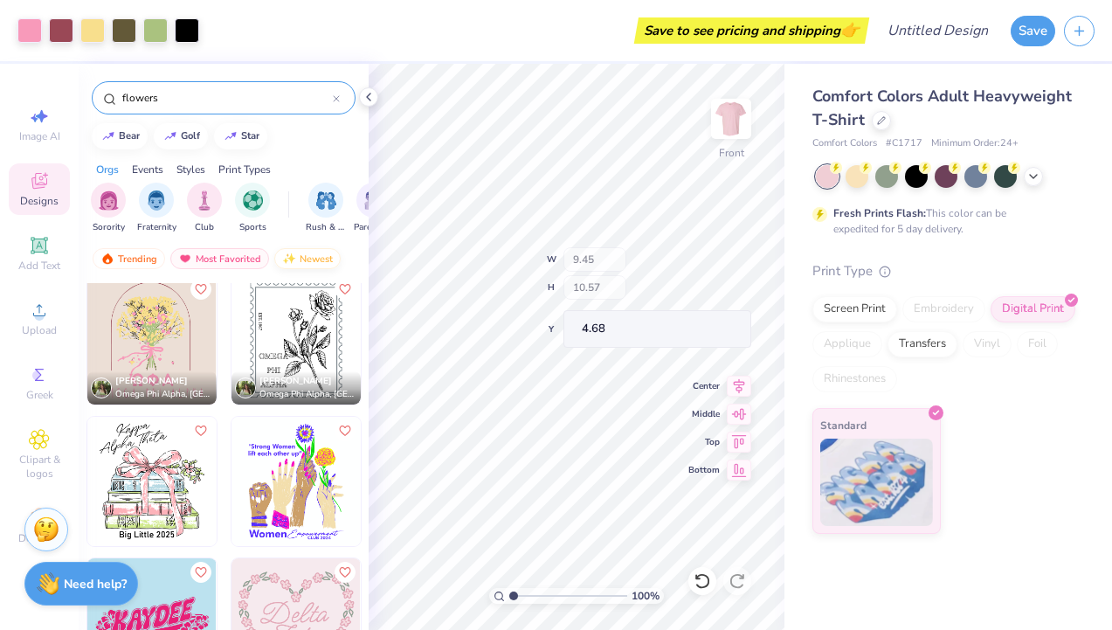
type input "4.68"
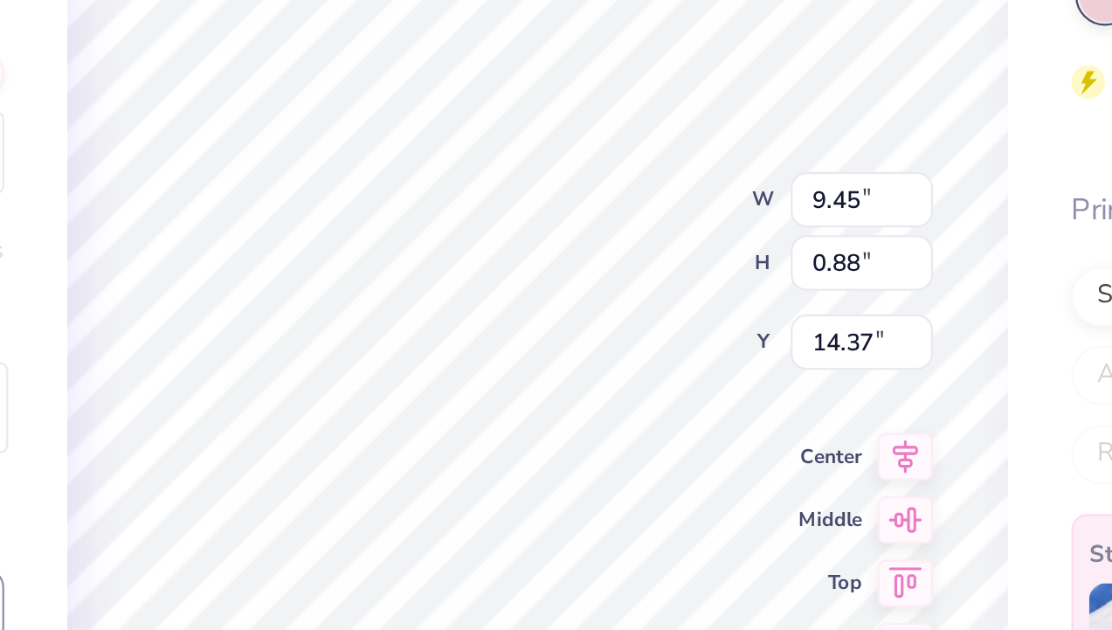
type input "14.04"
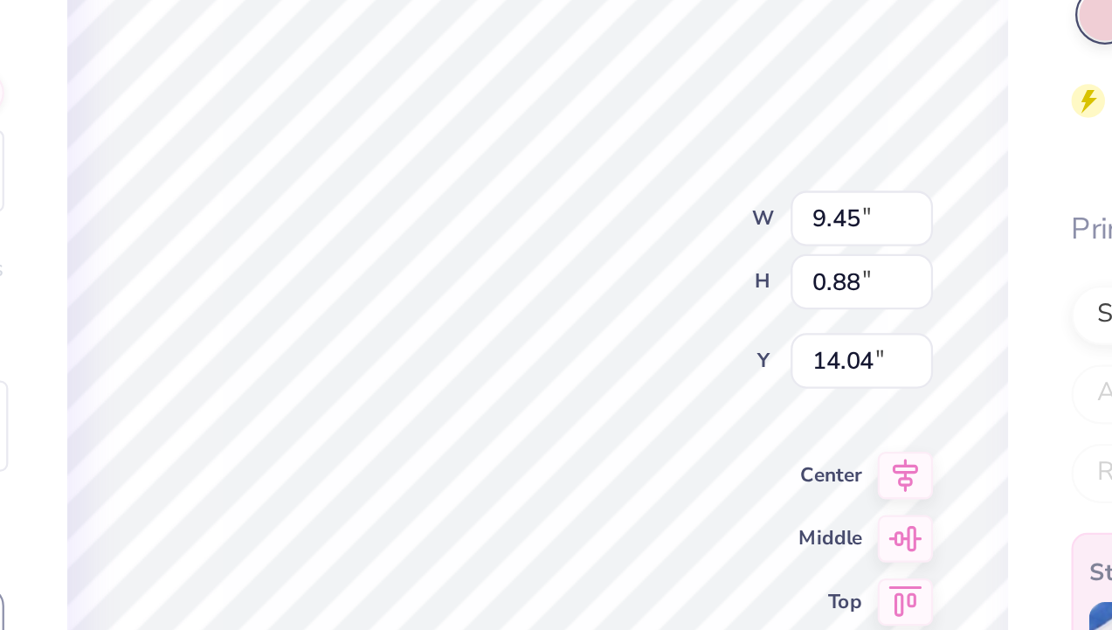
type input "14.05"
click at [813, 314] on div "Screen Print" at bounding box center [854, 309] width 85 height 26
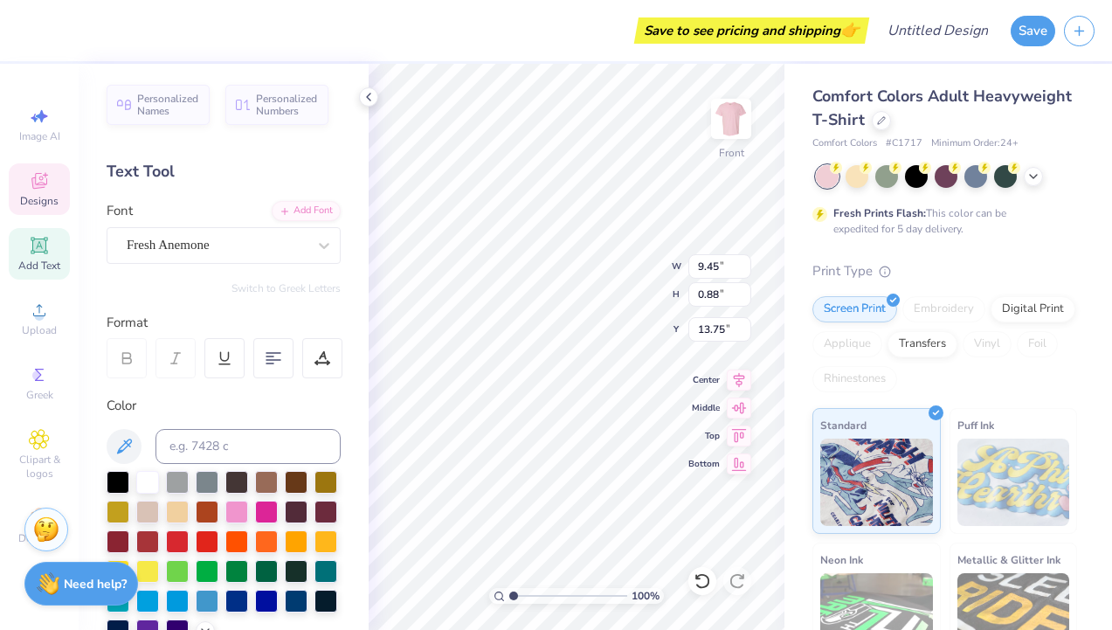
scroll to position [0, 3]
type textarea "[PERSON_NAME] Design"
drag, startPoint x: 792, startPoint y: 543, endPoint x: 1029, endPoint y: 256, distance: 372.7
click at [793, 544] on div "Comfort Colors Adult Heavyweight T-Shirt Comfort Colors # C1717 Minimum Order: …" at bounding box center [947, 433] width 327 height 739
click at [1036, 269] on div "Print Type" at bounding box center [944, 271] width 265 height 20
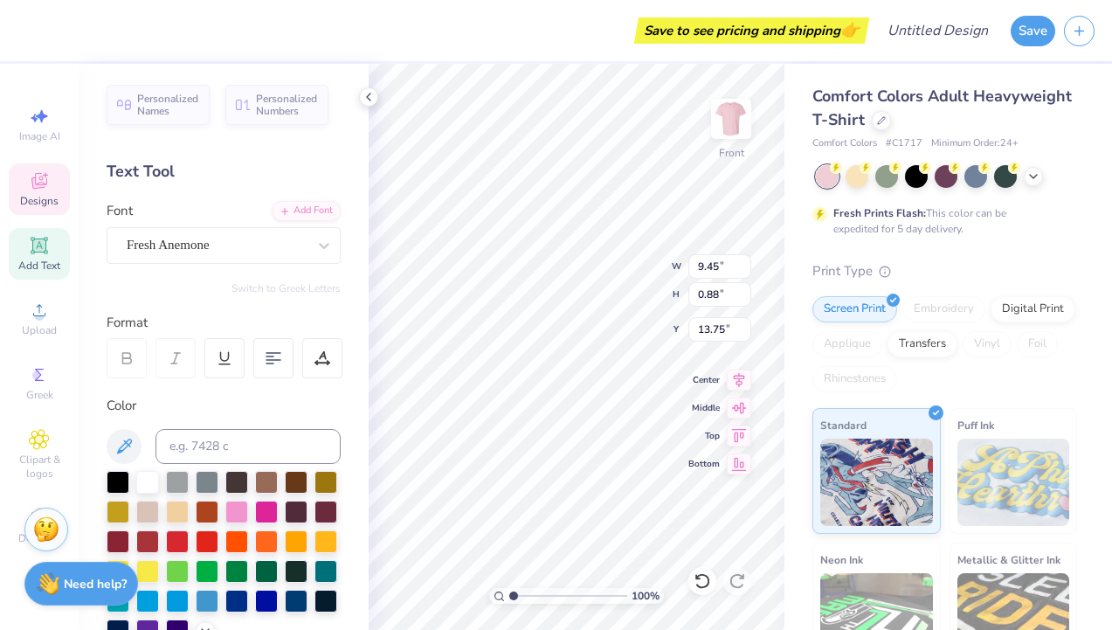
click at [1029, 256] on div "Comfort Colors Adult Heavyweight T-Shirt Comfort Colors # C1717 Minimum Order: …" at bounding box center [944, 444] width 265 height 718
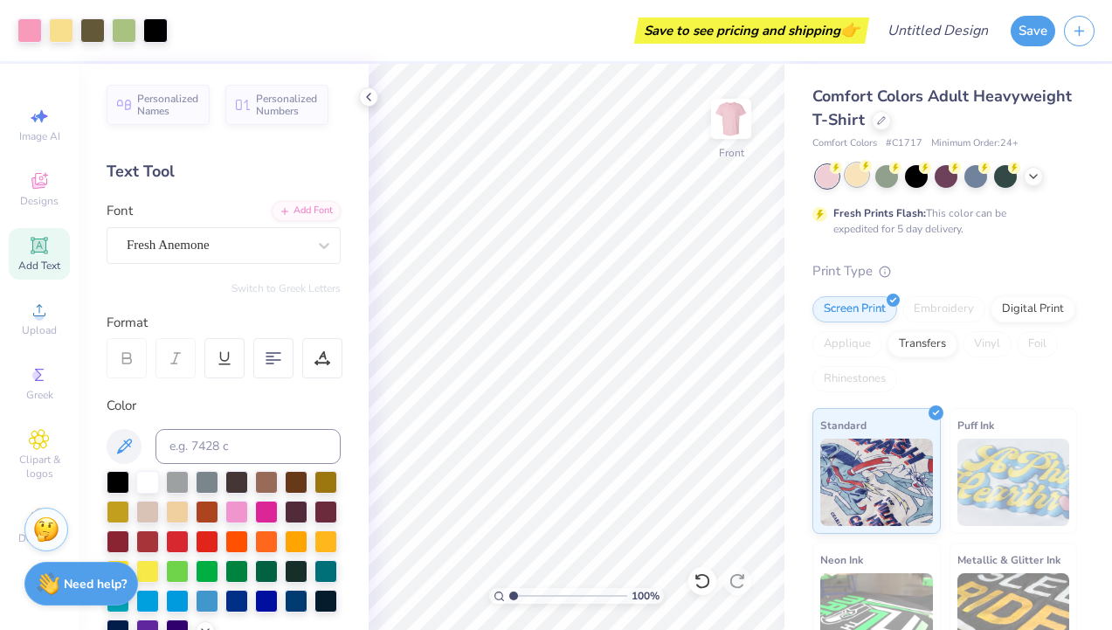
click at [859, 169] on icon at bounding box center [865, 166] width 12 height 12
click at [1037, 175] on icon at bounding box center [1033, 175] width 14 height 14
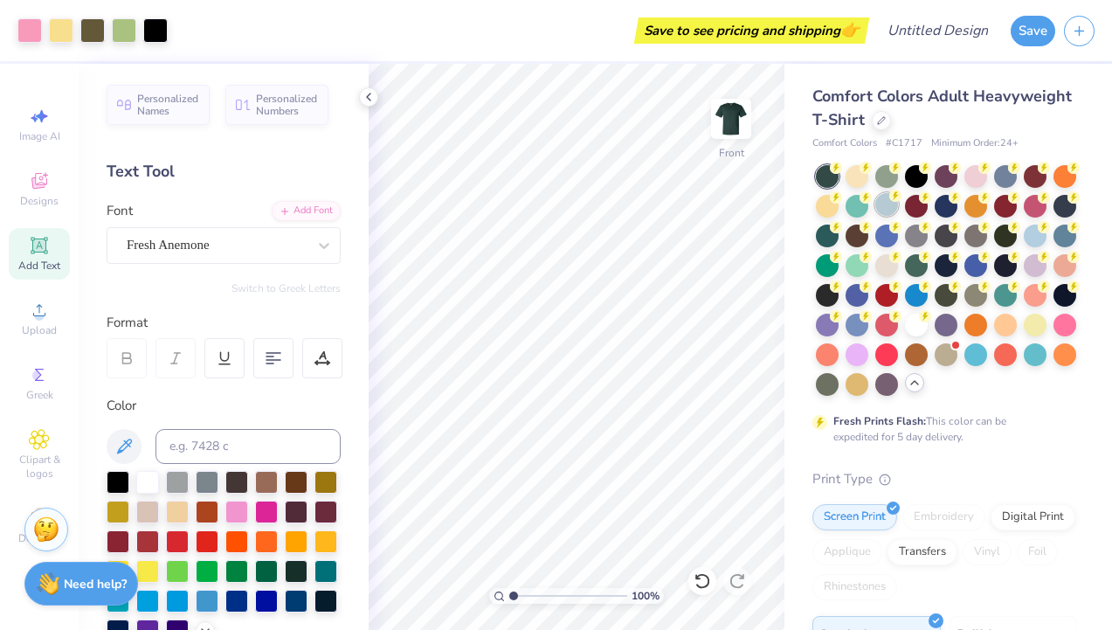
click at [891, 214] on div at bounding box center [886, 204] width 23 height 23
click at [855, 314] on div at bounding box center [856, 323] width 23 height 23
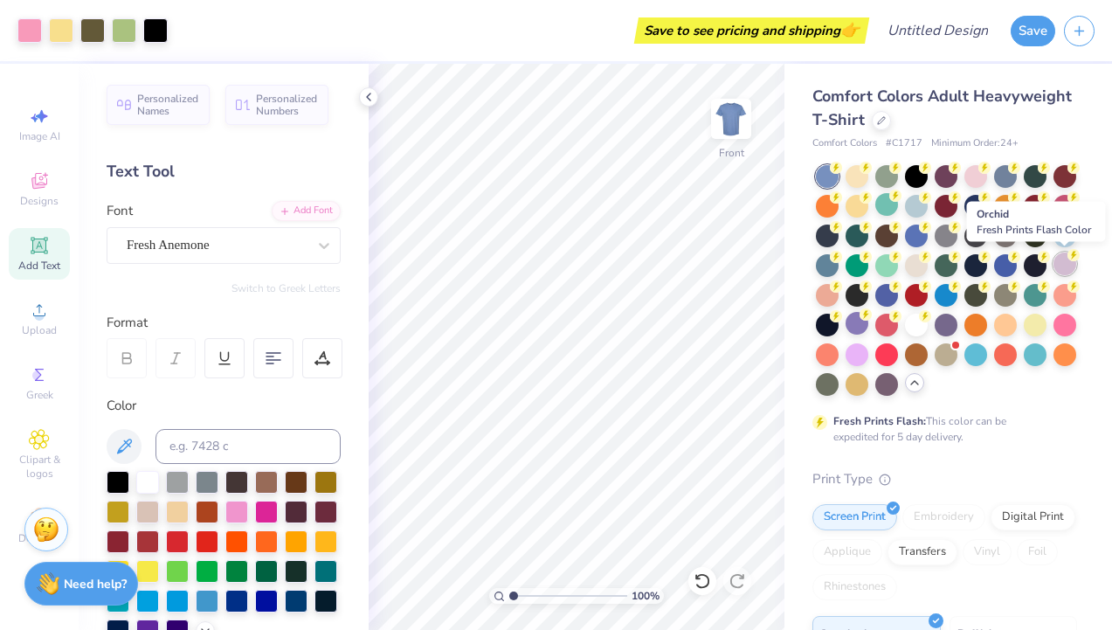
click at [1064, 263] on div at bounding box center [1064, 263] width 23 height 23
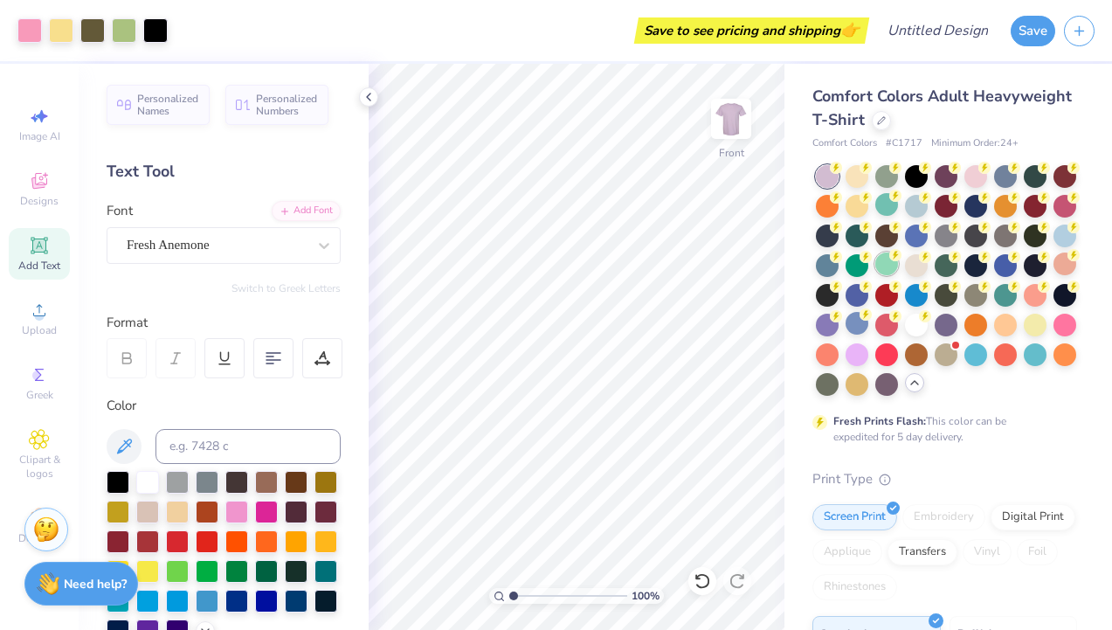
click at [885, 259] on div at bounding box center [886, 263] width 23 height 23
click at [920, 207] on div at bounding box center [916, 204] width 23 height 23
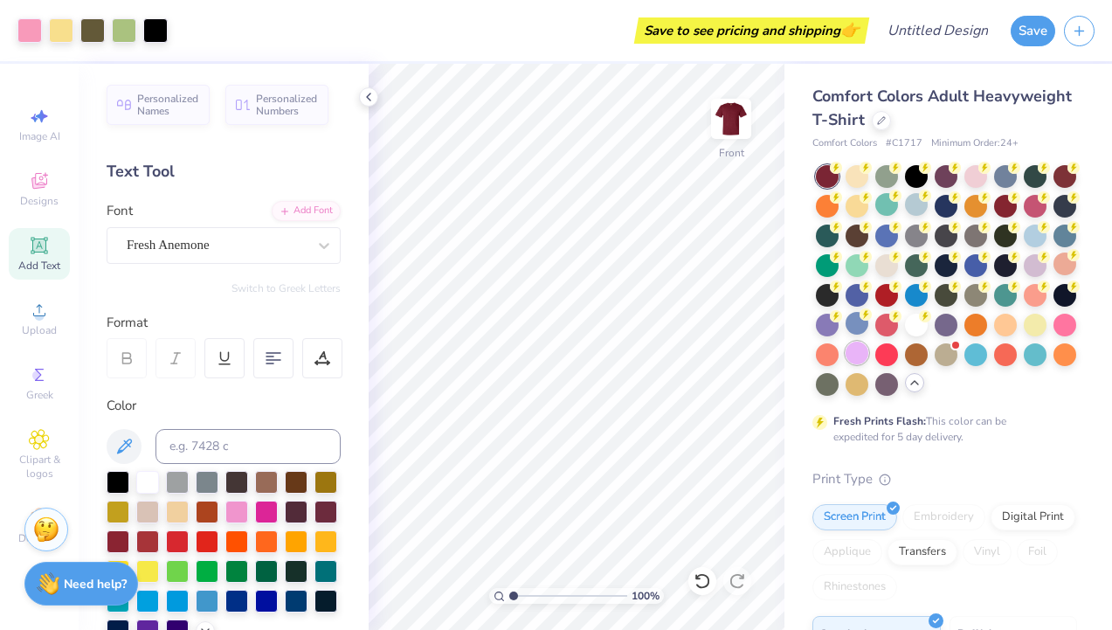
click at [848, 360] on div at bounding box center [856, 352] width 23 height 23
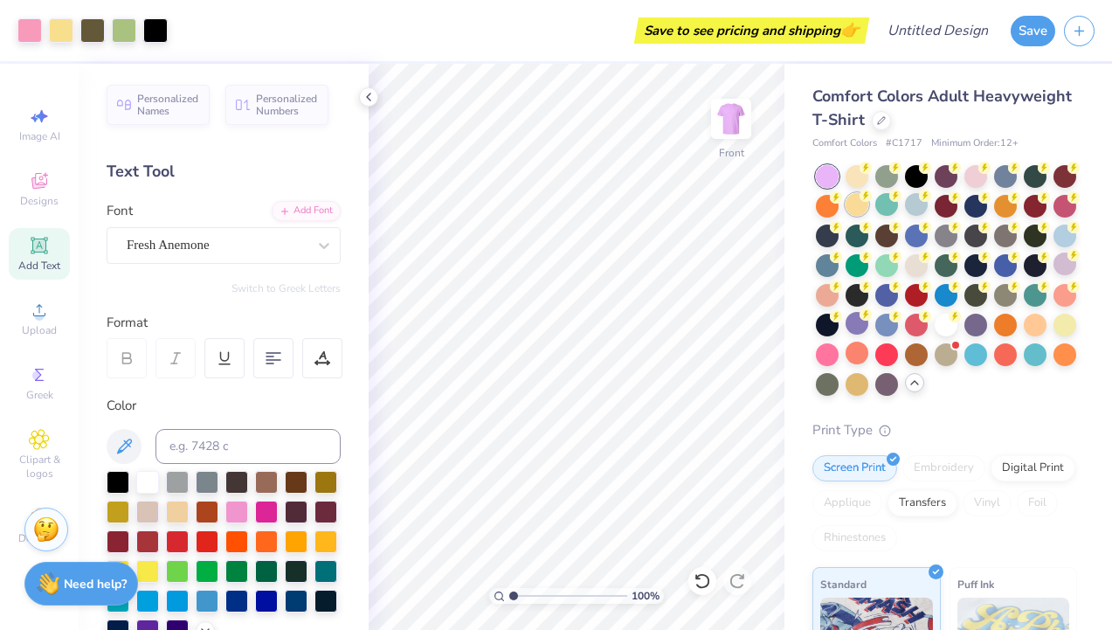
click at [856, 204] on div at bounding box center [856, 204] width 23 height 23
click at [854, 178] on div at bounding box center [856, 174] width 23 height 23
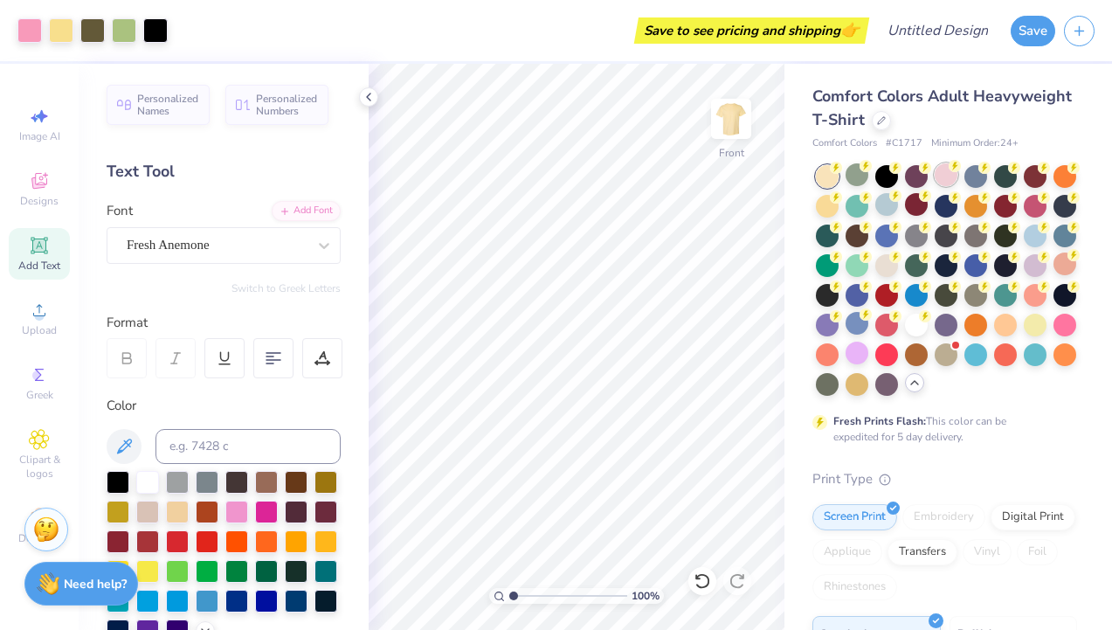
click at [940, 177] on div at bounding box center [945, 174] width 23 height 23
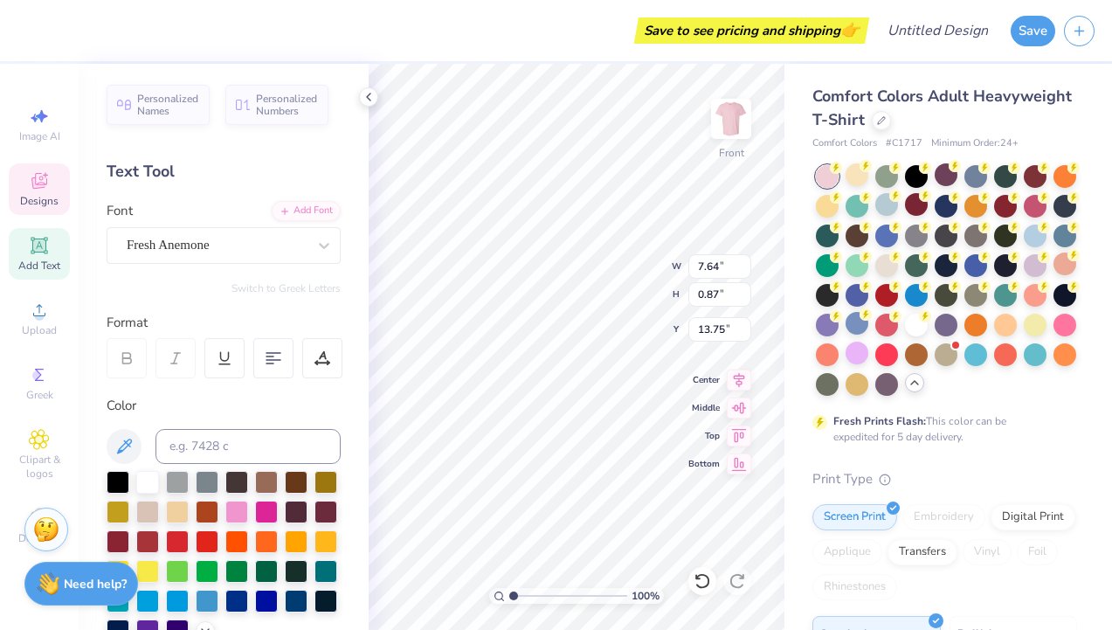
click at [809, 508] on div "Comfort Colors Adult Heavyweight T-Shirt Comfort Colors # C1717 Minimum Order: …" at bounding box center [947, 537] width 327 height 947
click at [784, 513] on div "Comfort Colors Adult Heavyweight T-Shirt Comfort Colors # C1717 Minimum Order: …" at bounding box center [947, 537] width 327 height 947
click at [785, 512] on div "Comfort Colors Adult Heavyweight T-Shirt Comfort Colors # C1717 Minimum Order: …" at bounding box center [947, 537] width 327 height 947
click at [785, 511] on div "Comfort Colors Adult Heavyweight T-Shirt Comfort Colors # C1717 Minimum Order: …" at bounding box center [947, 537] width 327 height 947
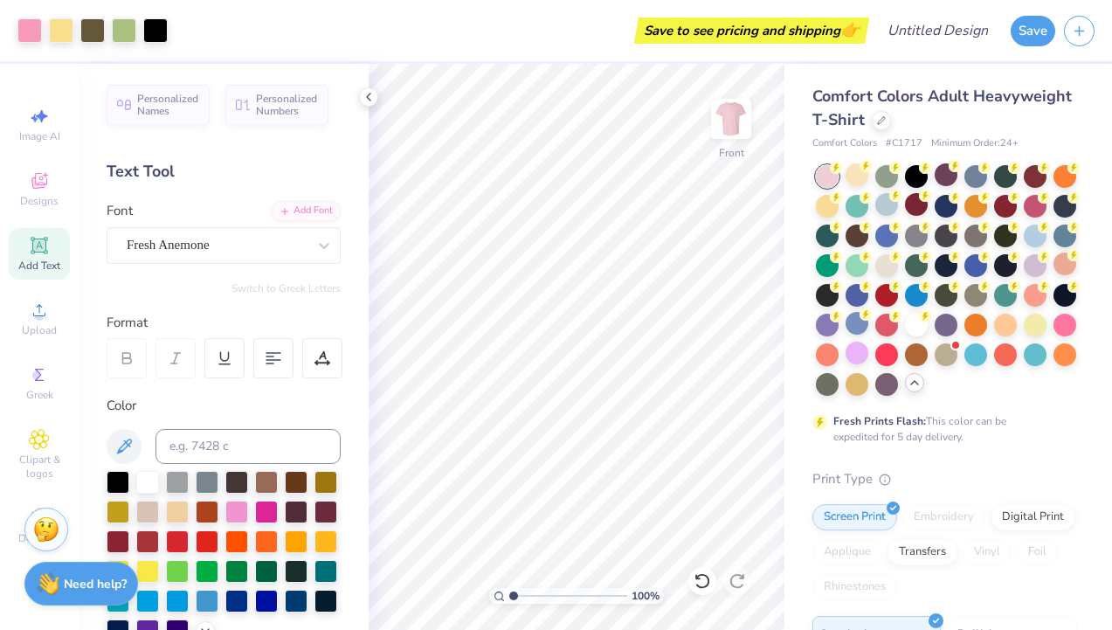
click at [1036, 439] on div "Fresh Prints Flash: This color can be expedited for 5 day delivery." at bounding box center [940, 428] width 215 height 31
click at [735, 125] on img at bounding box center [731, 119] width 70 height 70
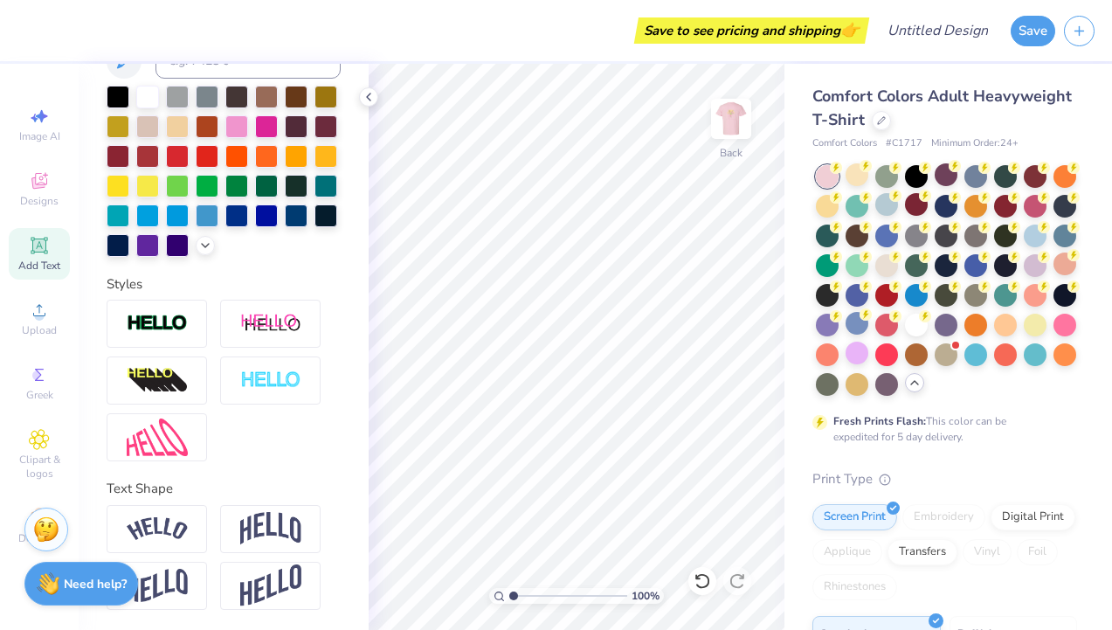
scroll to position [0, 0]
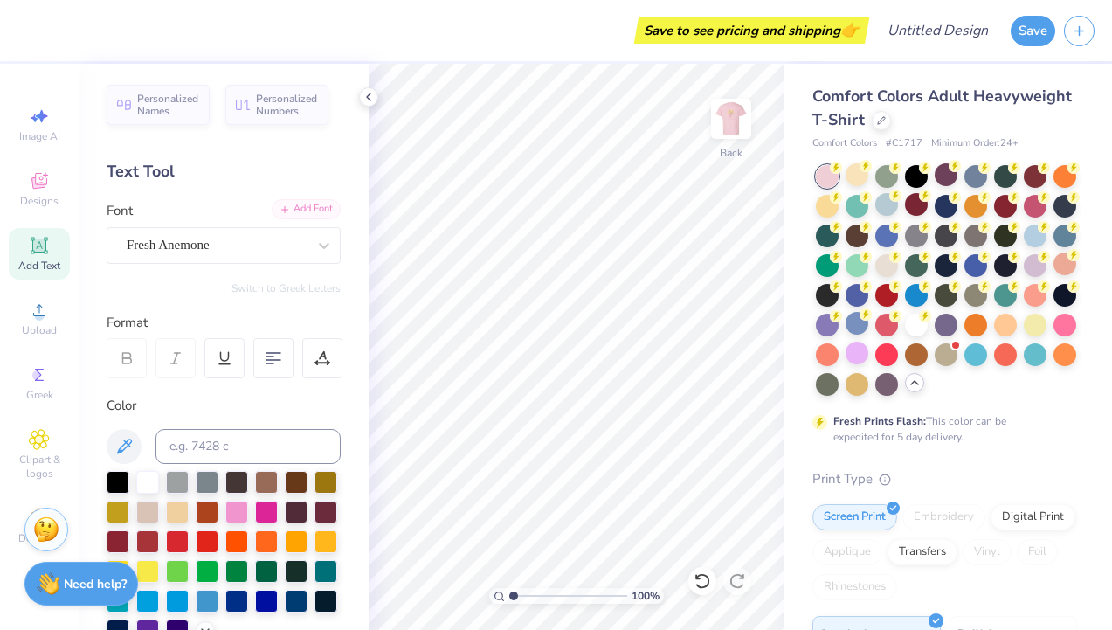
click at [297, 204] on div "Add Font" at bounding box center [306, 209] width 69 height 20
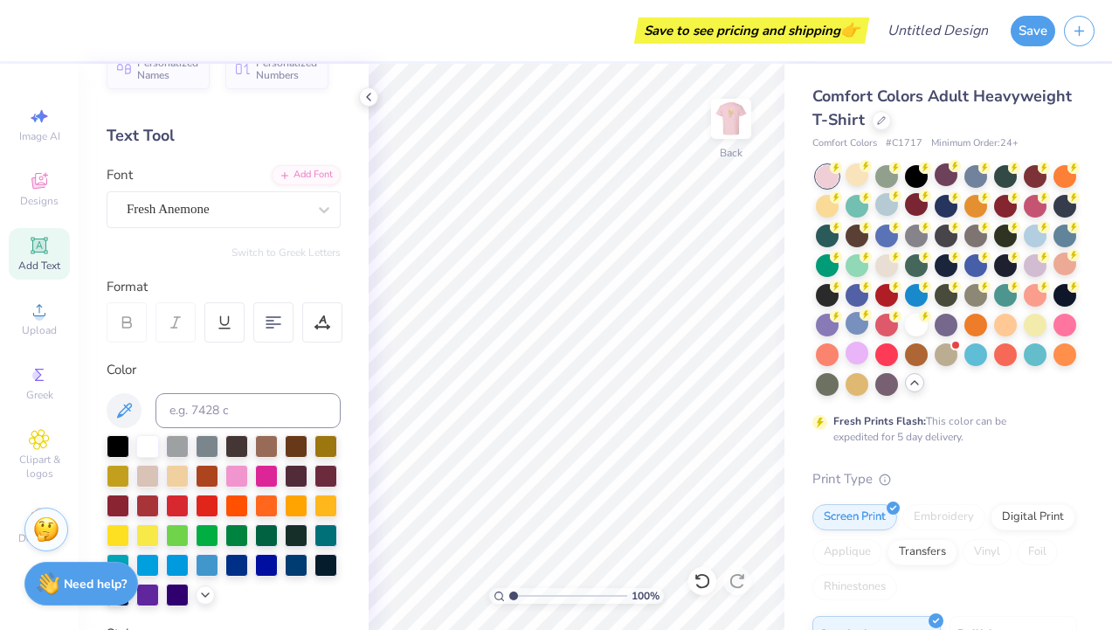
scroll to position [38, 0]
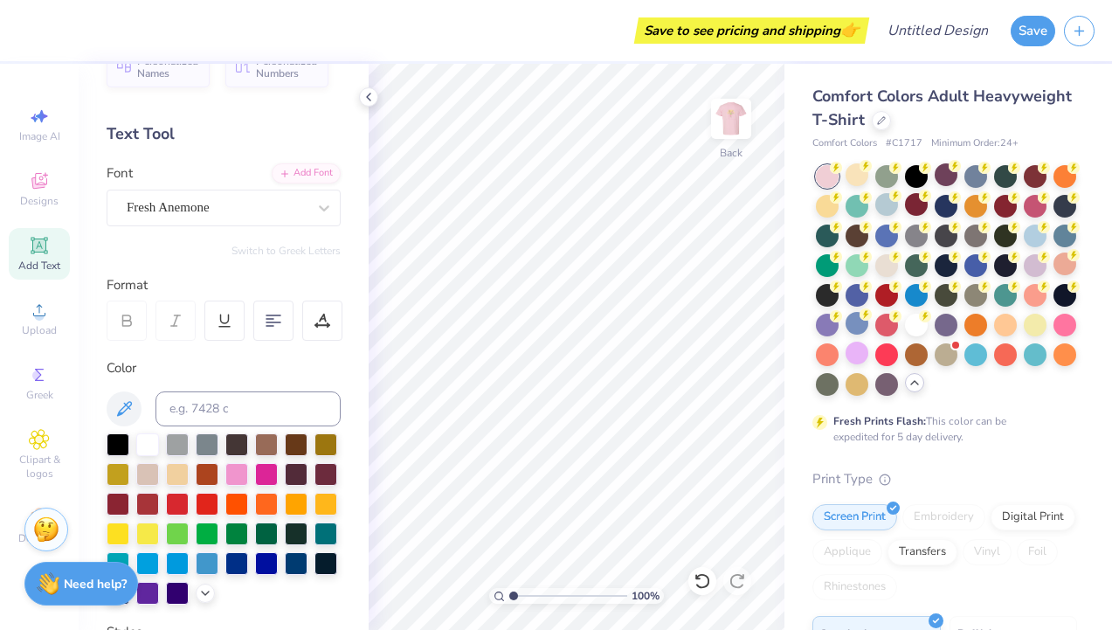
click at [42, 251] on icon at bounding box center [38, 244] width 13 height 13
type textarea "T"
paste textarea "[PERSON_NAME] Desig"
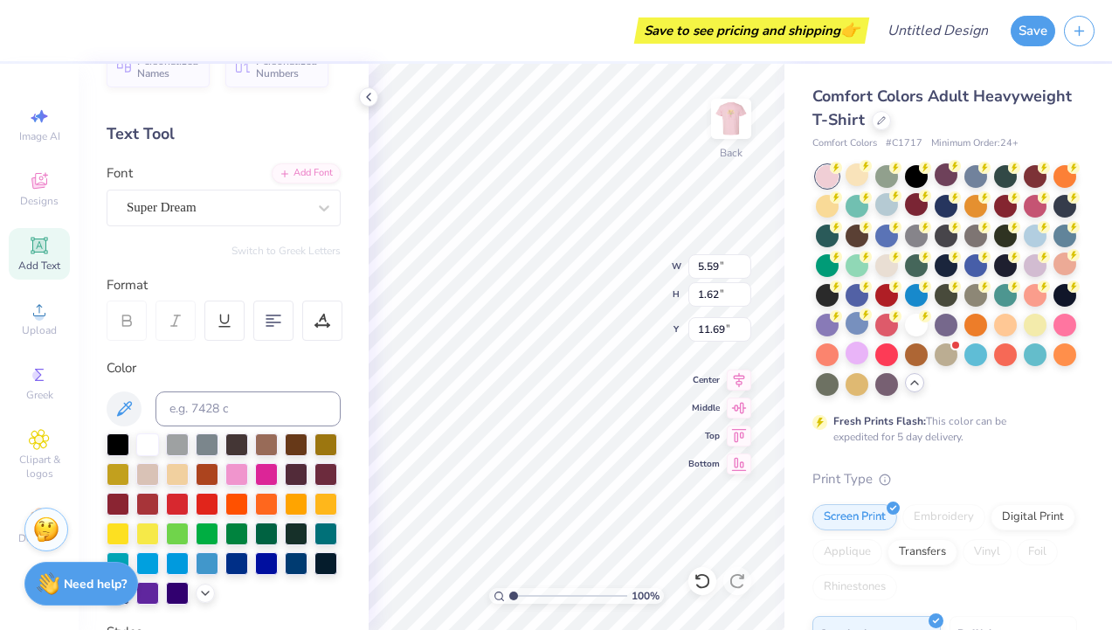
type textarea "[PERSON_NAME] Desig"
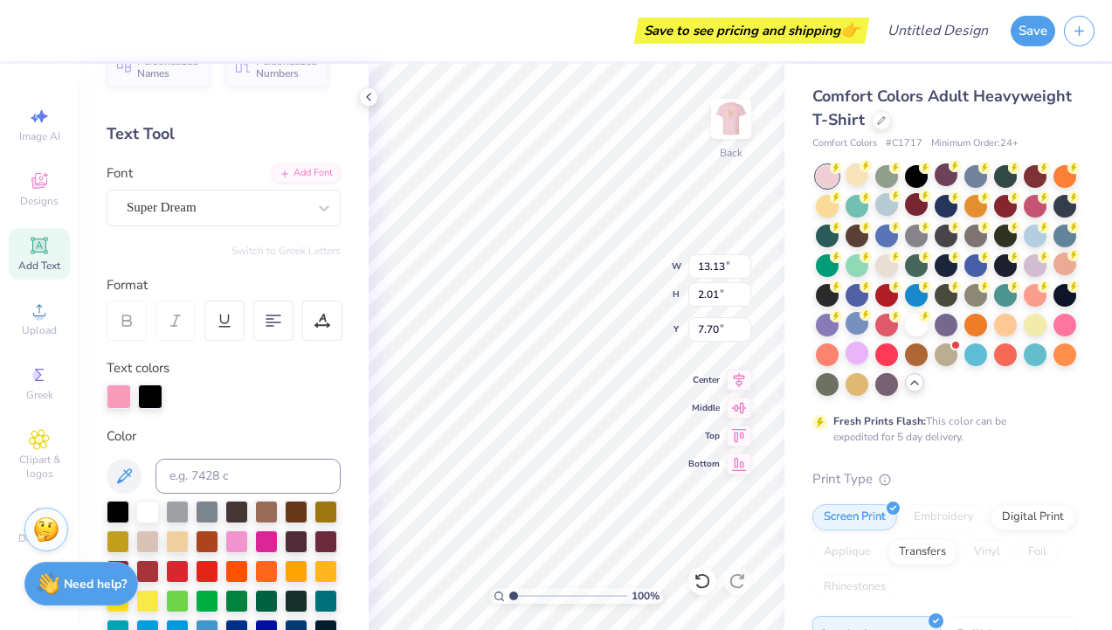
type input "5.35"
type input "5.59"
type input "1.62"
type input "11.69"
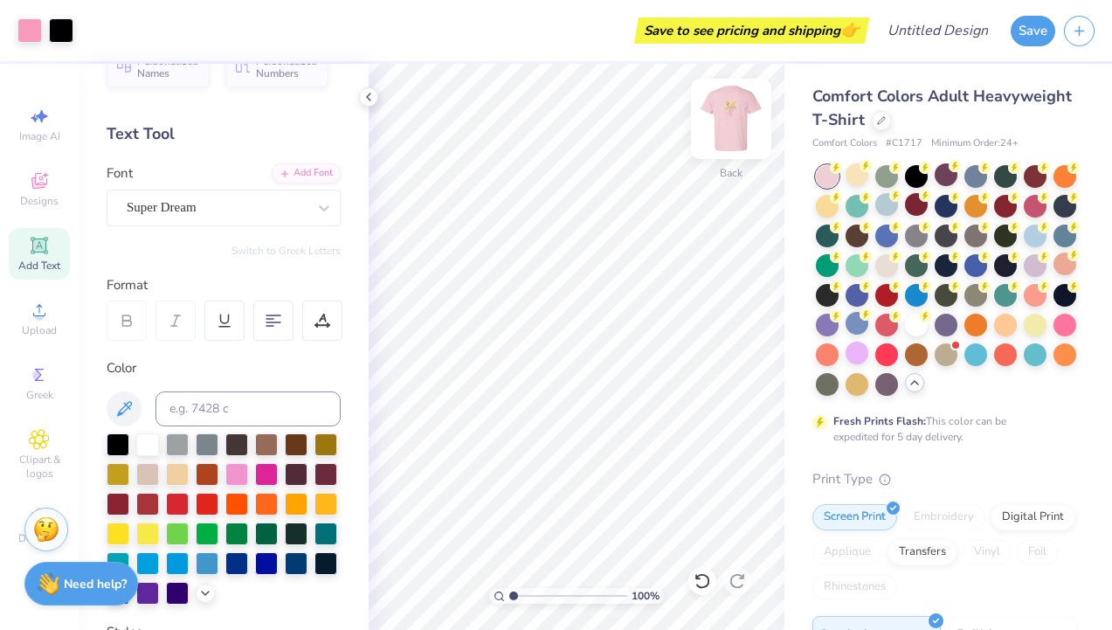
click at [732, 109] on img at bounding box center [731, 119] width 70 height 70
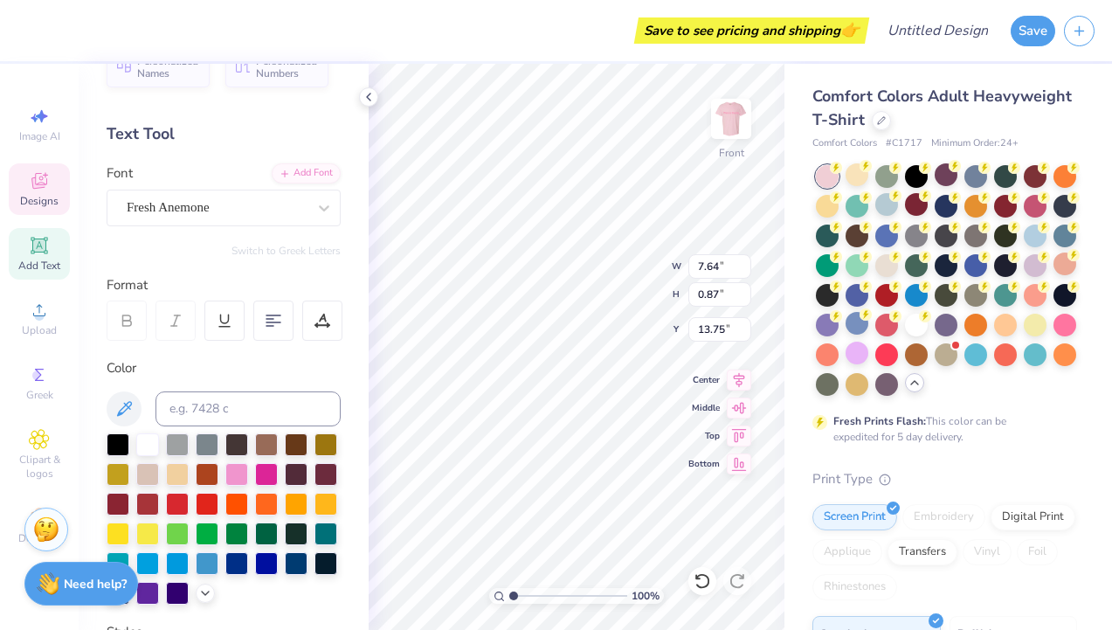
scroll to position [0, 3]
click at [728, 122] on img at bounding box center [730, 118] width 35 height 35
click at [788, 271] on div "Comfort Colors Adult Heavyweight T-Shirt Comfort Colors # C1717 Minimum Order: …" at bounding box center [947, 537] width 327 height 947
click at [800, 266] on div "Comfort Colors Adult Heavyweight T-Shirt Comfort Colors # C1717 Minimum Order: …" at bounding box center [947, 537] width 327 height 947
click at [996, 475] on div "Print Type" at bounding box center [944, 479] width 265 height 20
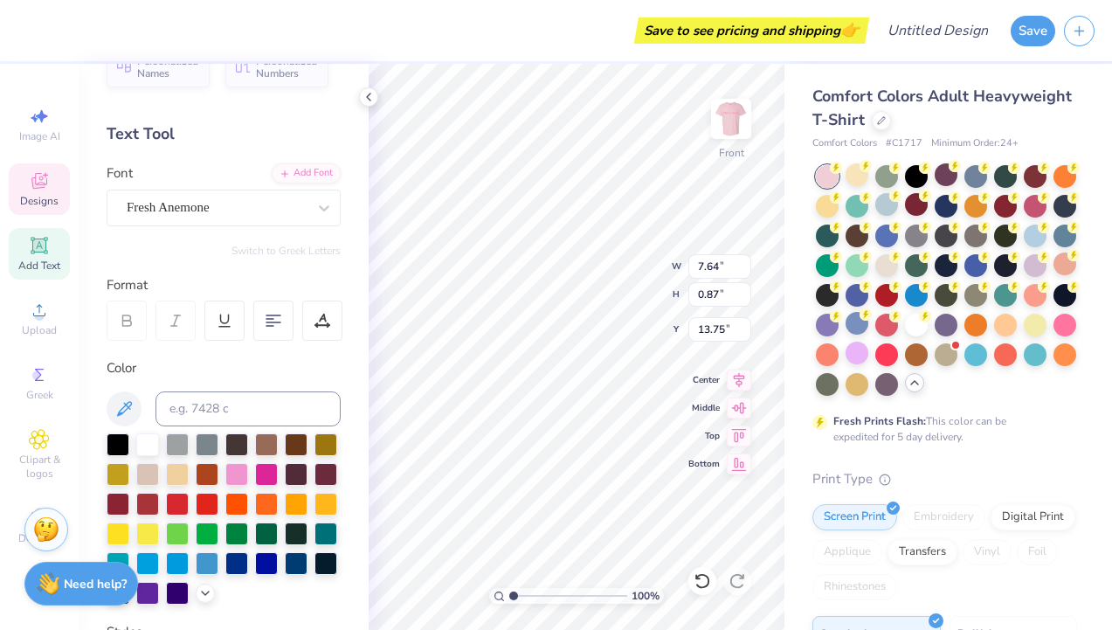
click at [996, 475] on div "Print Type" at bounding box center [944, 479] width 265 height 20
click at [800, 492] on div "Comfort Colors Adult Heavyweight T-Shirt Comfort Colors # C1717 Minimum Order: …" at bounding box center [947, 537] width 327 height 947
click at [1093, 125] on div "Comfort Colors Adult Heavyweight T-Shirt Comfort Colors # C1717 Minimum Order: …" at bounding box center [947, 537] width 327 height 947
click at [747, 99] on div at bounding box center [731, 119] width 40 height 40
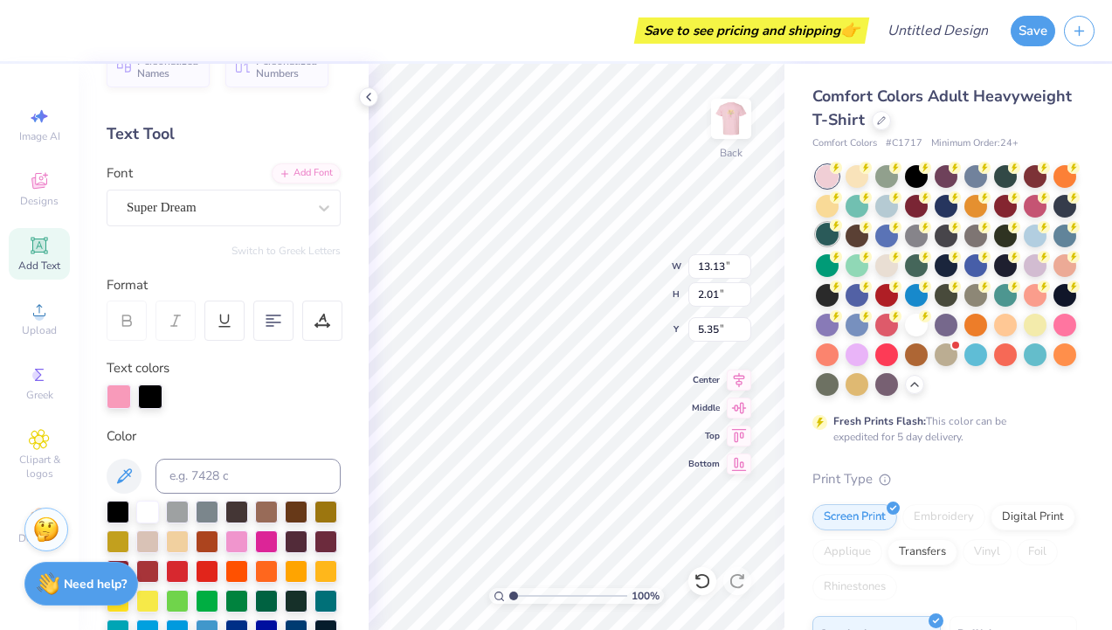
scroll to position [0, 3]
type input "5.37"
type textarea "P"
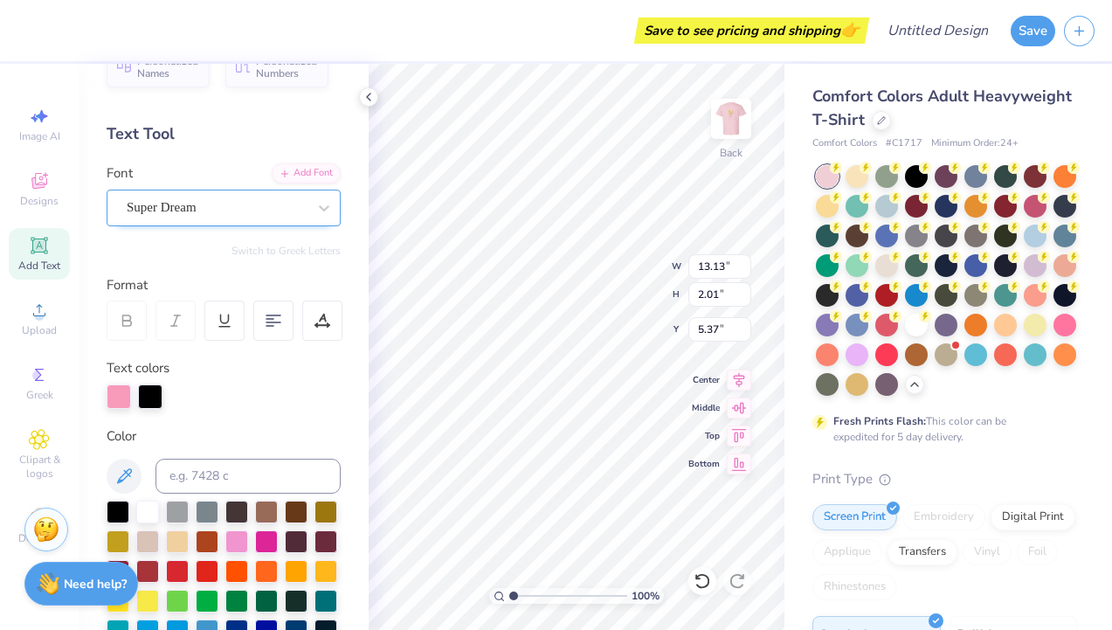
type textarea "[PERSON_NAME] Design & Co."
click at [191, 203] on div "Super Dream" at bounding box center [216, 207] width 183 height 27
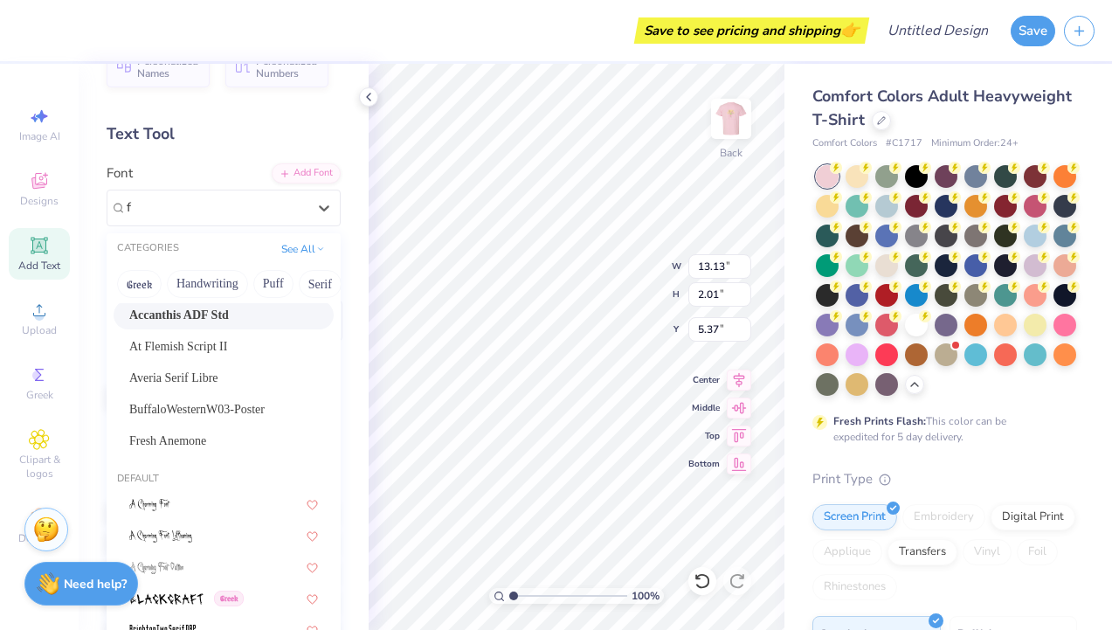
scroll to position [0, 0]
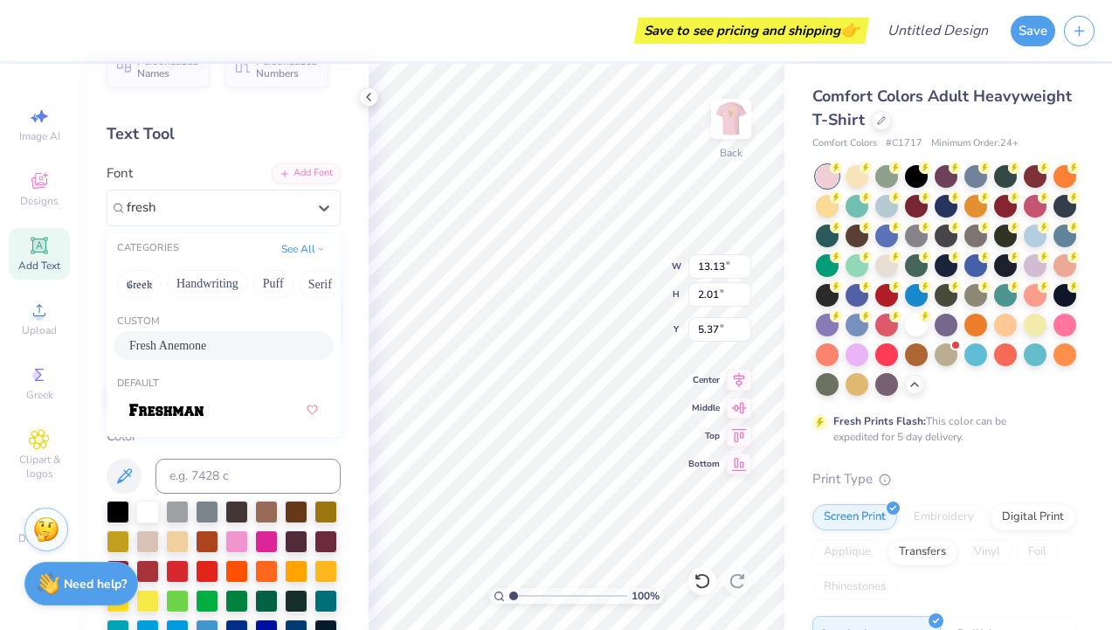
click at [219, 341] on div "Fresh Anemone" at bounding box center [223, 345] width 189 height 18
type input "fresh"
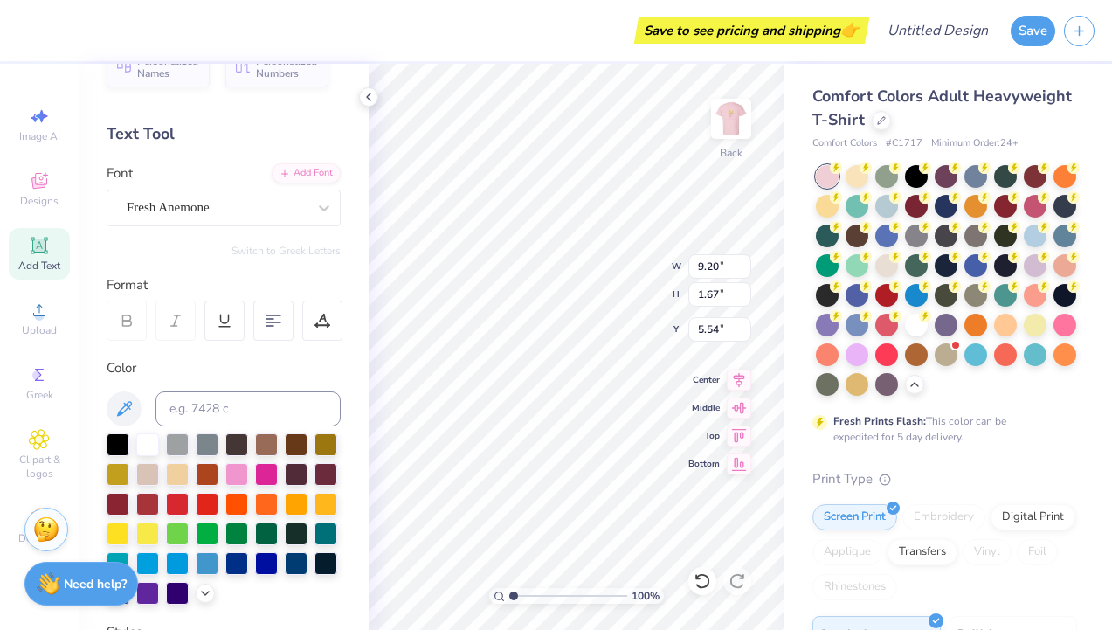
type input "4.60"
click at [322, 326] on icon at bounding box center [322, 321] width 16 height 16
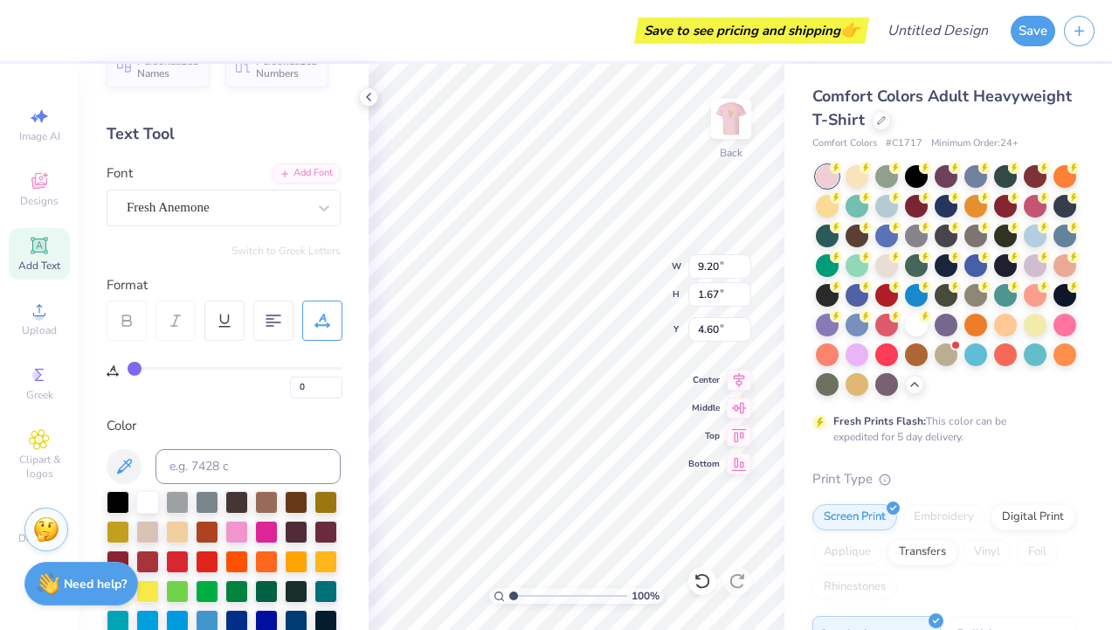
type input "1"
type input "2"
type input "3"
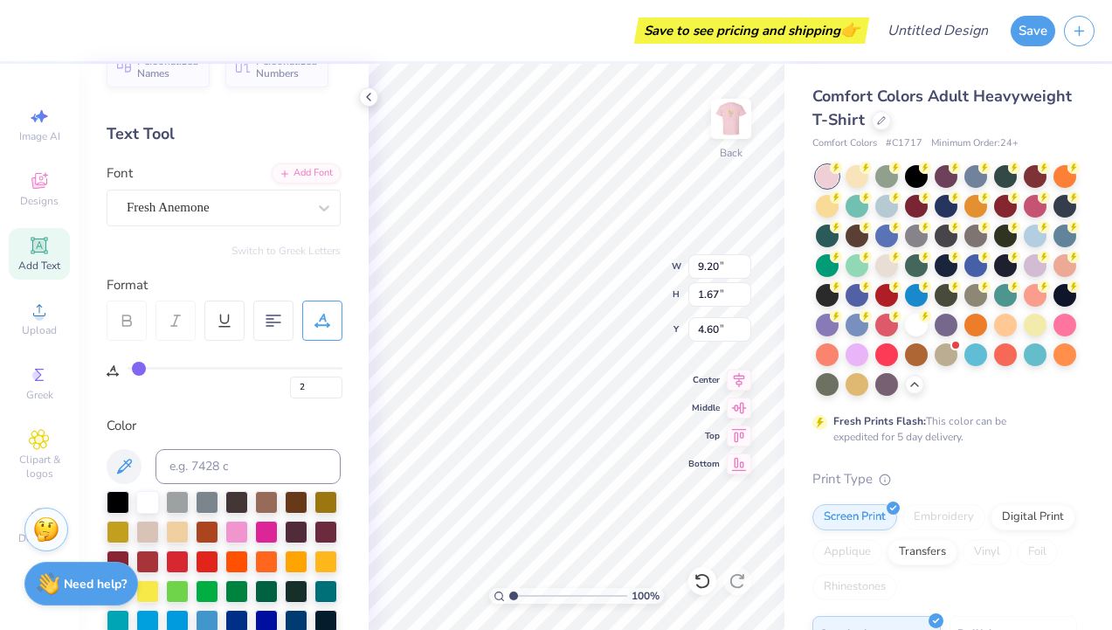
type input "3"
type input "4"
type input "5"
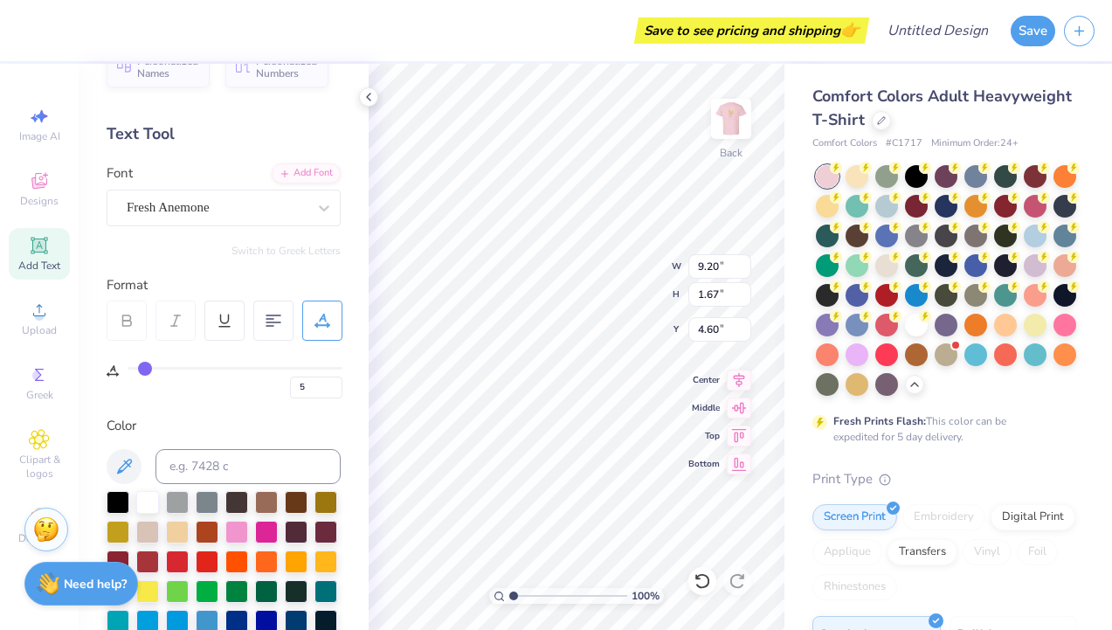
type input "6"
type input "7"
type input "8"
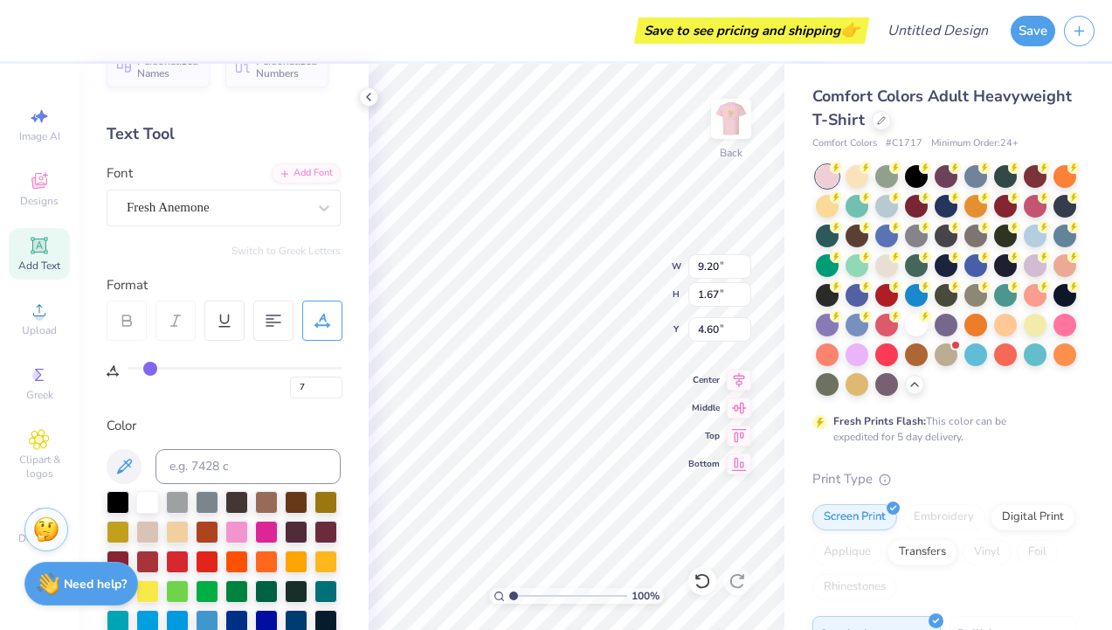
type input "8"
type input "9"
type input "10"
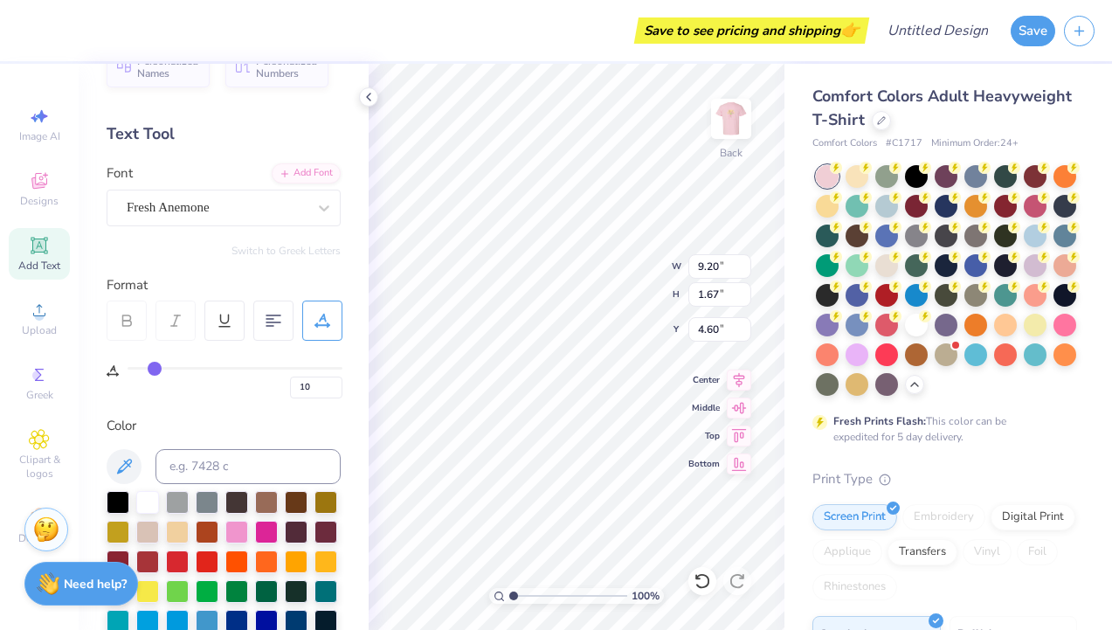
type input "11"
type input "12"
type input "13"
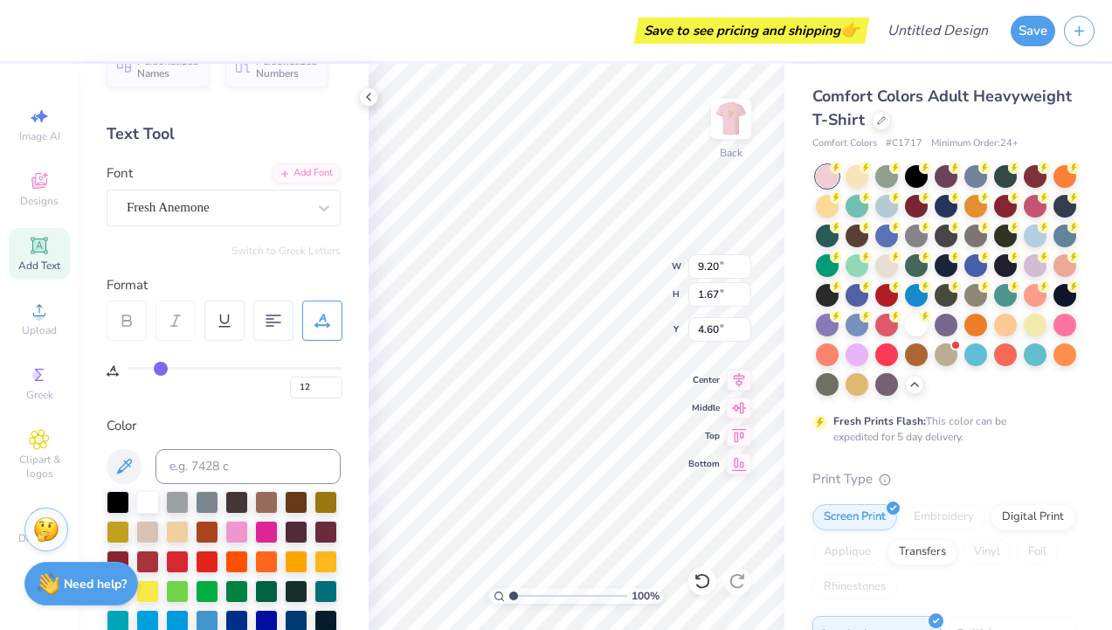
type input "13"
type input "14"
type input "15"
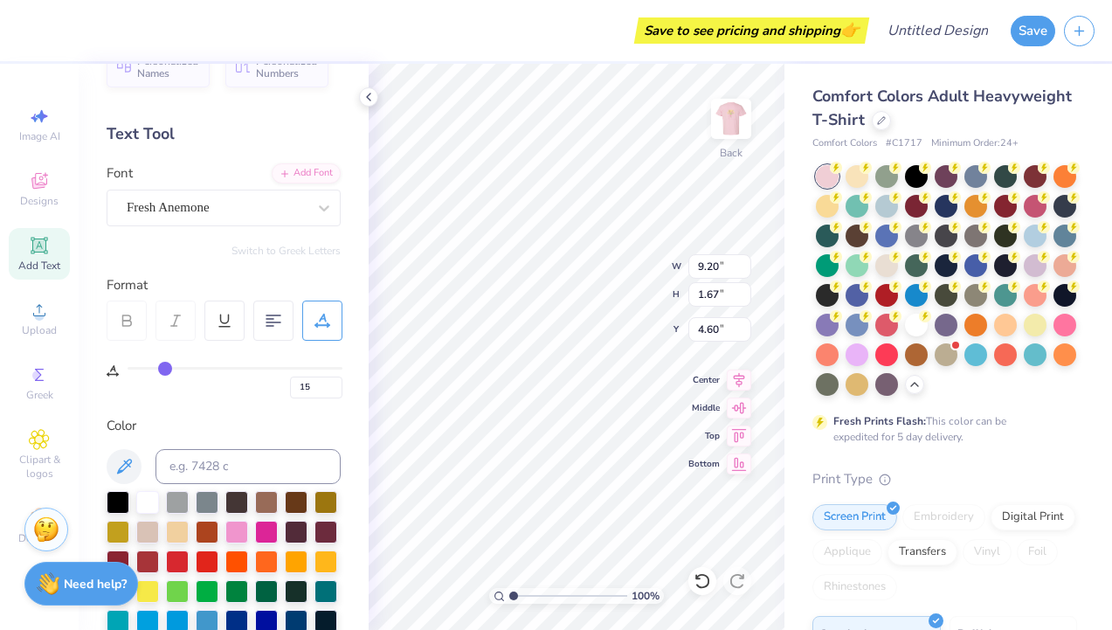
type input "16"
type input "17"
type input "18"
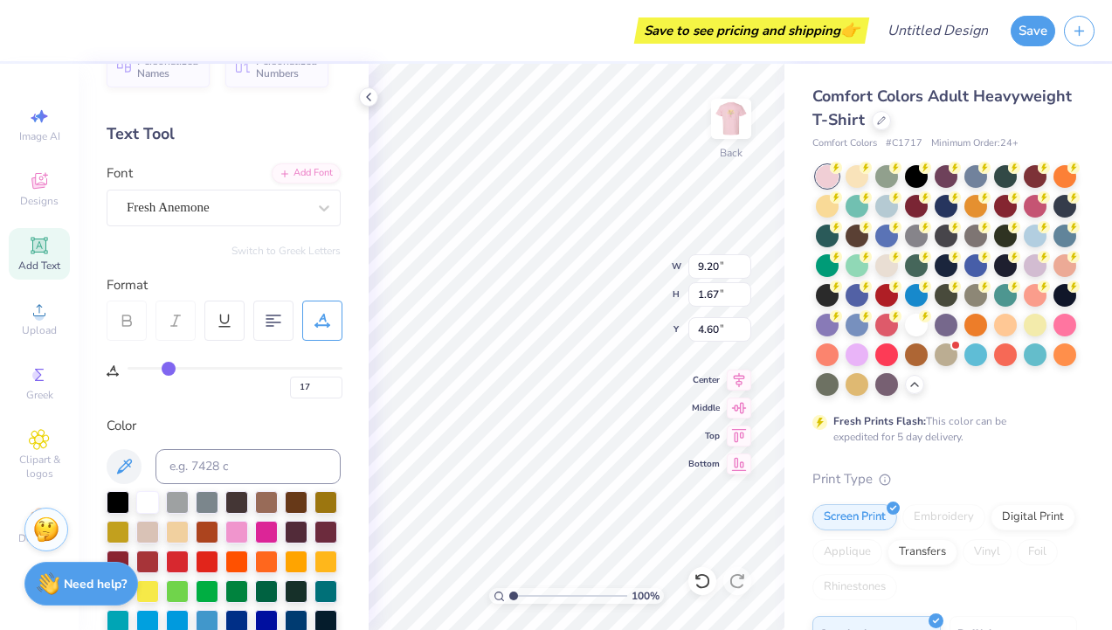
type input "18"
type input "19"
drag, startPoint x: 135, startPoint y: 371, endPoint x: 173, endPoint y: 389, distance: 41.8
type input "19"
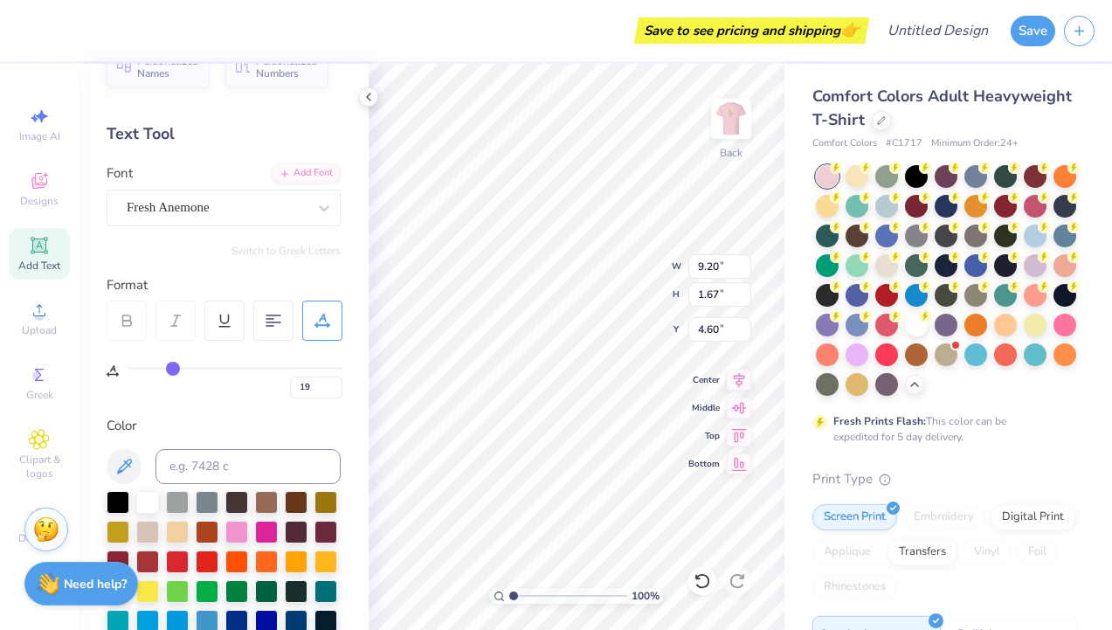
click at [173, 369] on input "range" at bounding box center [234, 368] width 215 height 3
type input "14.17"
type input "1.39"
type input "4.74"
type input "18"
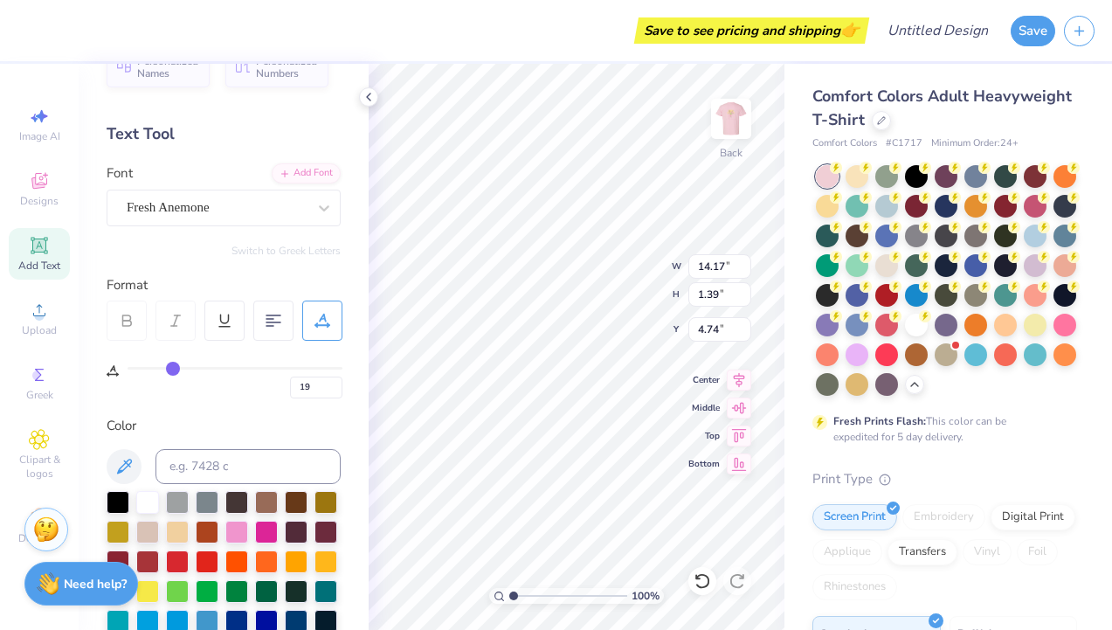
type input "18"
type input "17"
type input "16"
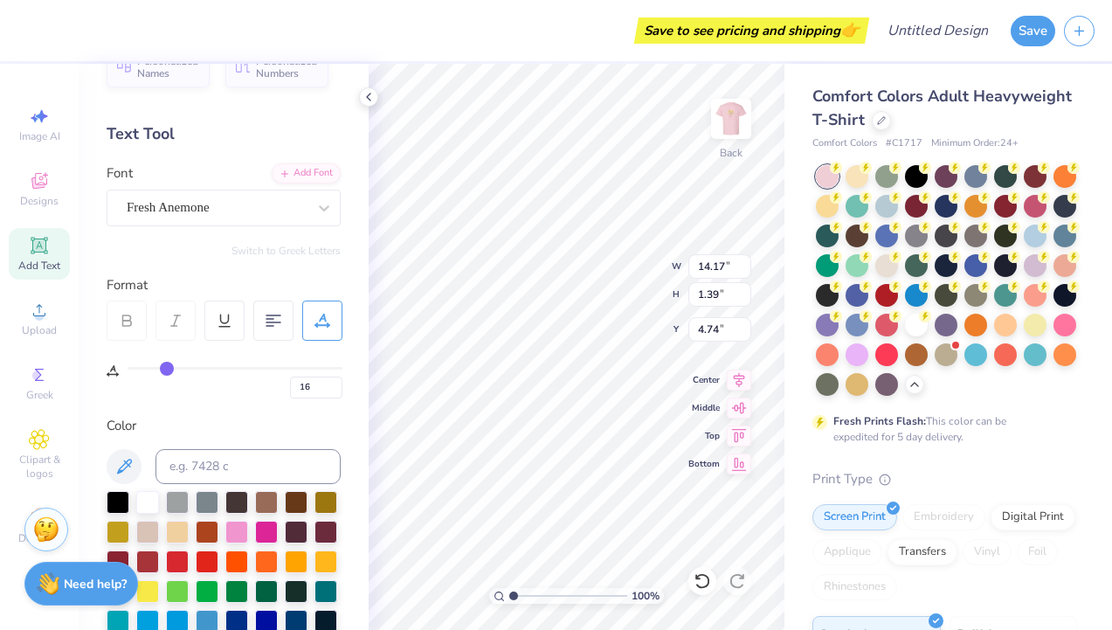
type input "15"
type input "14"
type input "13"
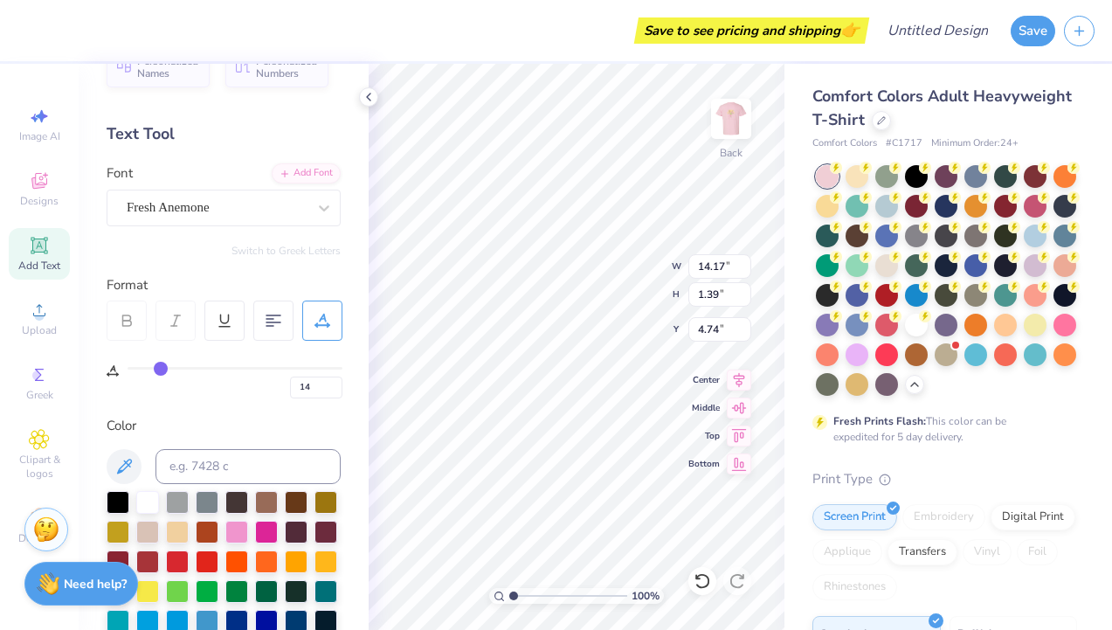
type input "13"
type input "12"
type input "11"
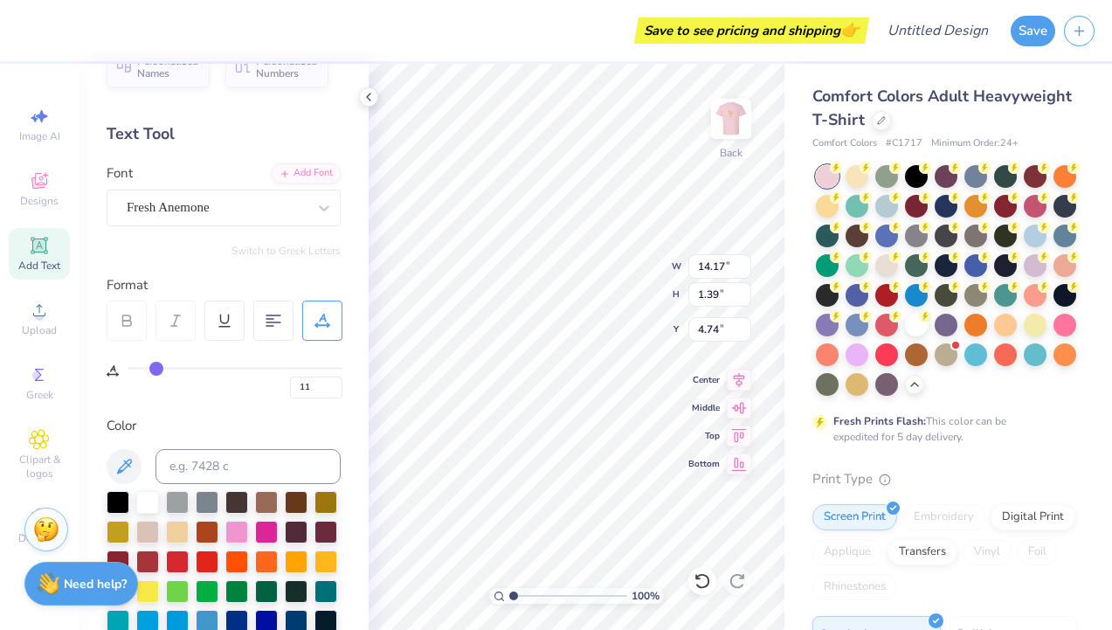
type input "10"
drag, startPoint x: 171, startPoint y: 370, endPoint x: 154, endPoint y: 370, distance: 17.5
type input "10"
click at [154, 369] on input "range" at bounding box center [234, 368] width 215 height 3
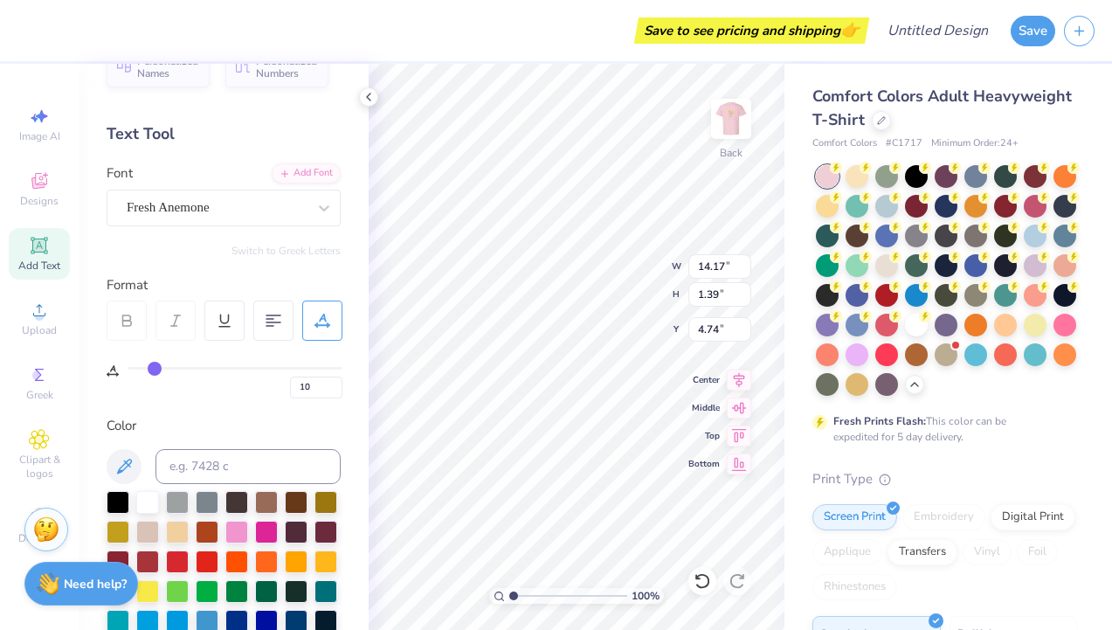
type input "11.07"
type input "11"
type input "12"
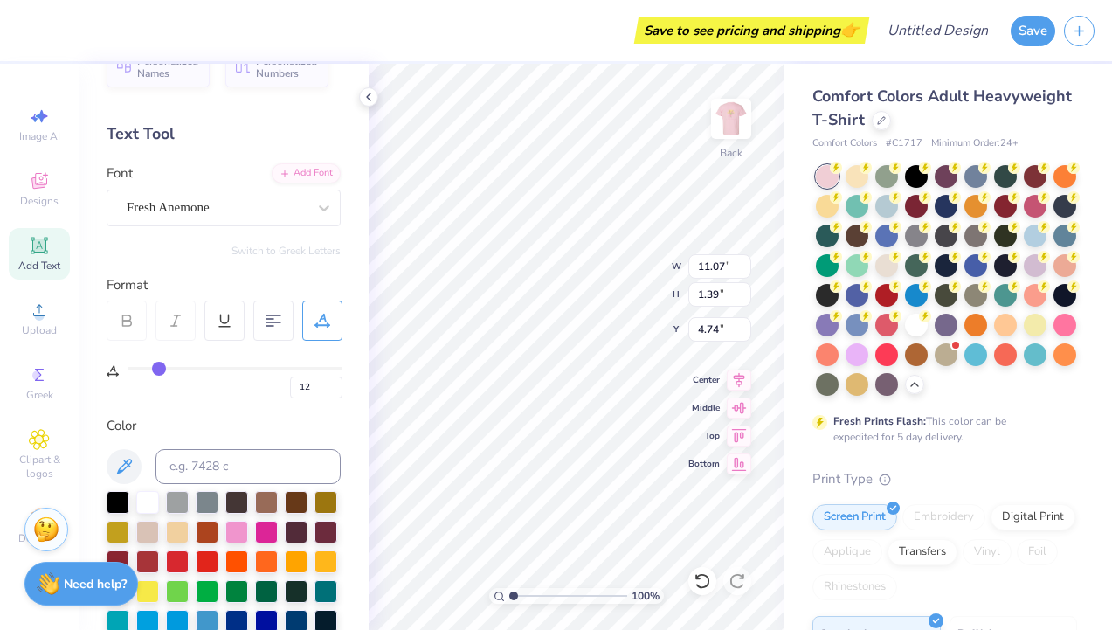
type input "12"
click at [159, 367] on input "range" at bounding box center [234, 368] width 215 height 3
type input "11.76"
click at [729, 120] on img at bounding box center [731, 119] width 70 height 70
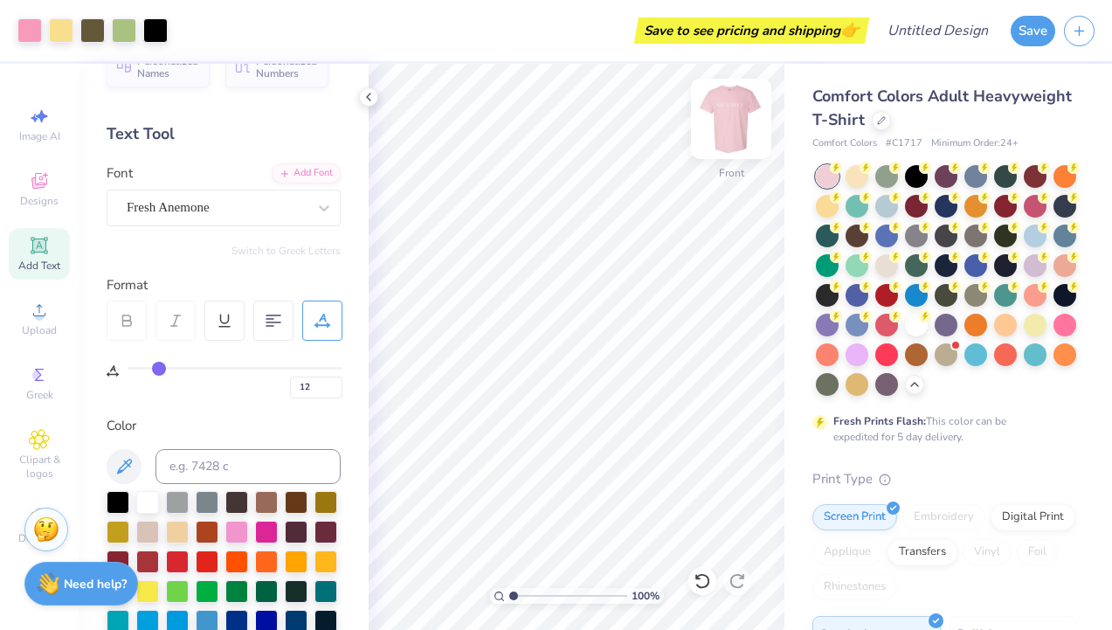
click at [725, 124] on img at bounding box center [731, 119] width 70 height 70
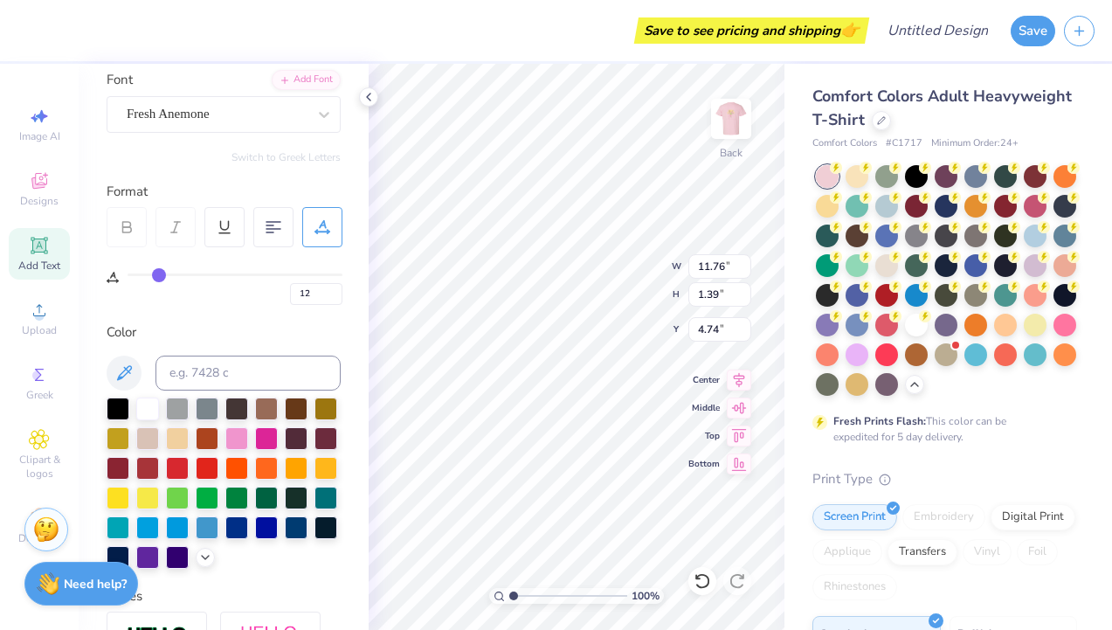
scroll to position [132, 0]
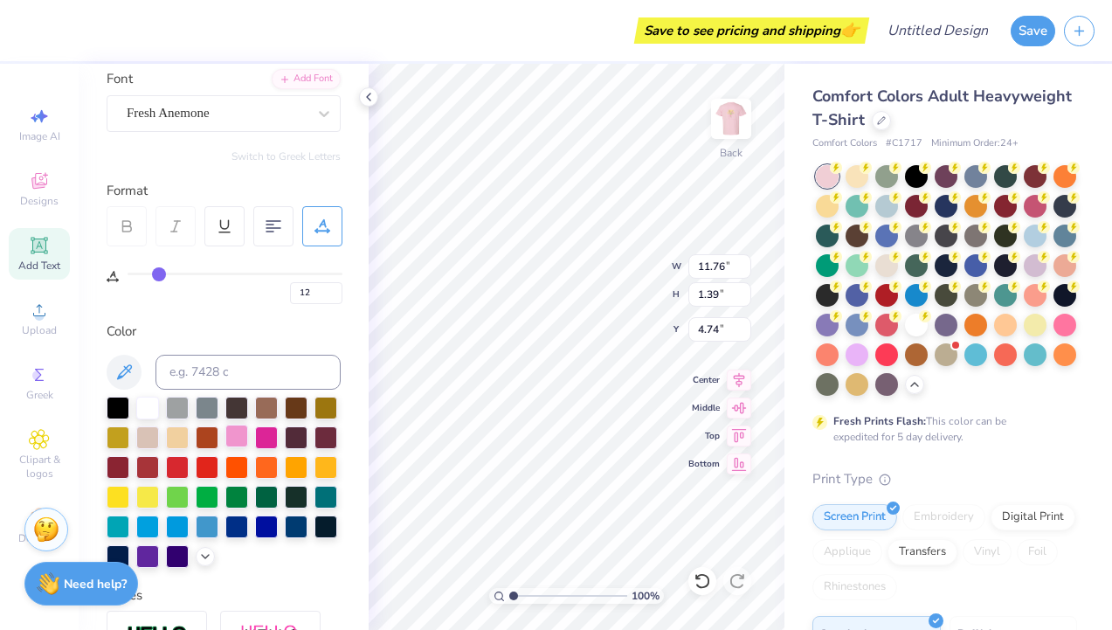
click at [243, 438] on div at bounding box center [236, 435] width 23 height 23
click at [739, 114] on img at bounding box center [731, 119] width 70 height 70
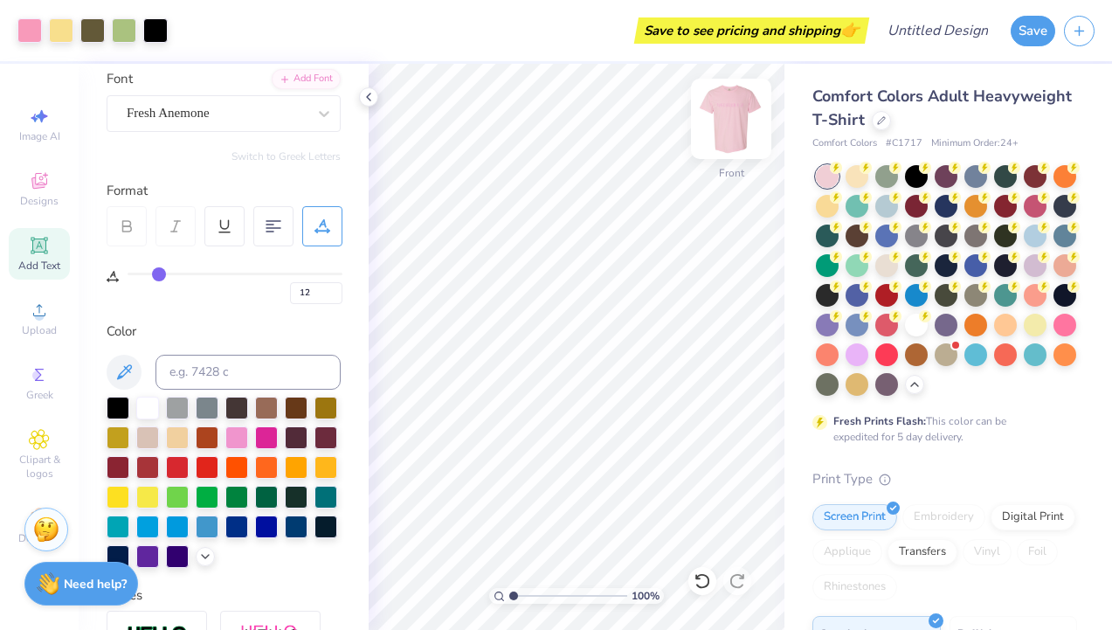
click at [724, 121] on img at bounding box center [731, 119] width 70 height 70
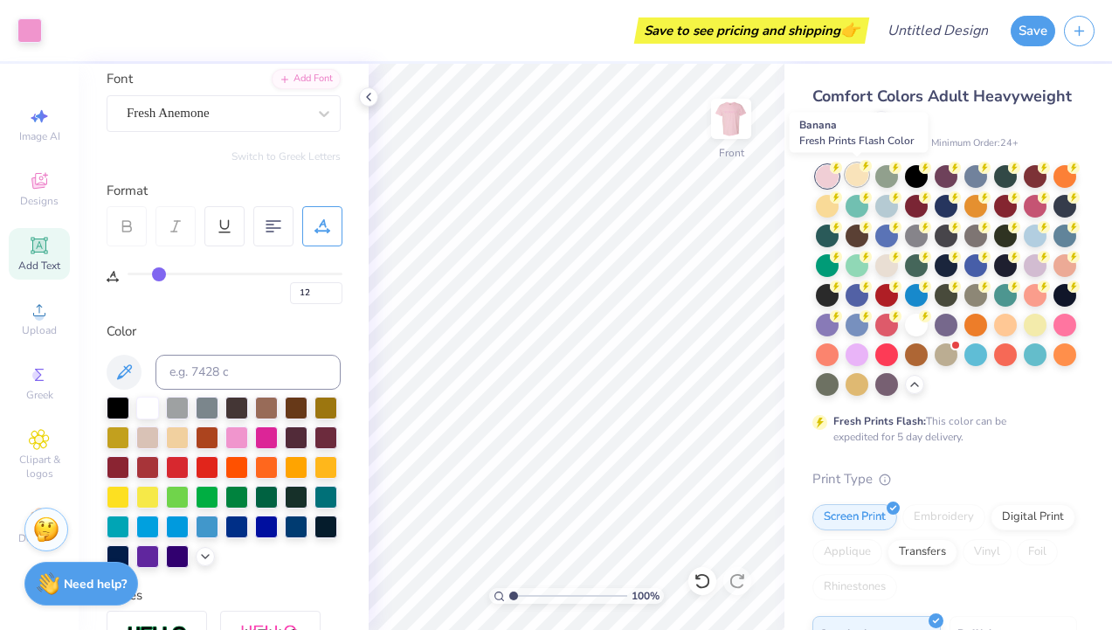
click at [854, 176] on div at bounding box center [856, 174] width 23 height 23
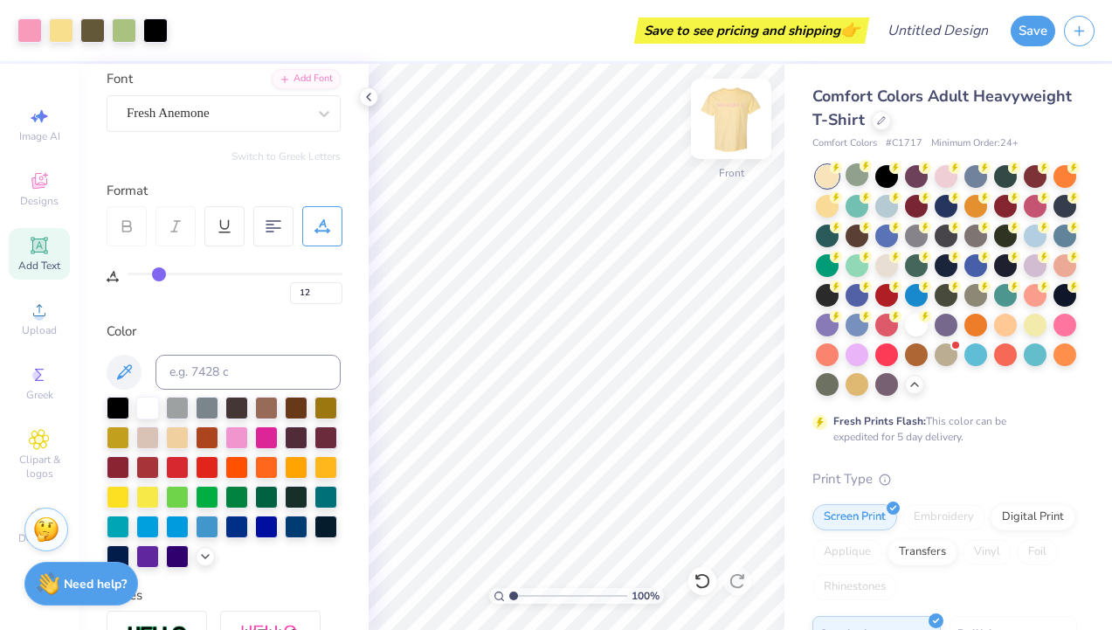
click at [738, 130] on img at bounding box center [731, 119] width 70 height 70
click at [730, 127] on img at bounding box center [730, 118] width 35 height 35
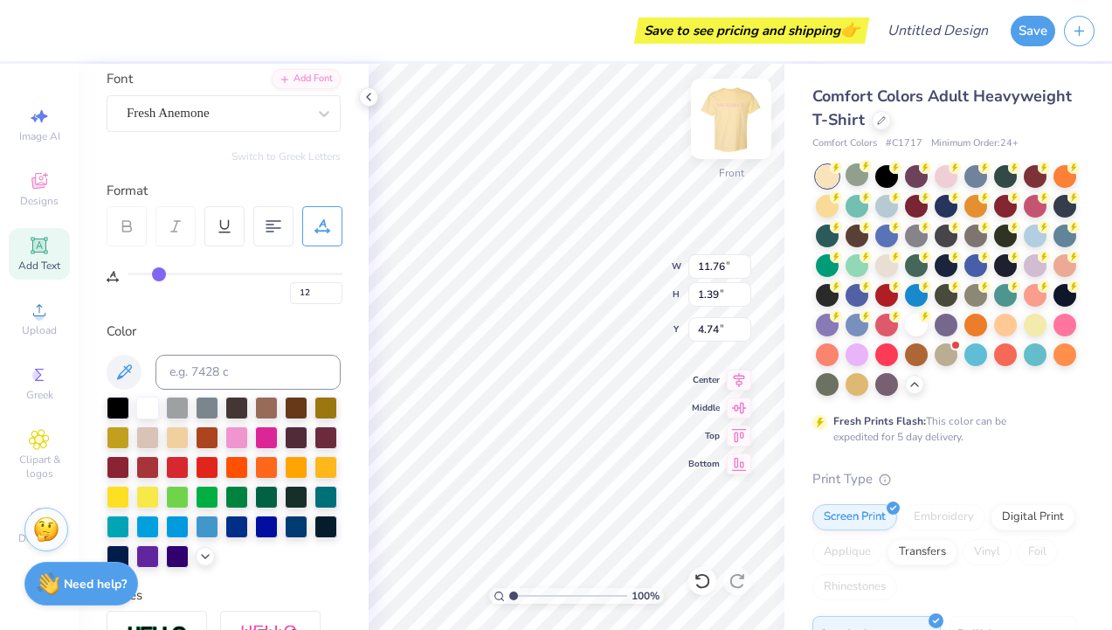
click at [725, 119] on img at bounding box center [731, 119] width 70 height 70
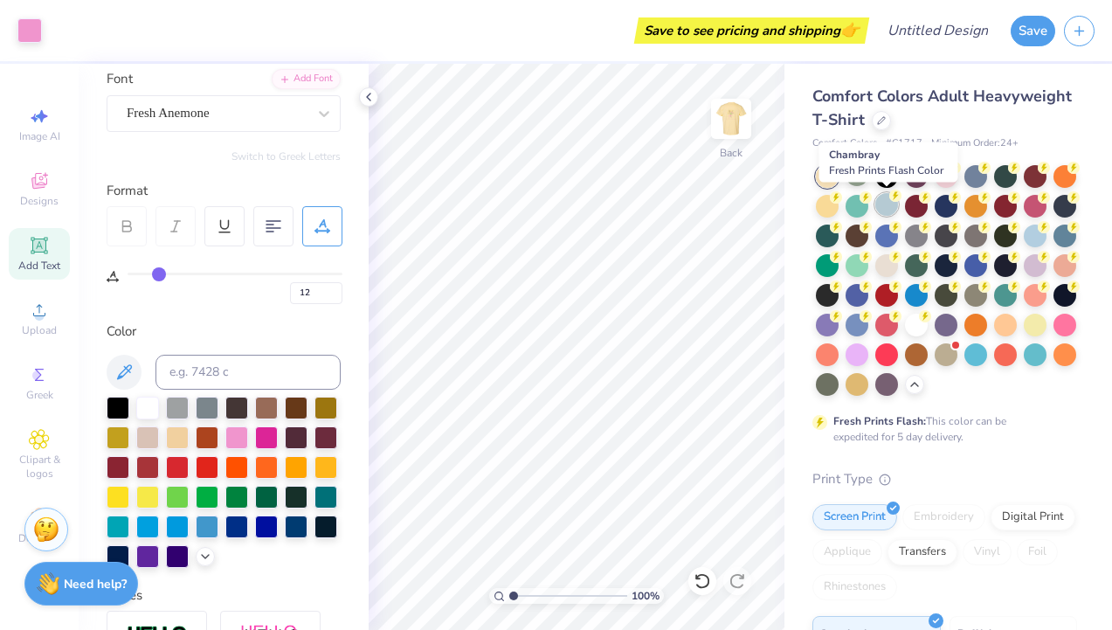
click at [890, 205] on div at bounding box center [886, 204] width 23 height 23
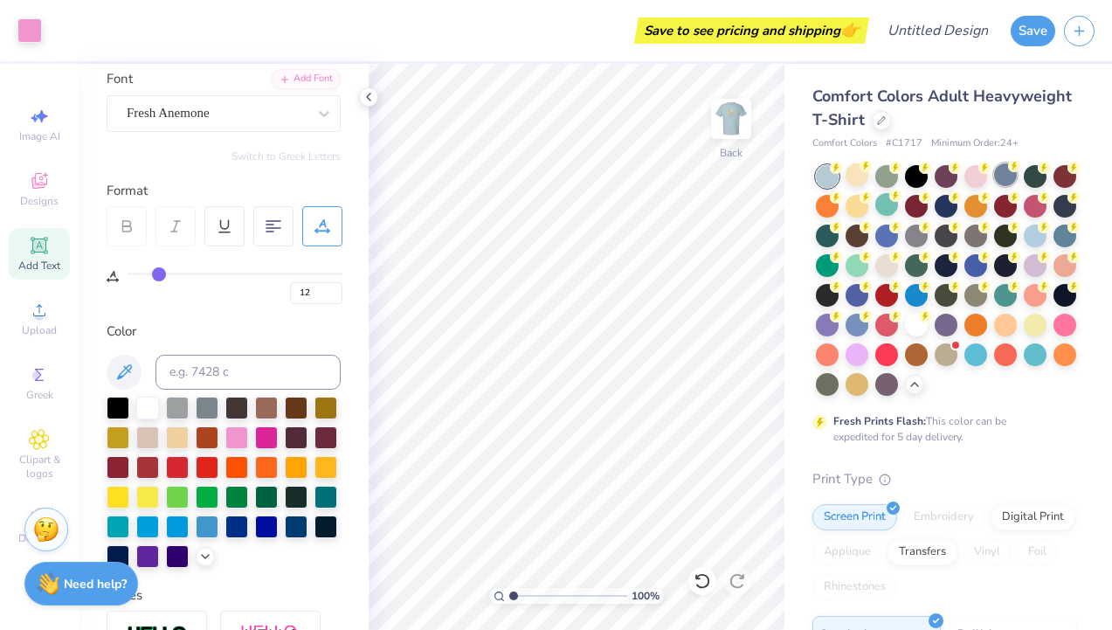
click at [1002, 175] on div at bounding box center [1005, 174] width 23 height 23
click at [886, 265] on div at bounding box center [886, 263] width 23 height 23
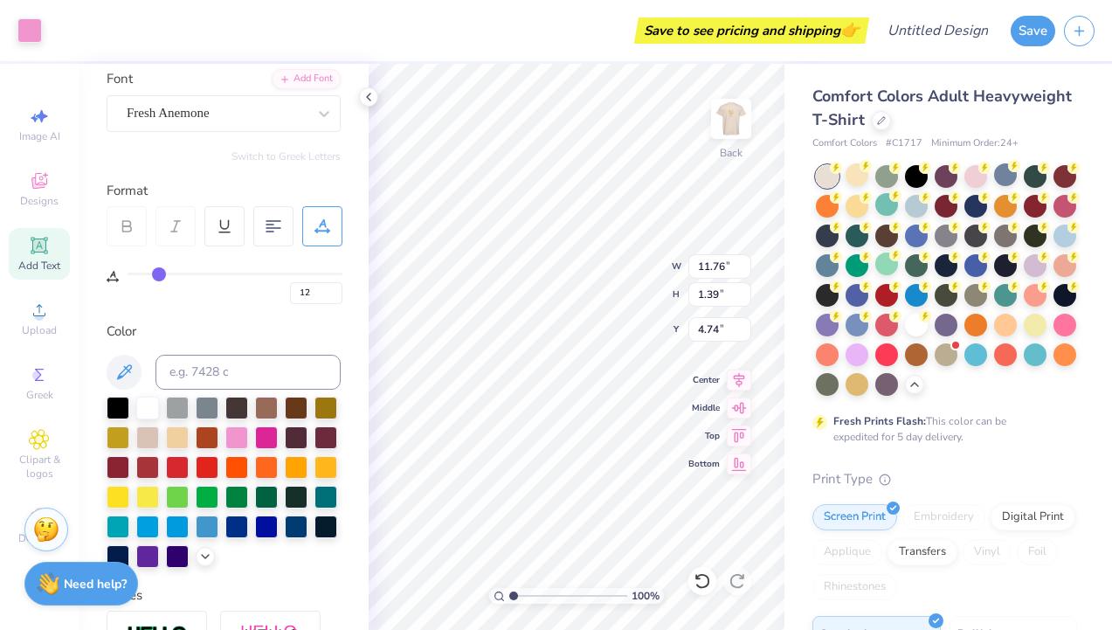
type input "4.76"
type input "9.07"
type input "1.07"
type input "5.07"
type input "5.06"
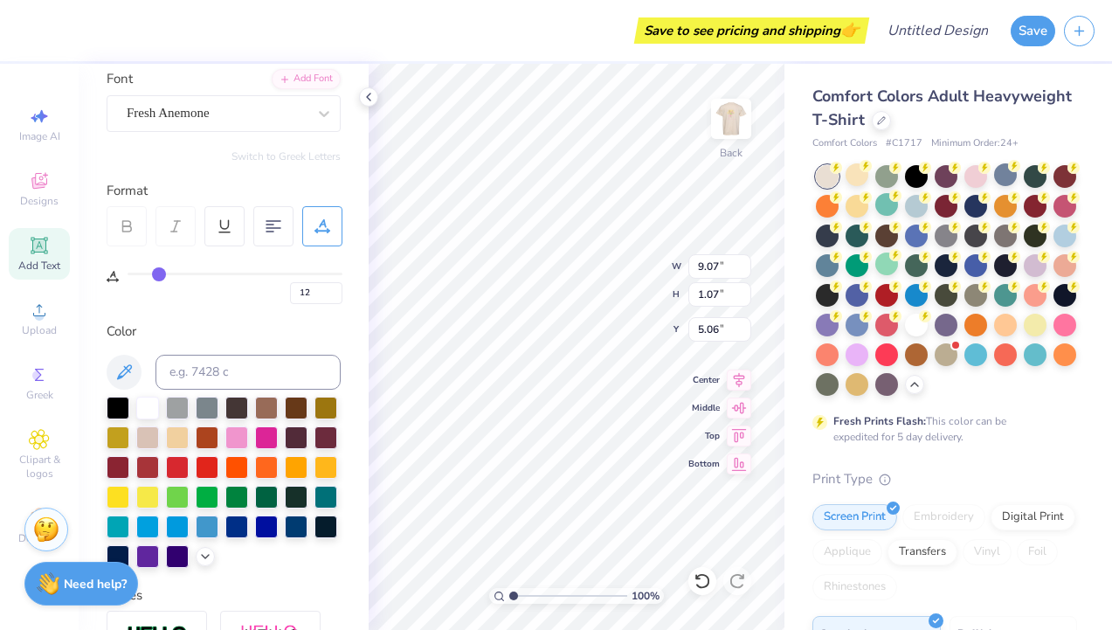
click at [795, 492] on div "Comfort Colors Adult Heavyweight T-Shirt Comfort Colors # C1717 Minimum Order: …" at bounding box center [947, 537] width 327 height 947
click at [738, 110] on img at bounding box center [731, 119] width 70 height 70
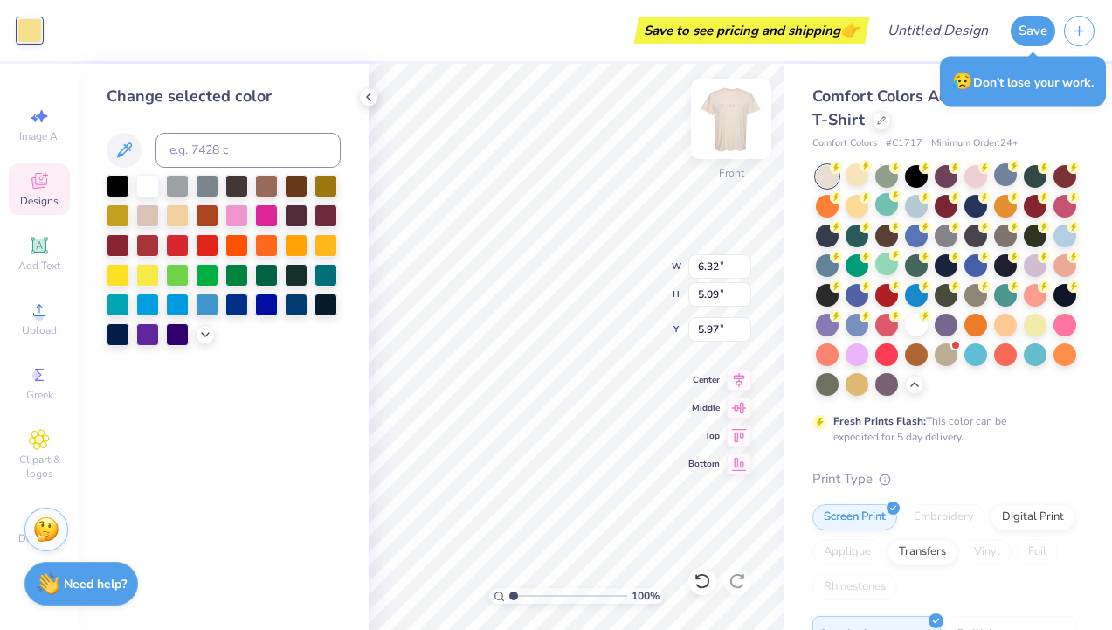
type input "6.15"
click at [25, 31] on div at bounding box center [29, 30] width 24 height 24
click at [177, 213] on div at bounding box center [177, 214] width 23 height 23
click at [238, 214] on div at bounding box center [236, 214] width 23 height 23
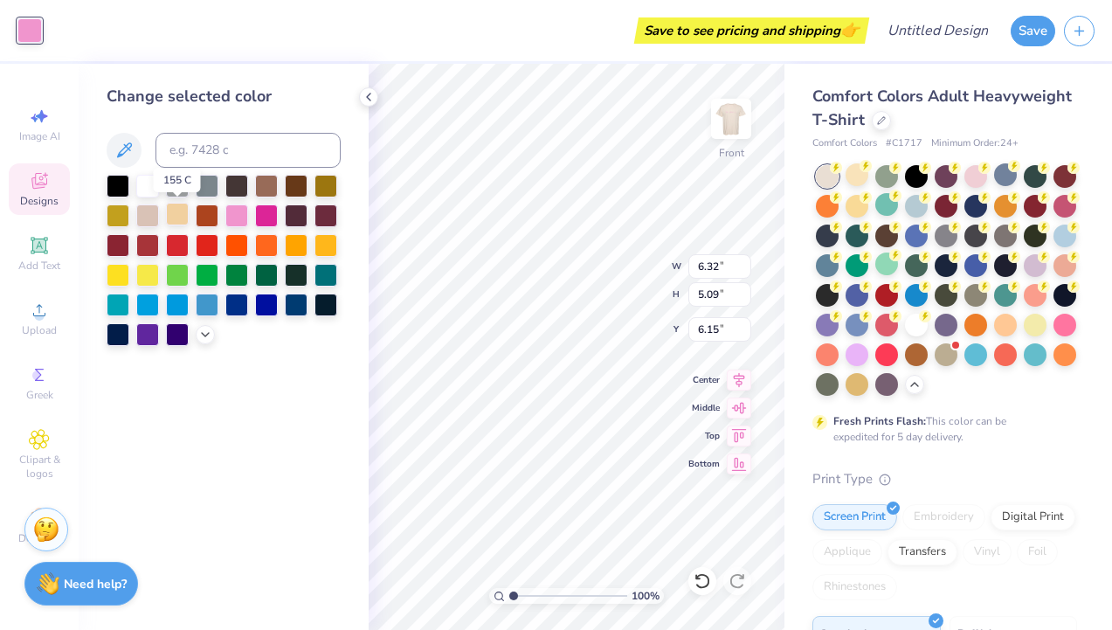
click at [180, 222] on div at bounding box center [177, 214] width 23 height 23
click at [179, 217] on div at bounding box center [177, 214] width 23 height 23
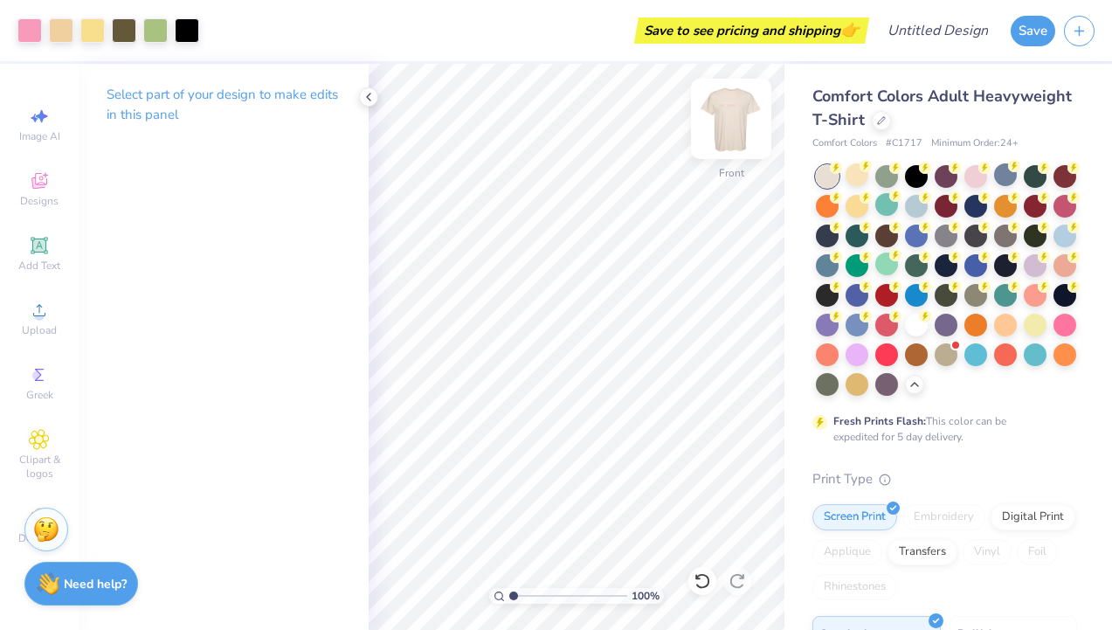
click at [726, 124] on img at bounding box center [731, 119] width 70 height 70
click at [728, 120] on img at bounding box center [731, 119] width 70 height 70
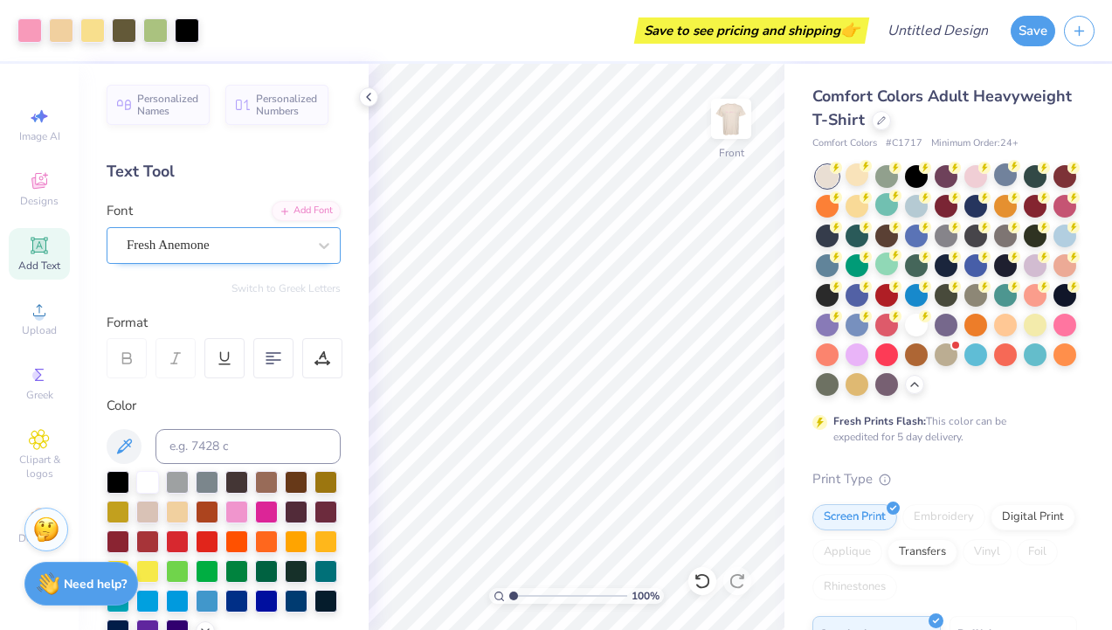
click at [177, 248] on div "Fresh Anemone" at bounding box center [216, 244] width 183 height 27
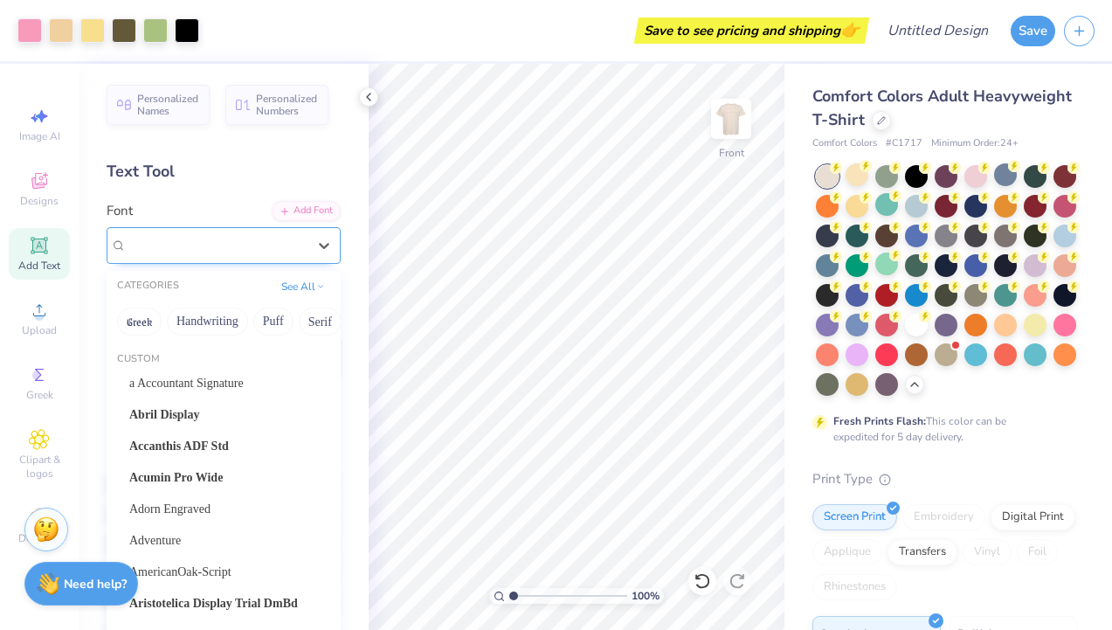
click at [177, 248] on div "Fresh Anemone" at bounding box center [217, 245] width 180 height 20
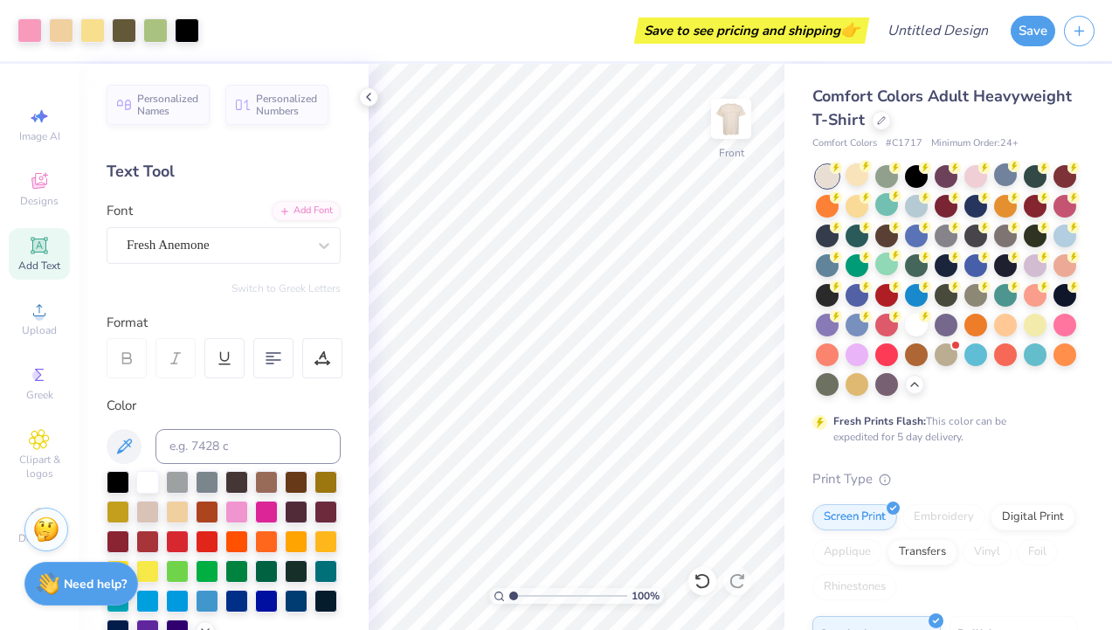
click at [44, 255] on icon at bounding box center [39, 245] width 21 height 21
drag, startPoint x: 42, startPoint y: 251, endPoint x: 89, endPoint y: 14, distance: 241.3
click at [41, 251] on icon at bounding box center [38, 244] width 13 height 13
type input "17.52"
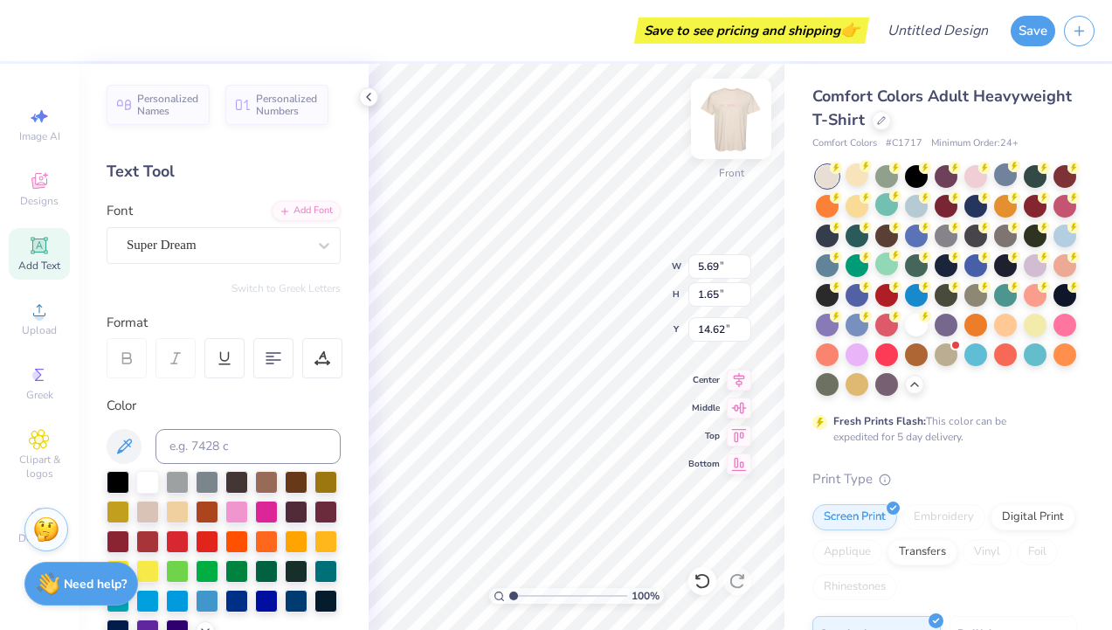
scroll to position [0, 0]
type input "15.45"
type textarea "est 2022"
click at [296, 231] on div "Super Dream" at bounding box center [224, 245] width 234 height 37
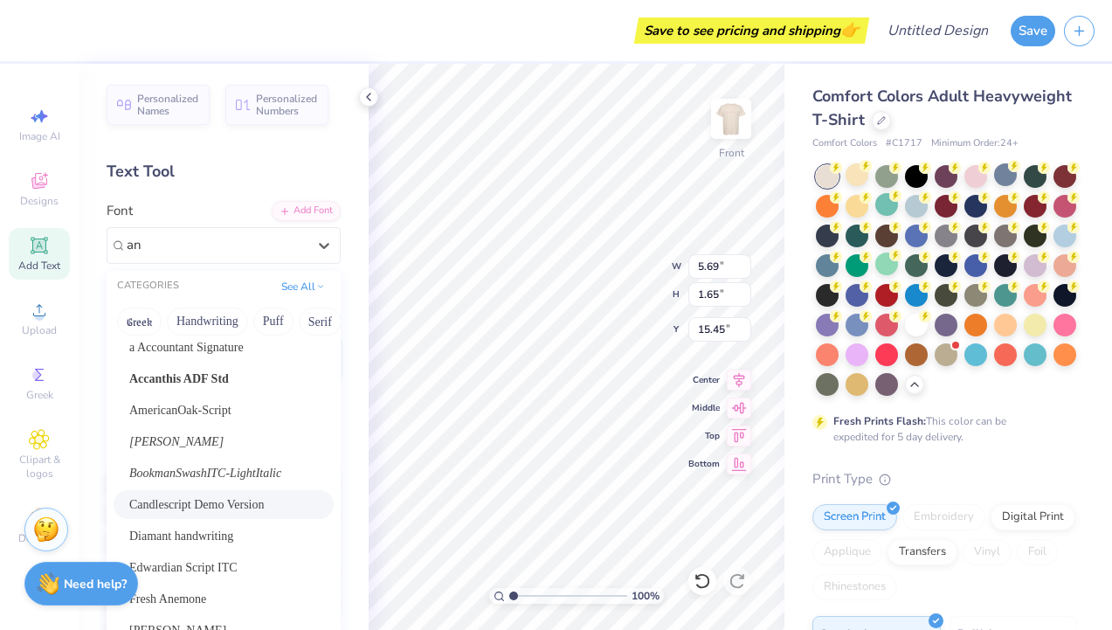
scroll to position [0, 0]
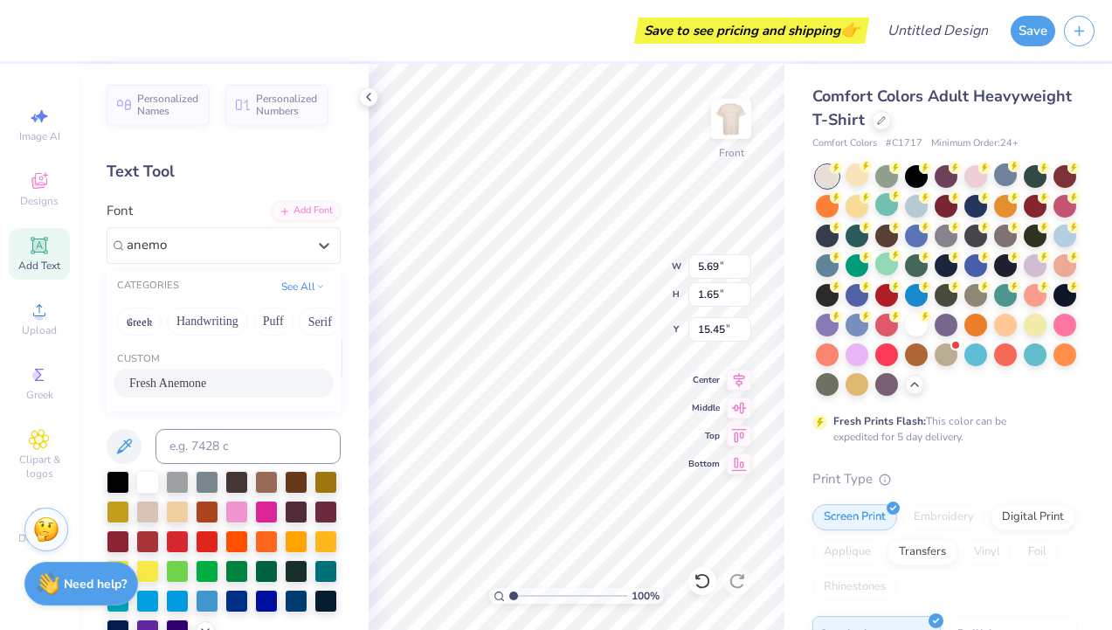
click at [271, 386] on div "Fresh Anemone" at bounding box center [223, 383] width 189 height 18
type input "anemo"
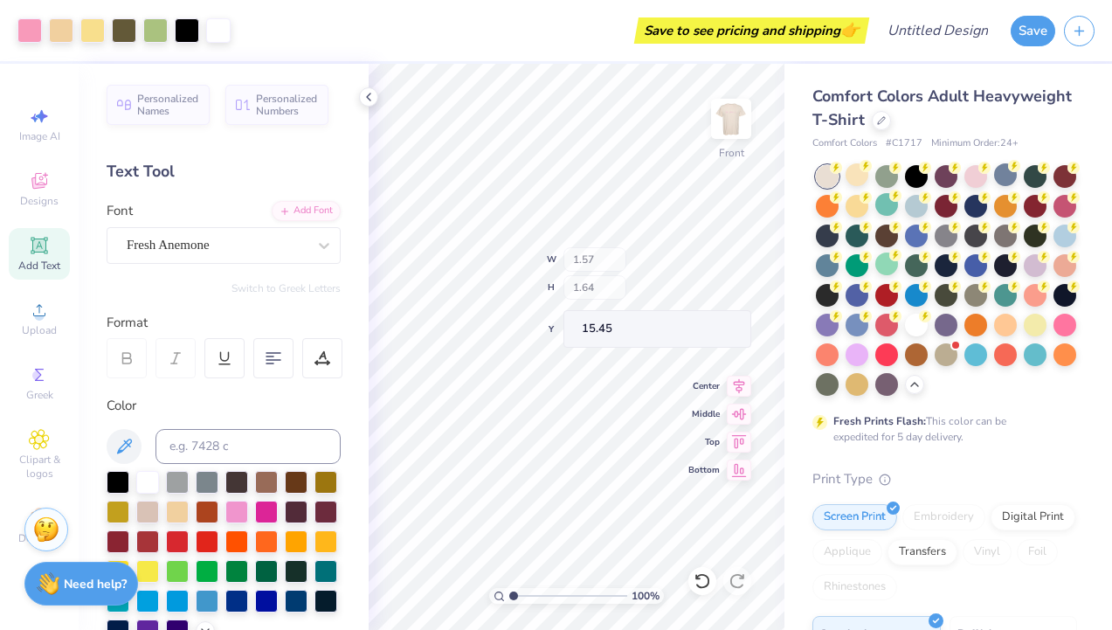
type input "15.45"
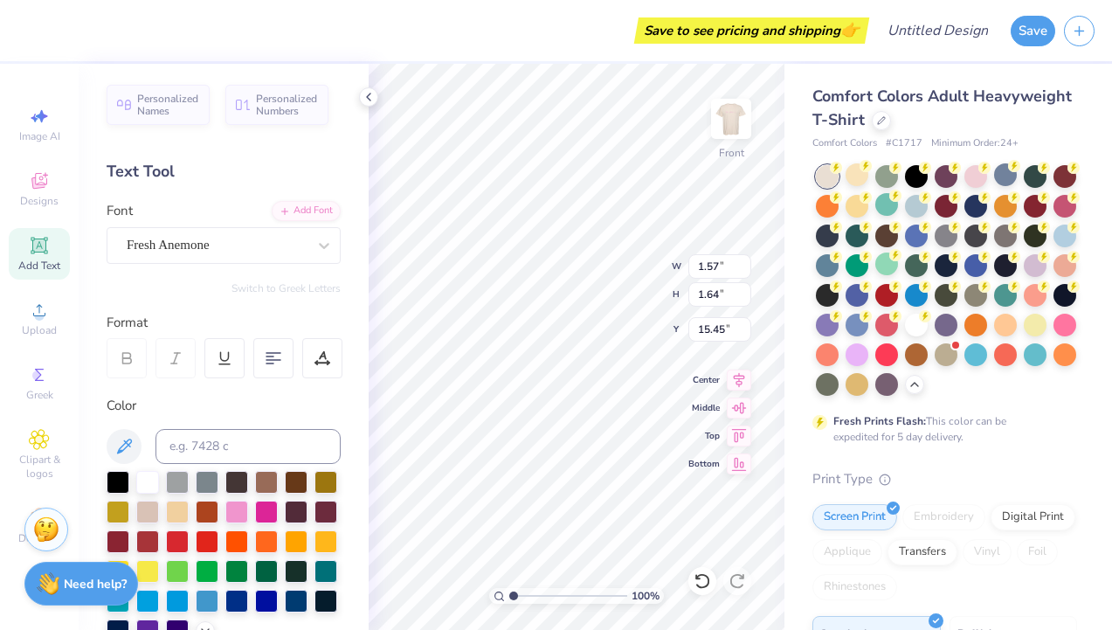
scroll to position [0, 1]
click at [1005, 445] on div "Comfort Colors Adult Heavyweight T-Shirt Comfort Colors # C1717 Minimum Order: …" at bounding box center [944, 548] width 265 height 926
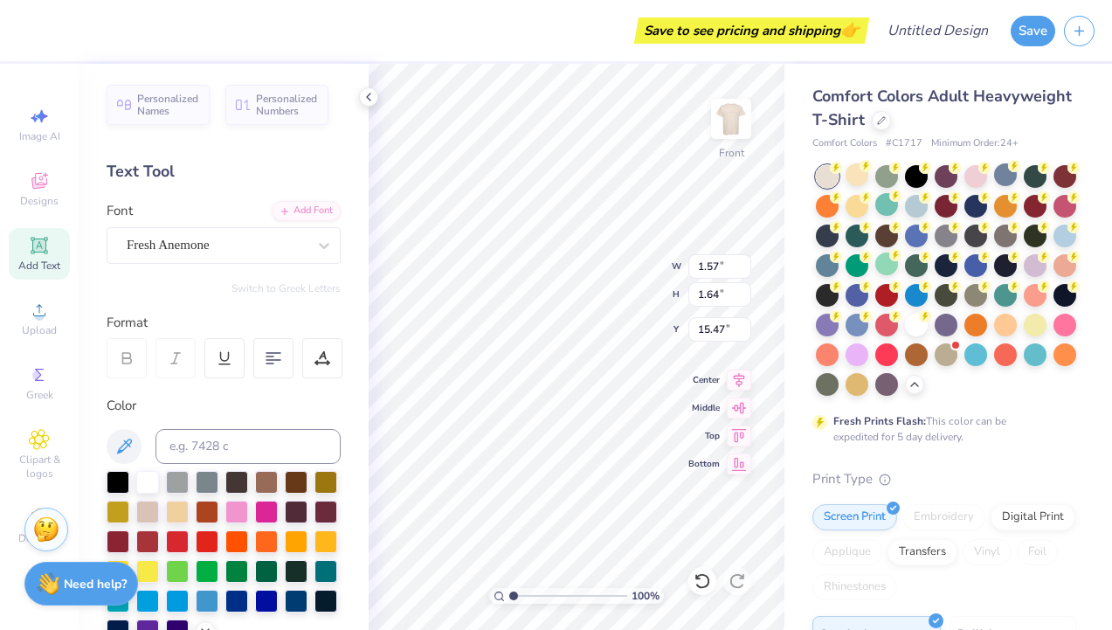
click at [807, 509] on div "Comfort Colors Adult Heavyweight T-Shirt Comfort Colors # C1717 Minimum Order: …" at bounding box center [947, 537] width 327 height 947
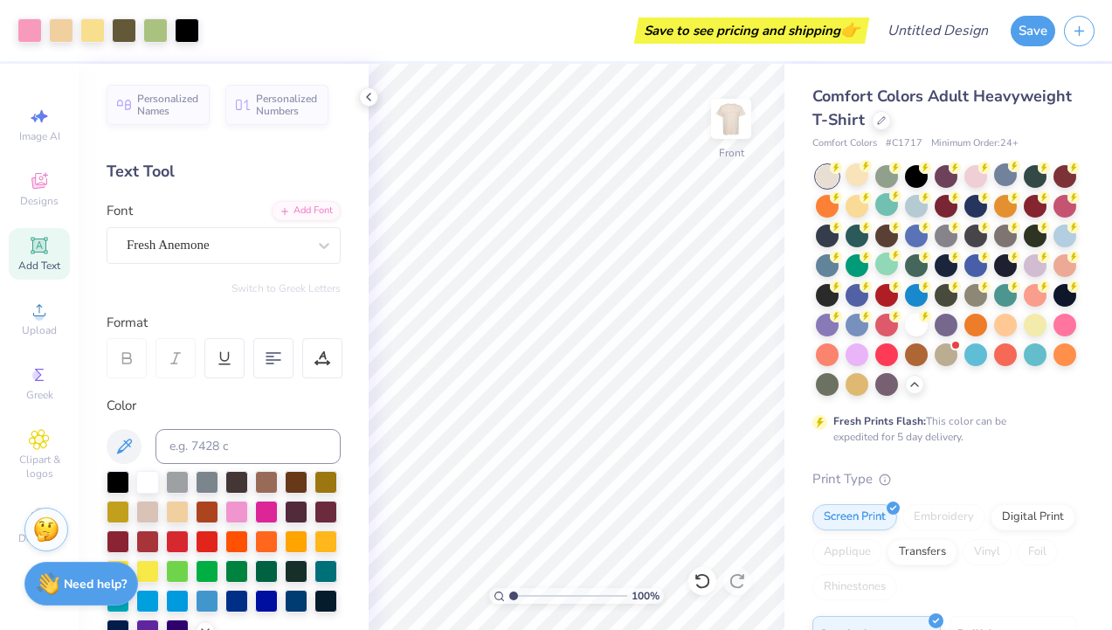
click at [41, 262] on span "Add Text" at bounding box center [39, 265] width 42 height 14
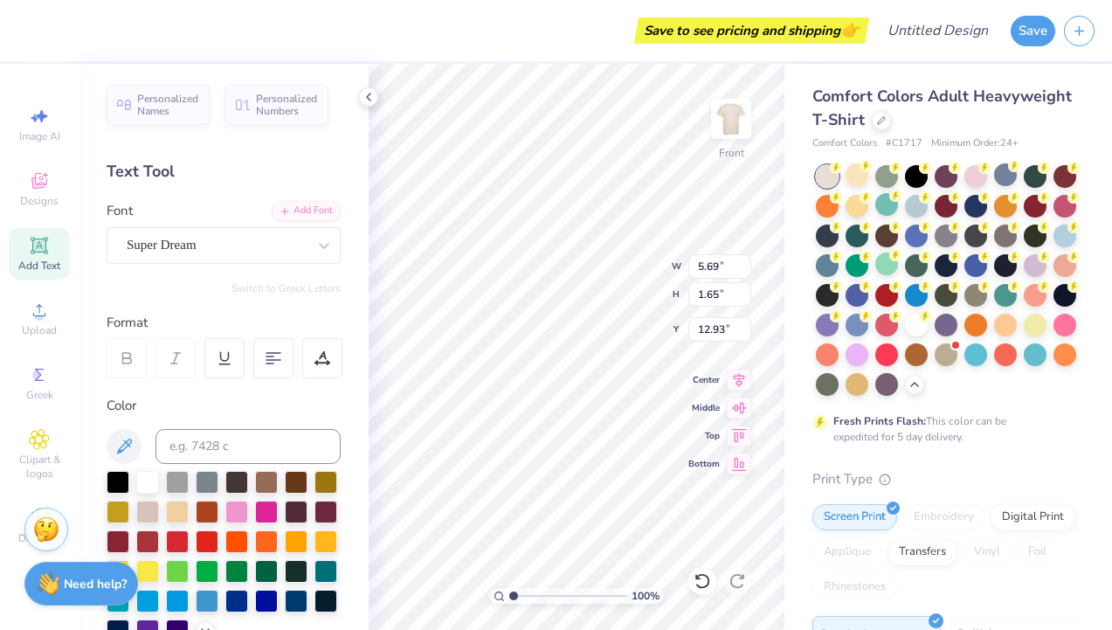
click at [909, 458] on div "Comfort Colors Adult Heavyweight T-Shirt Comfort Colors # C1717 Minimum Order: …" at bounding box center [944, 548] width 265 height 926
type input "15.42"
type textarea "T"
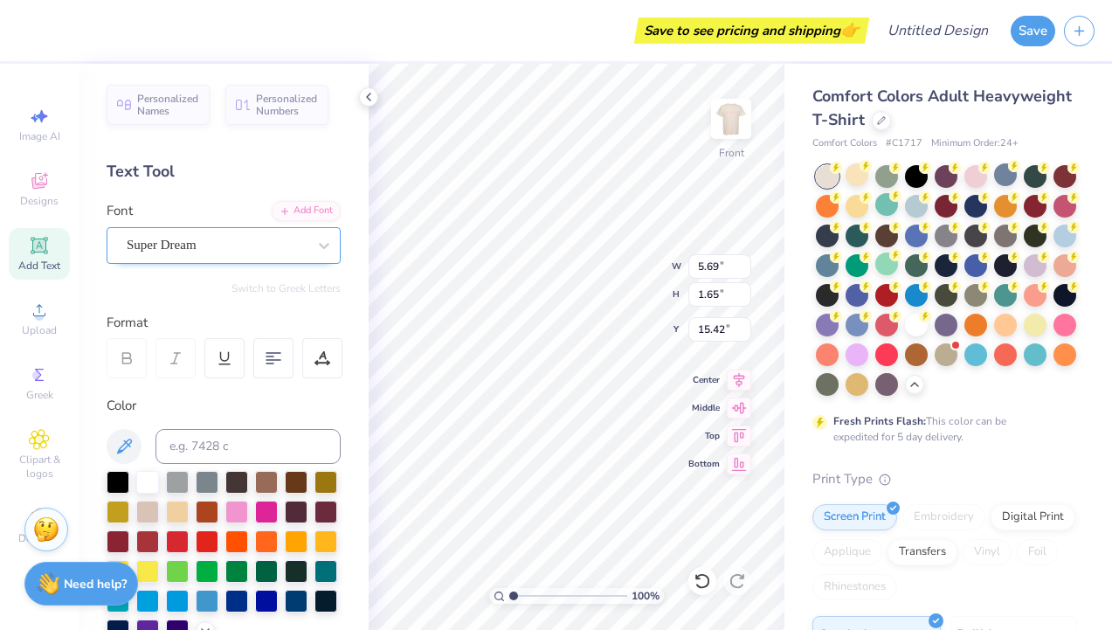
type textarea "Est 2022"
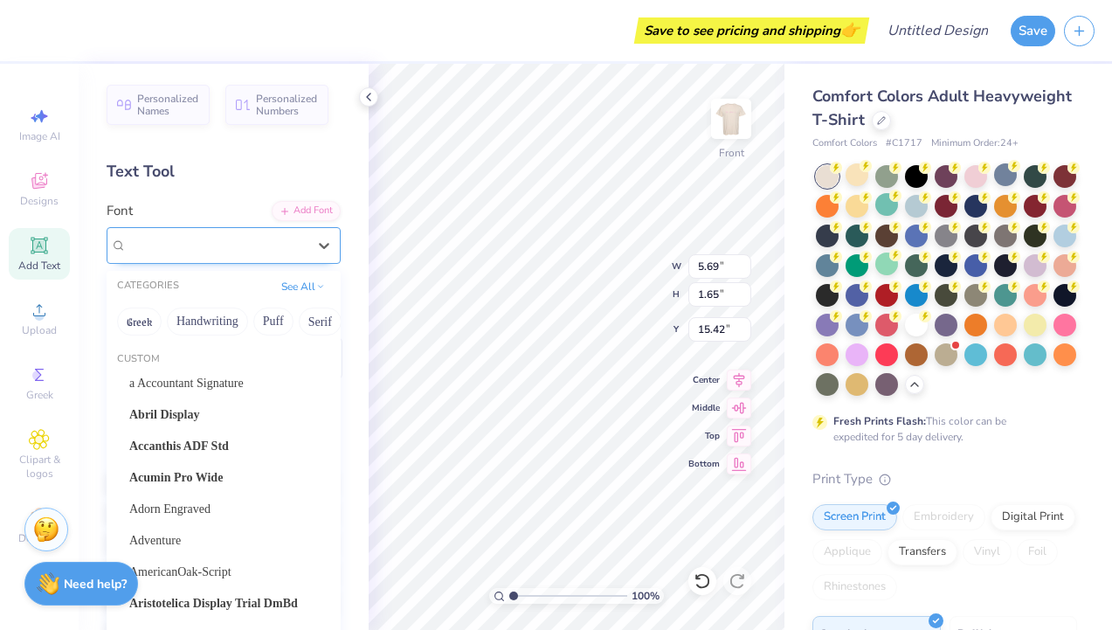
click at [198, 251] on div "Super Dream" at bounding box center [216, 244] width 183 height 27
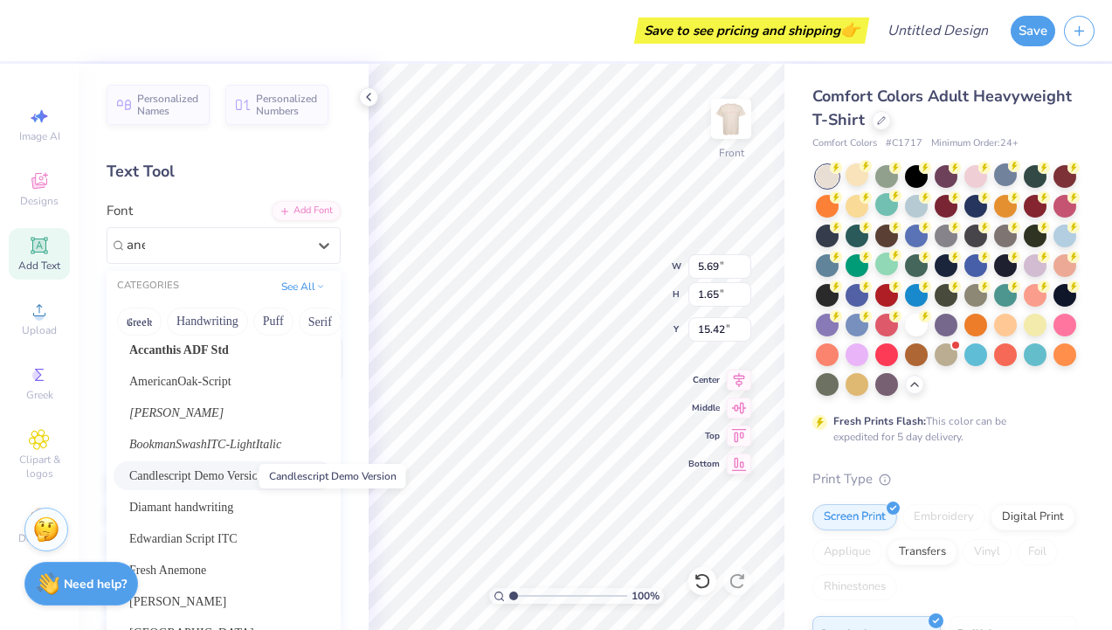
scroll to position [0, 0]
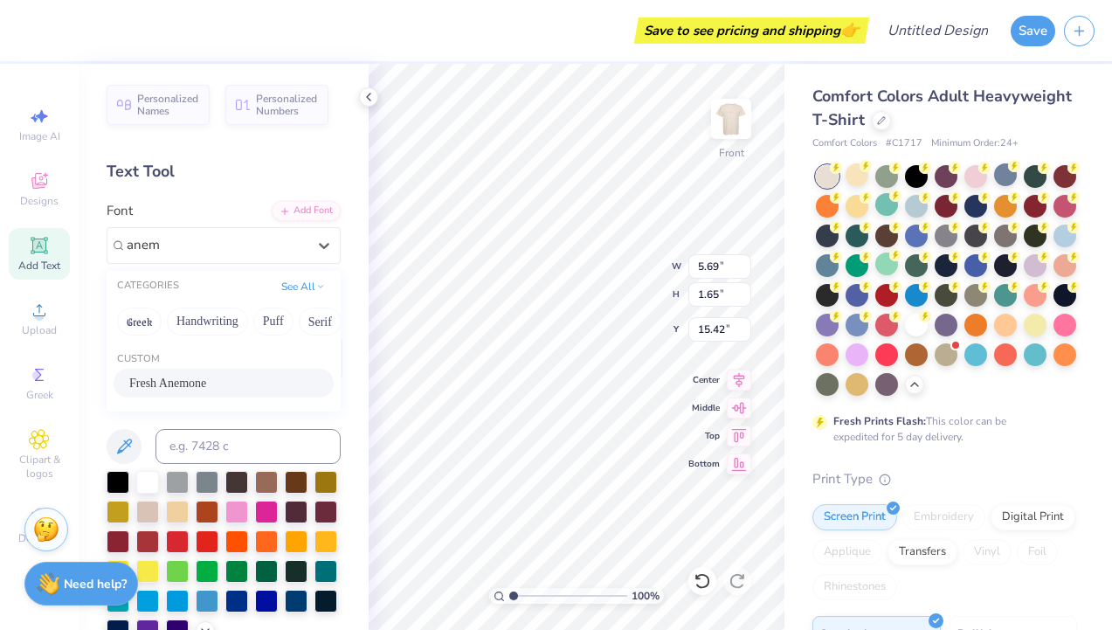
click at [238, 390] on div "Fresh Anemone" at bounding box center [223, 383] width 189 height 18
type input "anem"
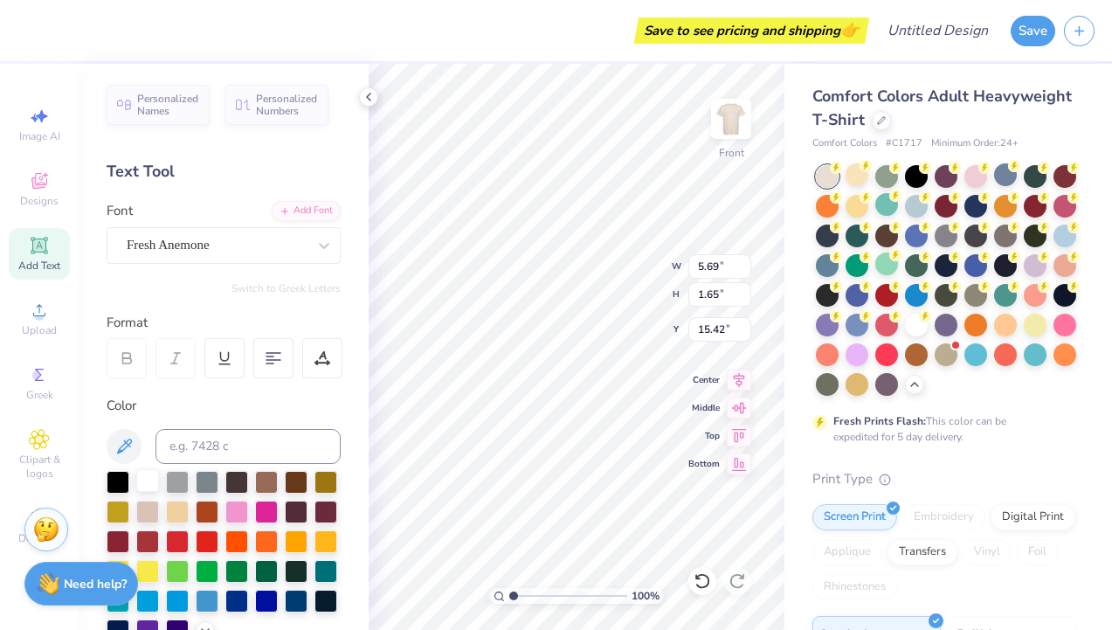
click at [142, 484] on div at bounding box center [147, 480] width 23 height 23
click at [143, 478] on div at bounding box center [147, 480] width 23 height 23
type textarea "022"
